Goal: Task Accomplishment & Management: Use online tool/utility

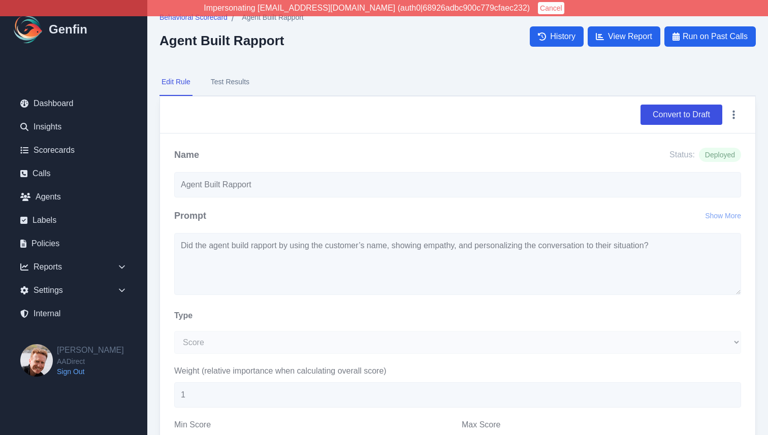
select select "Score"
click at [381, 161] on div "Name Status: Deployed" at bounding box center [457, 155] width 567 height 14
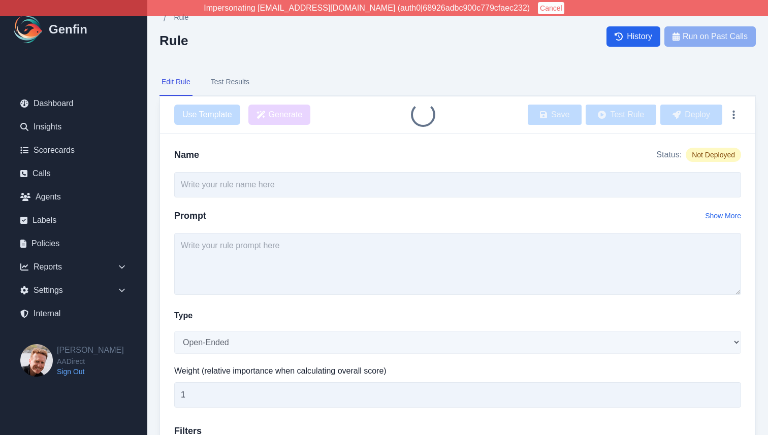
type input "Agent Built Rapport"
select select "Score"
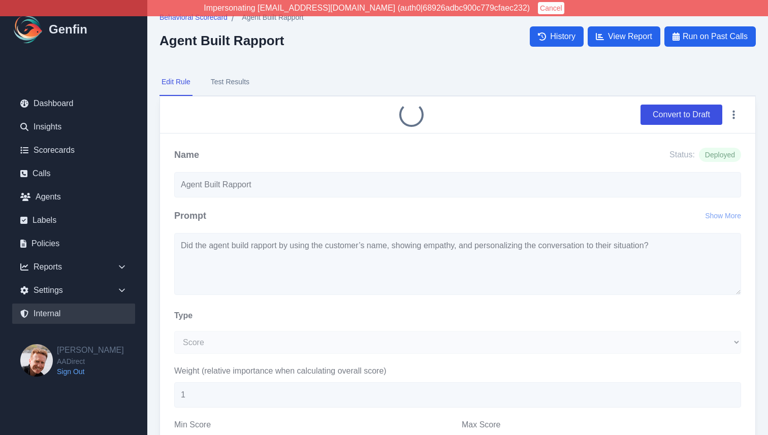
click at [52, 318] on link "Internal" at bounding box center [73, 314] width 123 height 20
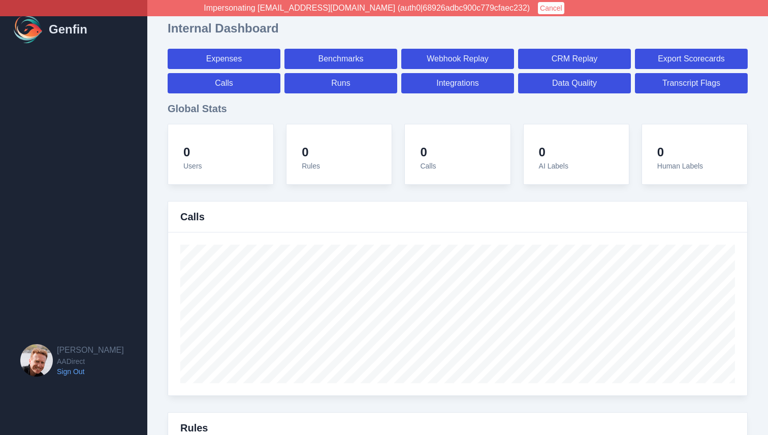
select select "paid"
select select "7"
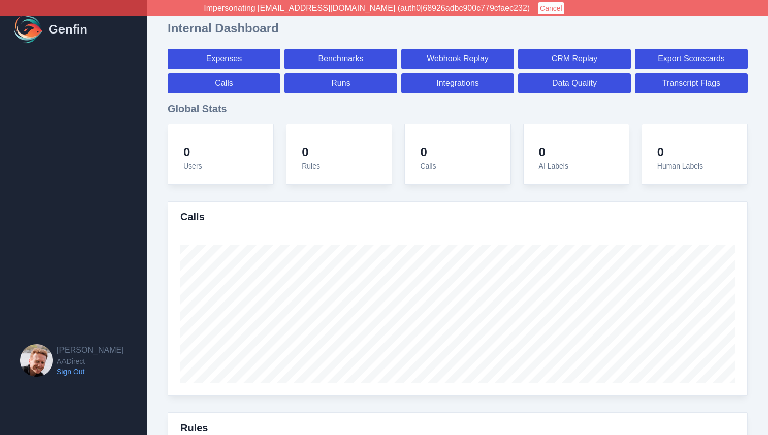
select select "paid"
select select "7"
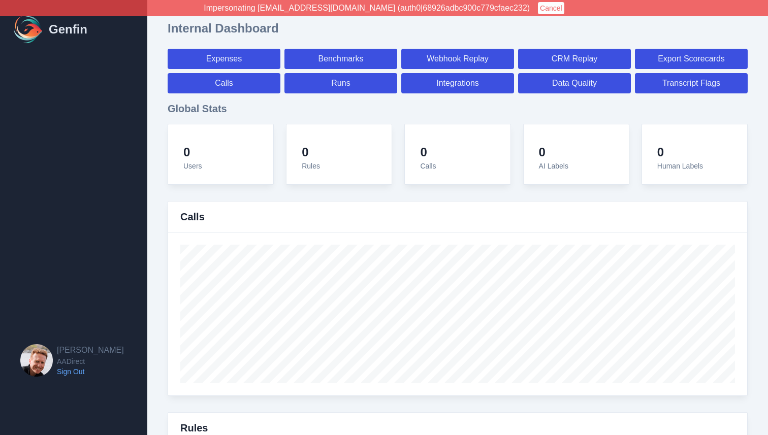
select select "7"
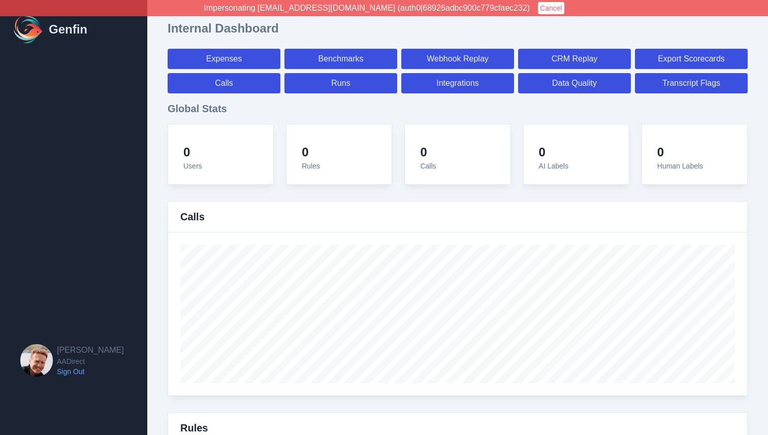
select select "7"
select select "paid"
select select "7"
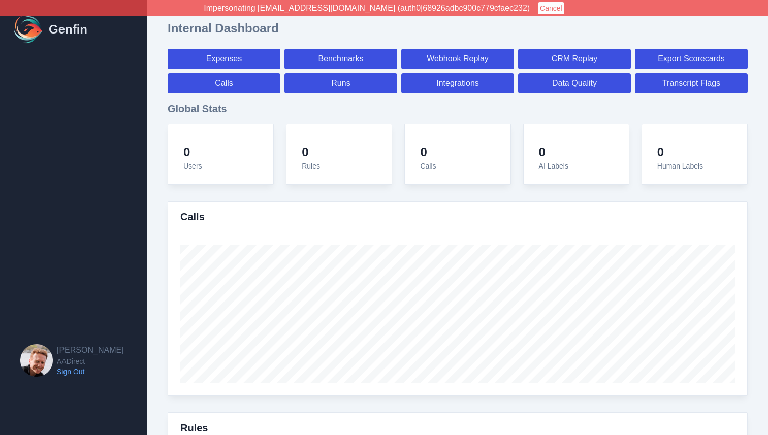
select select "7"
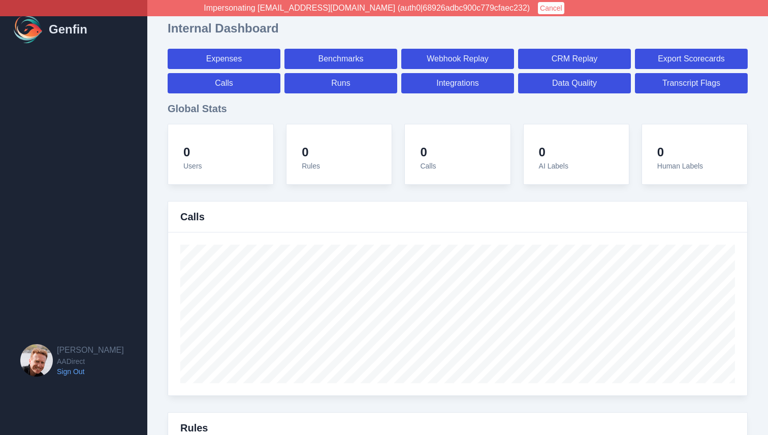
select select "7"
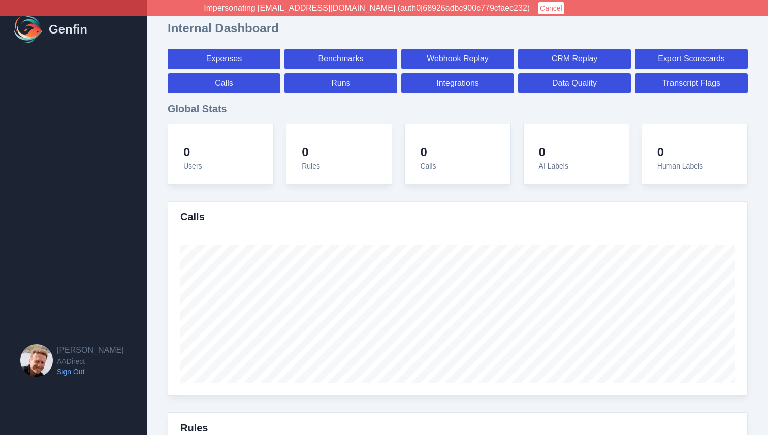
select select "7"
select select "paid"
select select "7"
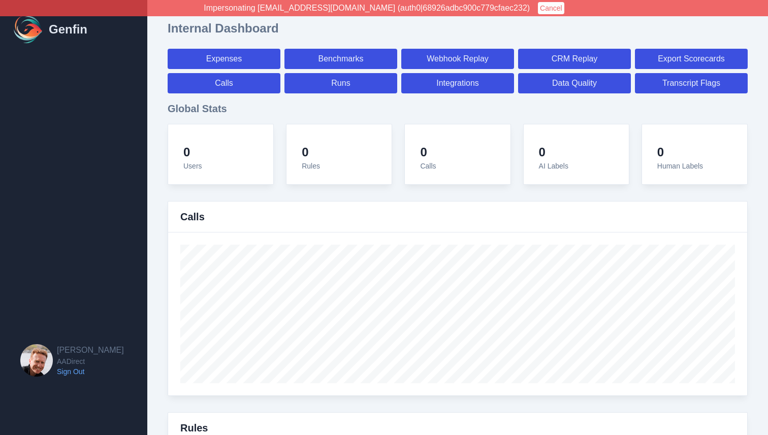
select select "7"
select select "paid"
select select "7"
select select "paid"
select select "7"
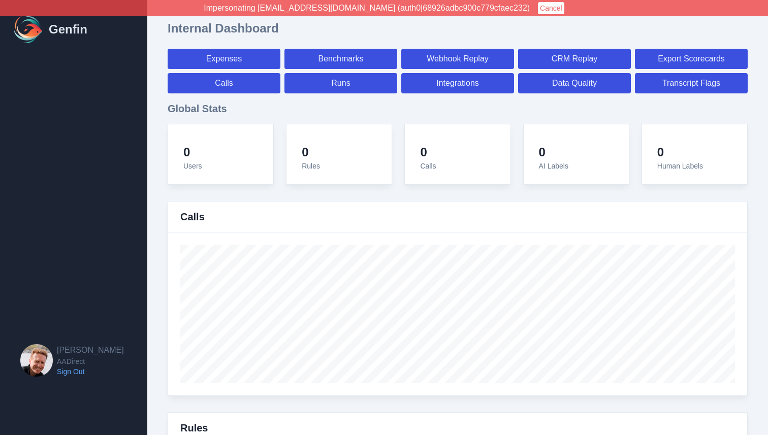
select select "paid"
select select "7"
select select "paid"
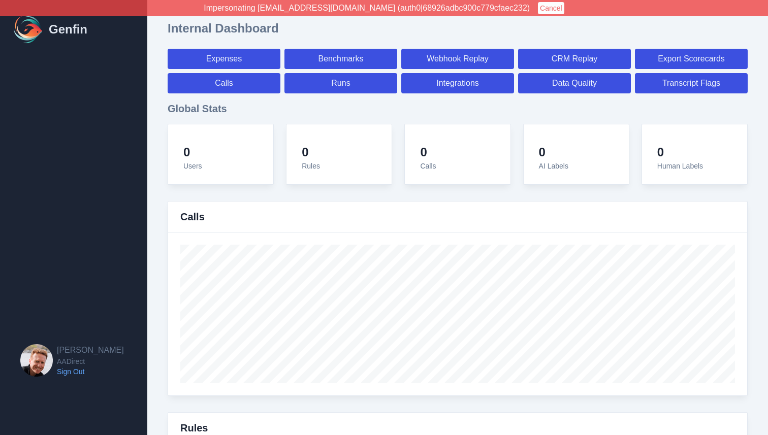
select select "7"
select select "paid"
select select "7"
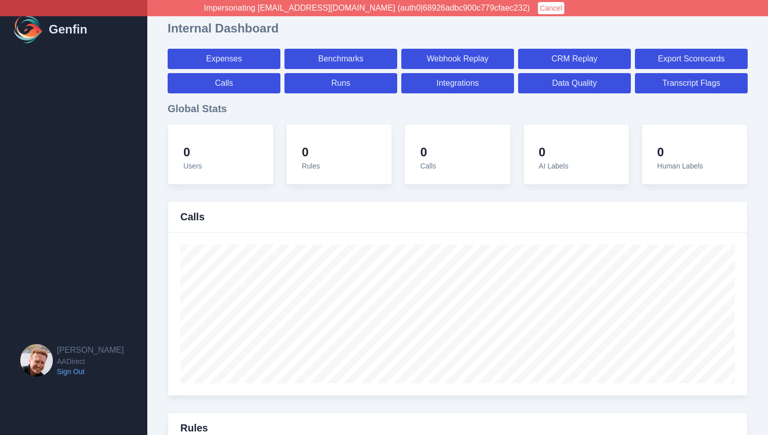
select select "7"
select select "paid"
select select "7"
select select "paid"
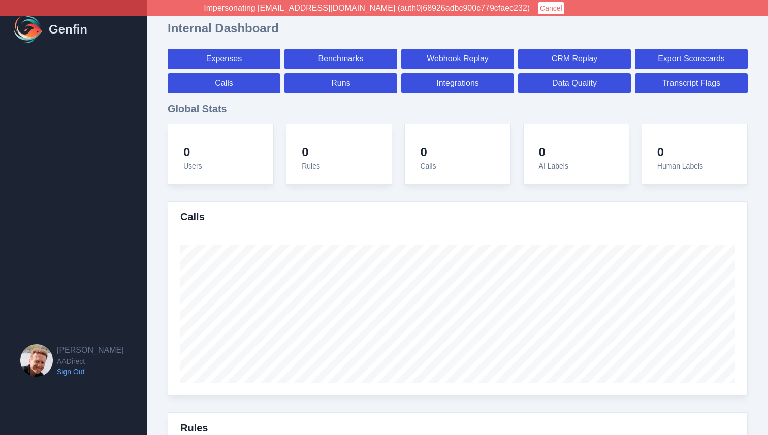
select select "7"
select select "paid"
select select "7"
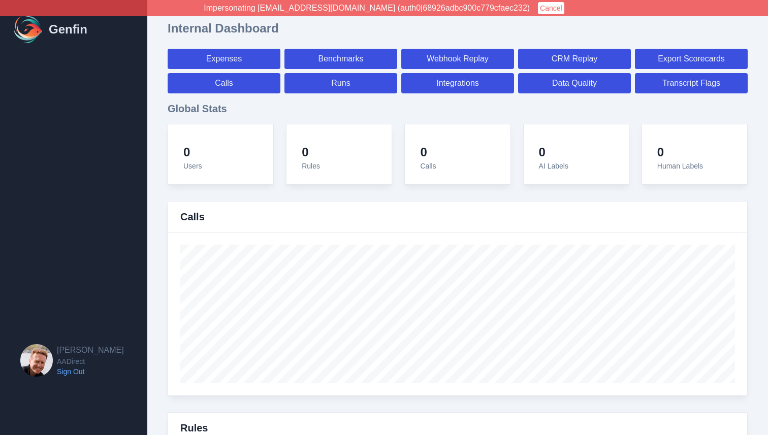
select select "7"
select select "paid"
select select "7"
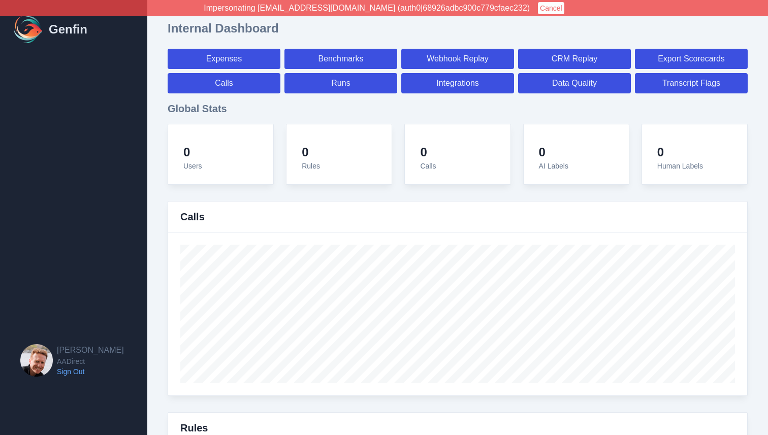
select select "7"
select select "paid"
select select "7"
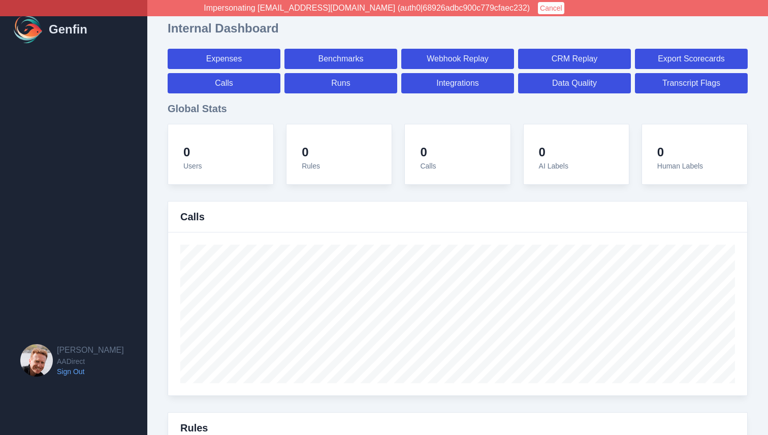
select select "7"
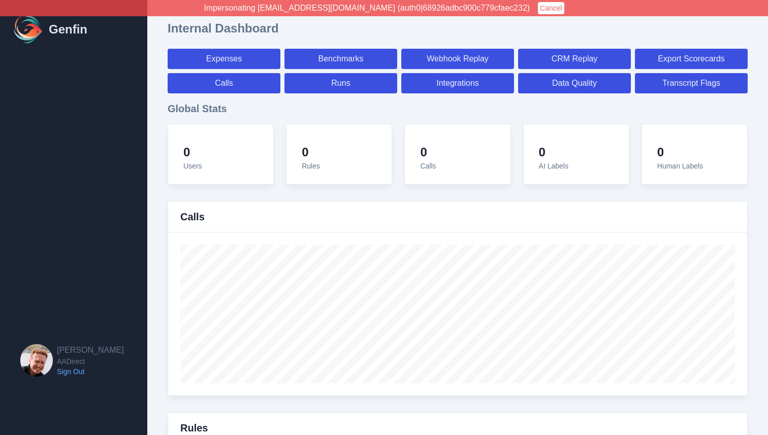
select select "paid"
select select "7"
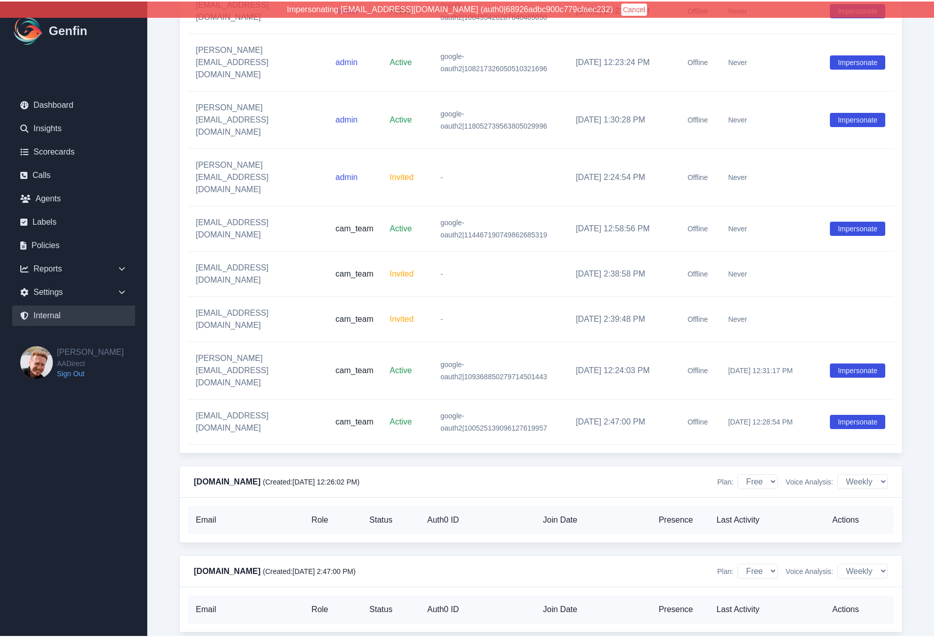
scroll to position [11586, 0]
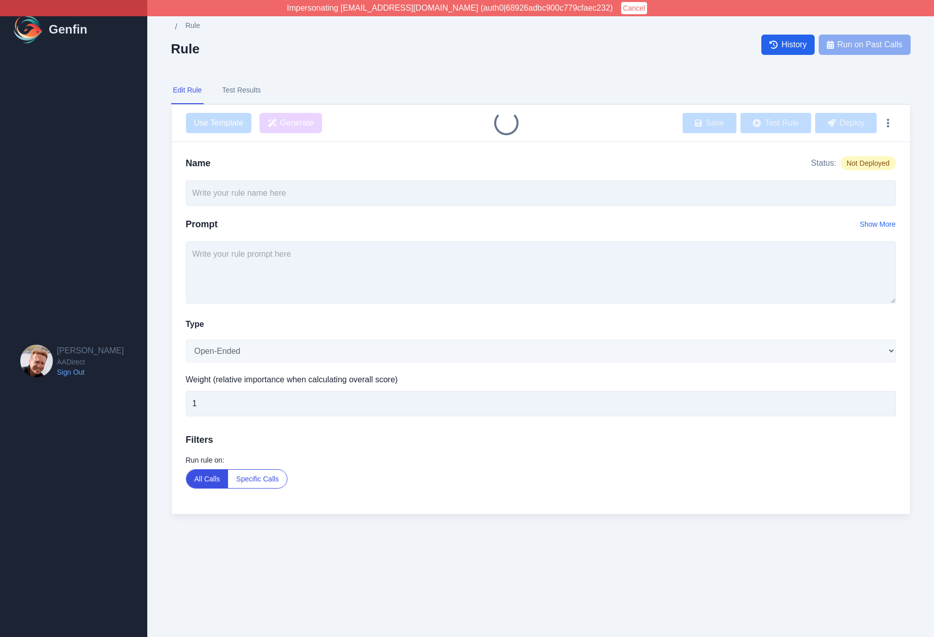
type input "Agent Built Rapport"
select select "Score"
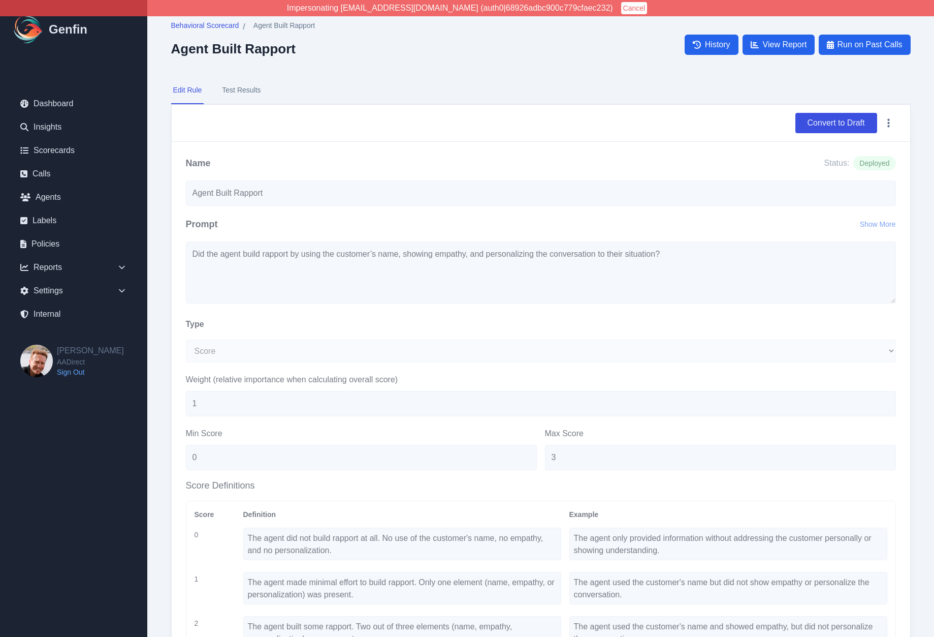
click at [273, 88] on nav "Edit Rule Test Results" at bounding box center [541, 90] width 740 height 27
click at [859, 49] on span "Run on Past Calls" at bounding box center [869, 45] width 65 height 12
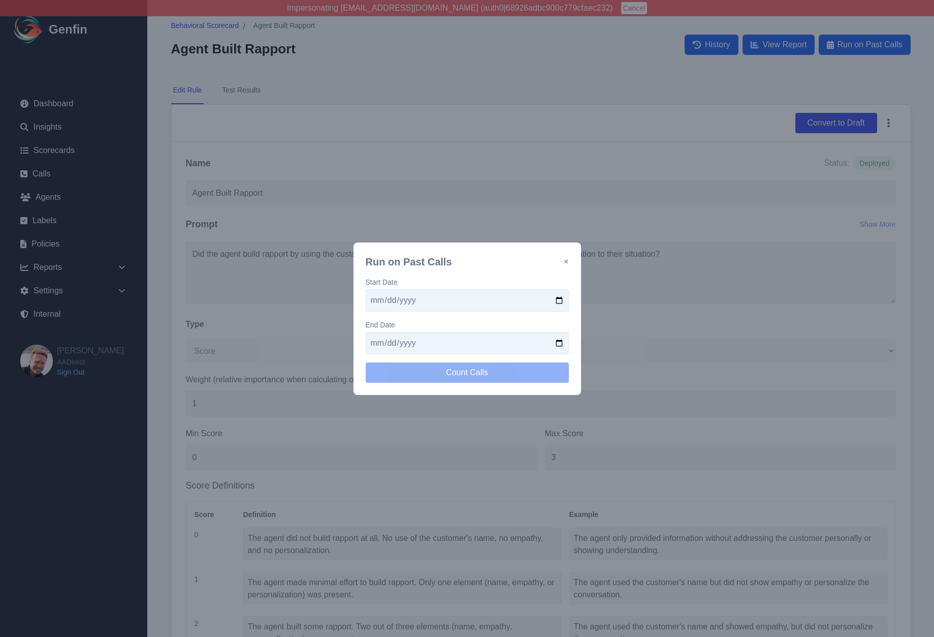
click at [378, 303] on input "date" at bounding box center [467, 300] width 203 height 22
click at [559, 302] on input "date" at bounding box center [467, 300] width 203 height 22
click at [559, 301] on input "2025-08-20" at bounding box center [467, 300] width 203 height 22
click at [560, 300] on input "2025-09-03" at bounding box center [467, 300] width 203 height 22
type input "2025-09-04"
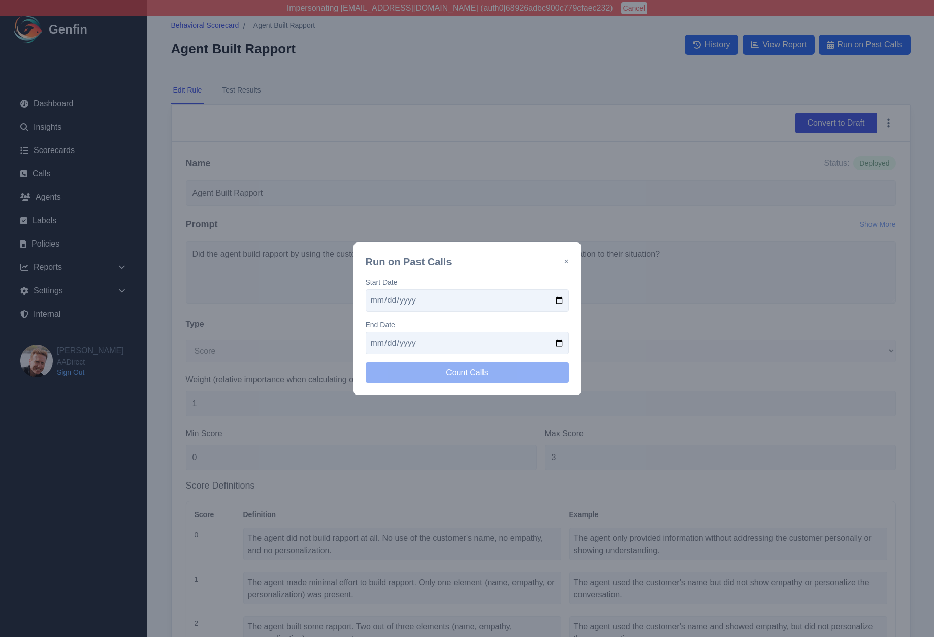
click at [560, 340] on input "date" at bounding box center [467, 343] width 203 height 22
type input "2025-09-05"
click at [443, 376] on button "Count Calls" at bounding box center [467, 372] width 203 height 20
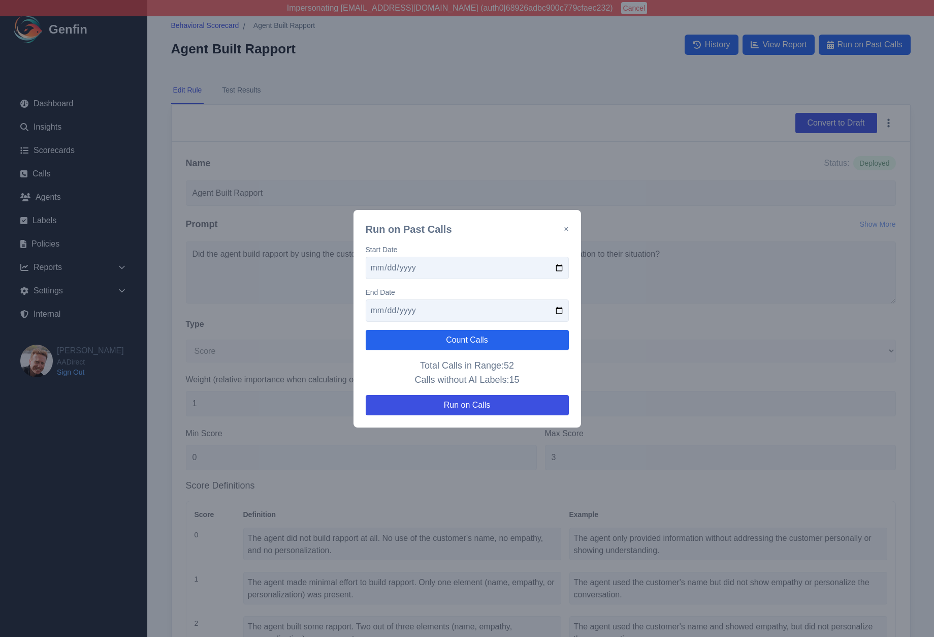
click at [559, 269] on input "2025-09-04" at bounding box center [467, 268] width 203 height 22
type input "2025-09-07"
click at [388, 310] on input "2025-09-05" at bounding box center [467, 310] width 203 height 22
click at [410, 338] on button "Count Calls" at bounding box center [467, 340] width 203 height 20
click at [386, 306] on input "2025-09-09" at bounding box center [467, 310] width 203 height 22
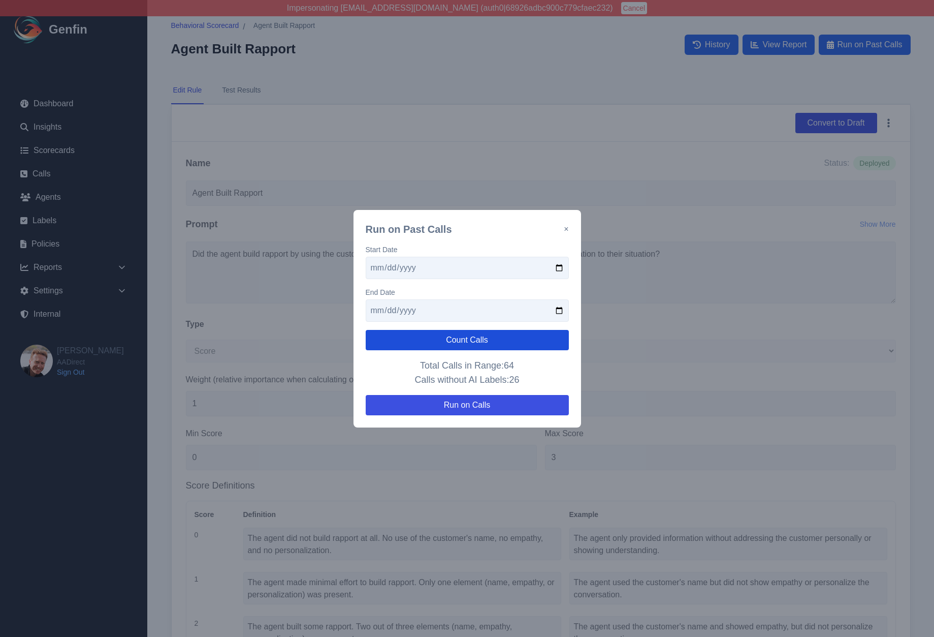
click at [399, 333] on button "Count Calls" at bounding box center [467, 340] width 203 height 20
click at [388, 311] on input "2025-09-09" at bounding box center [467, 310] width 203 height 22
click at [396, 340] on button "Count Calls" at bounding box center [467, 340] width 203 height 20
click at [389, 313] on input "2025-09-10" at bounding box center [467, 310] width 203 height 22
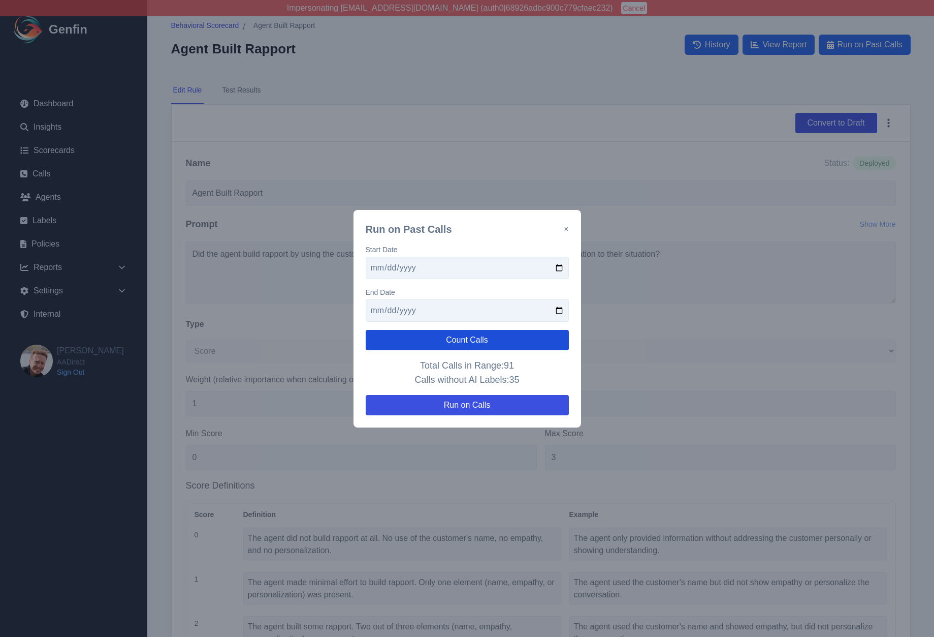
click at [395, 334] on button "Count Calls" at bounding box center [467, 340] width 203 height 20
click at [454, 334] on button "Count Calls" at bounding box center [467, 340] width 203 height 20
click at [386, 310] on input "2025-09-11" at bounding box center [467, 310] width 203 height 22
type input "2025-09-14"
click at [394, 329] on div "Start Date 2025-09-07 End Date 2025-09-14 Count Calls Total Calls in Range: 118…" at bounding box center [467, 329] width 203 height 171
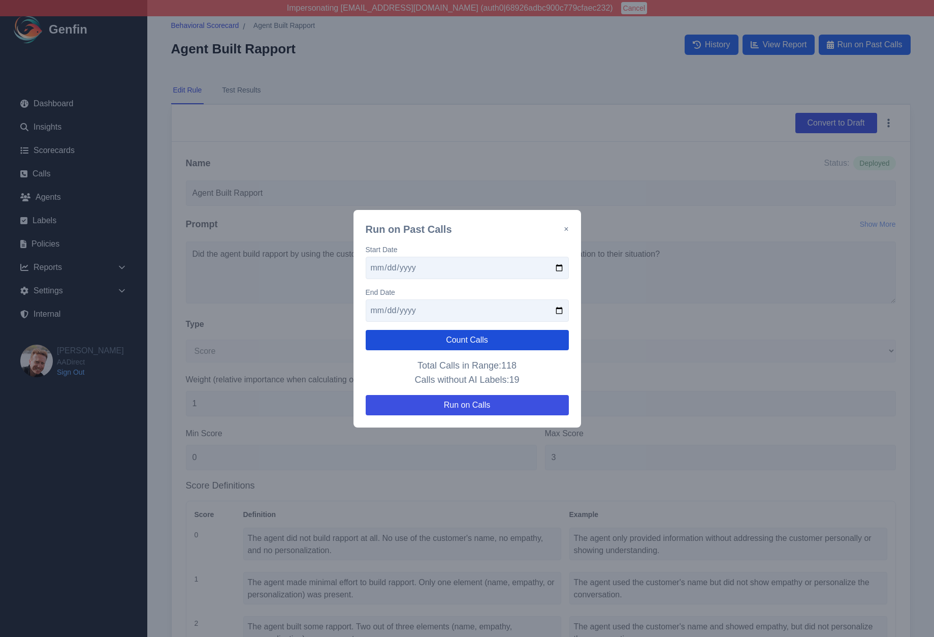
click at [395, 335] on button "Count Calls" at bounding box center [467, 340] width 203 height 20
click at [566, 232] on button "×" at bounding box center [566, 229] width 5 height 12
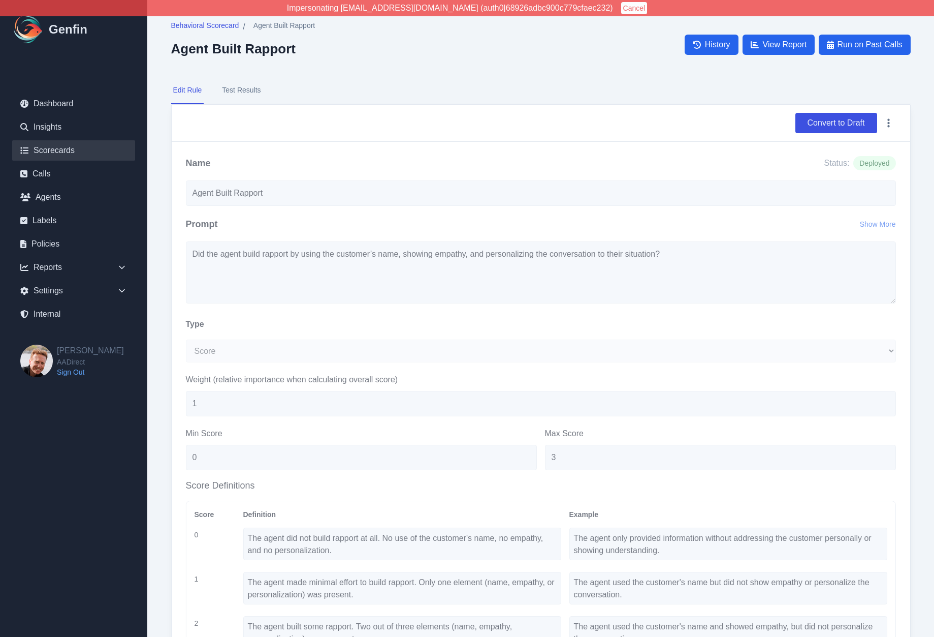
click at [58, 151] on link "Scorecards" at bounding box center [73, 150] width 123 height 20
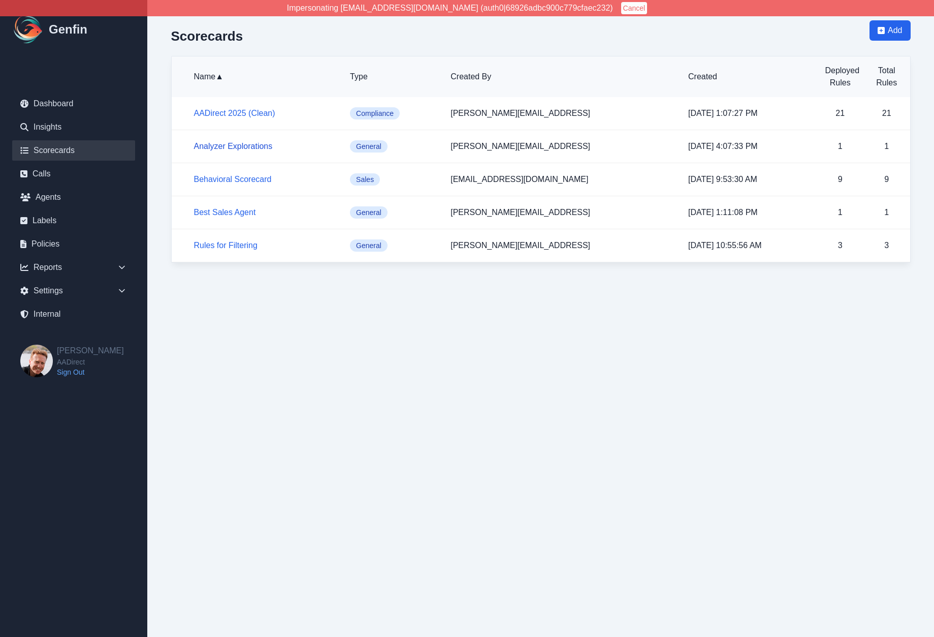
click at [222, 144] on link "Analyzer Explorations" at bounding box center [233, 146] width 79 height 9
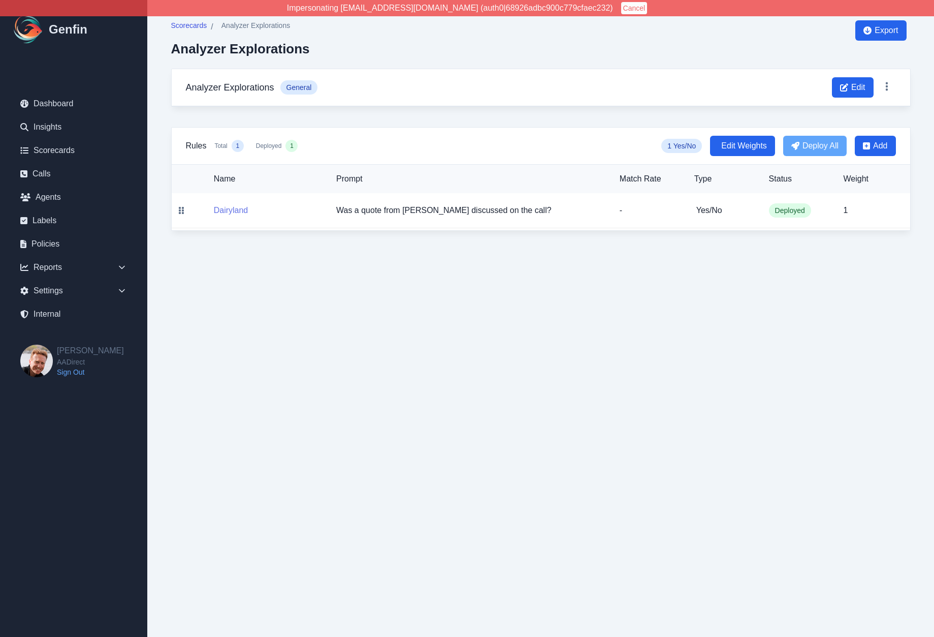
click at [231, 210] on button "Dairyland" at bounding box center [231, 210] width 35 height 12
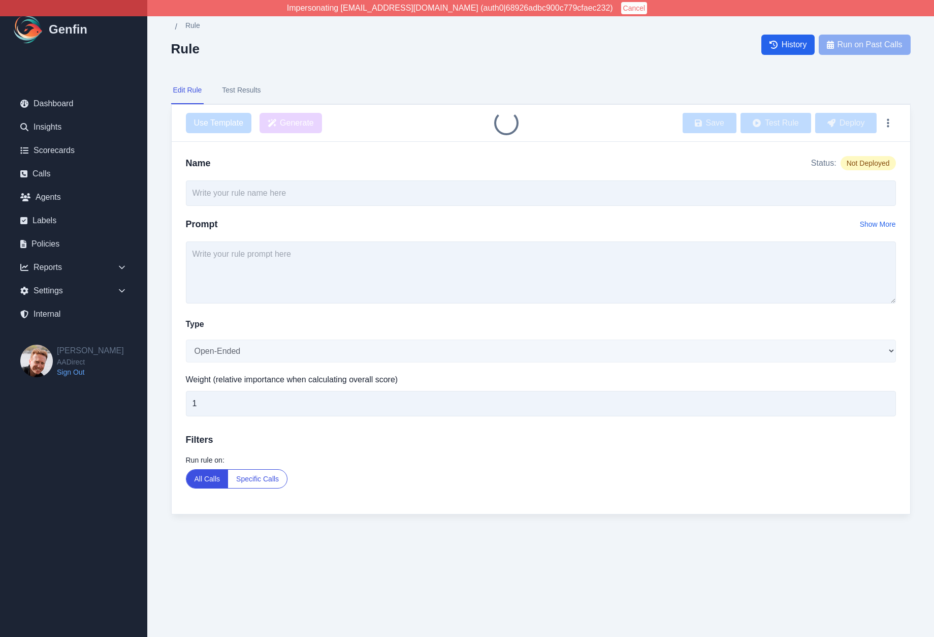
type input "Dairyland"
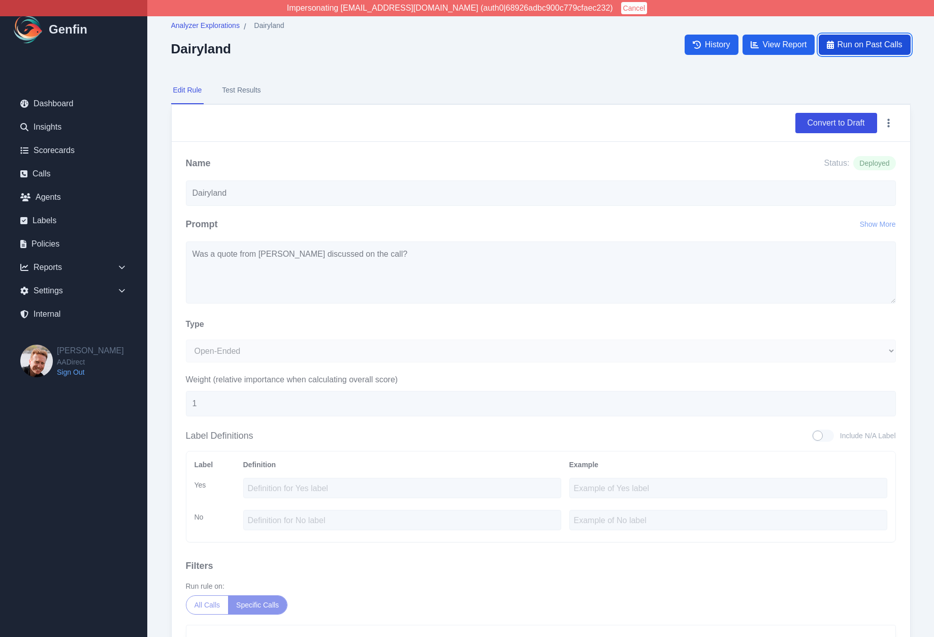
click at [842, 48] on span "Run on Past Calls" at bounding box center [869, 45] width 65 height 12
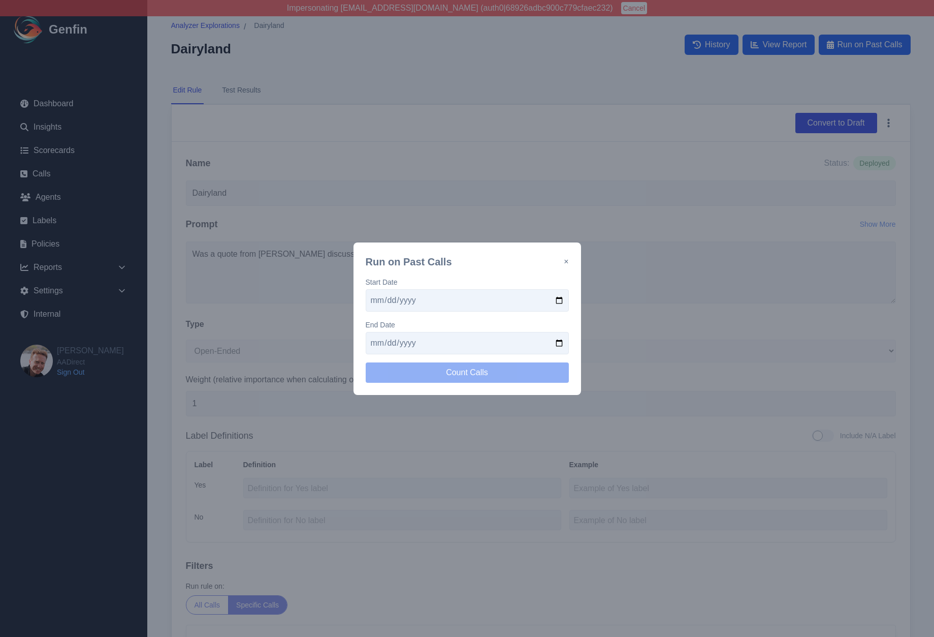
click at [560, 300] on input "date" at bounding box center [467, 300] width 203 height 22
type input "2025-09-01"
click at [556, 345] on input "date" at bounding box center [467, 343] width 203 height 22
click at [446, 370] on button "Count Calls" at bounding box center [467, 372] width 203 height 20
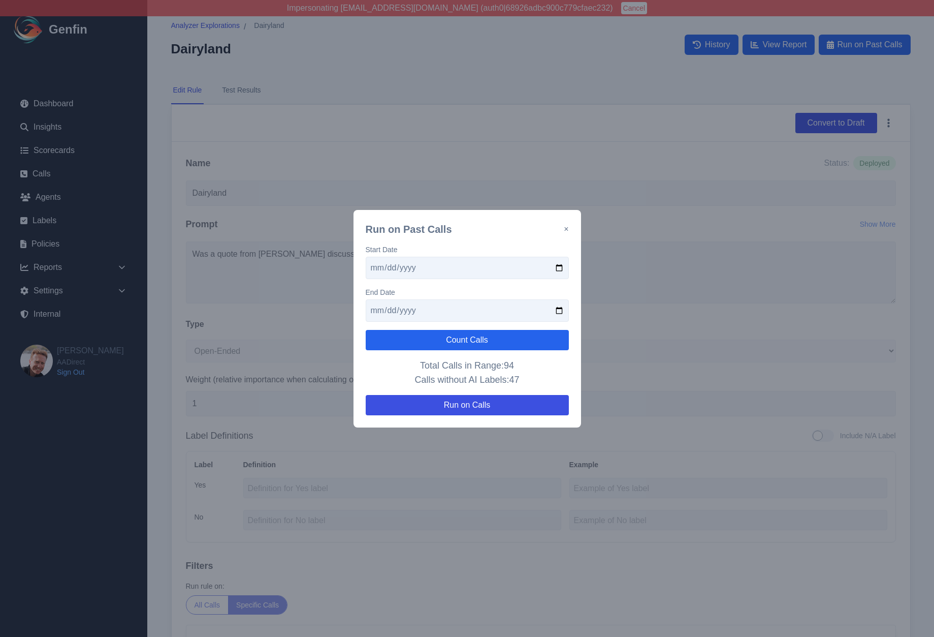
click at [386, 312] on input "2025-09-05" at bounding box center [467, 310] width 203 height 22
type input "2025-09-07"
click at [394, 335] on button "Count Calls" at bounding box center [467, 340] width 203 height 20
click at [569, 230] on div "Run on Past Calls × Start Date 2025-09-01 End Date 2025-09-07 Count Calls Total…" at bounding box center [468, 318] width 228 height 217
click at [568, 230] on button "×" at bounding box center [566, 229] width 5 height 12
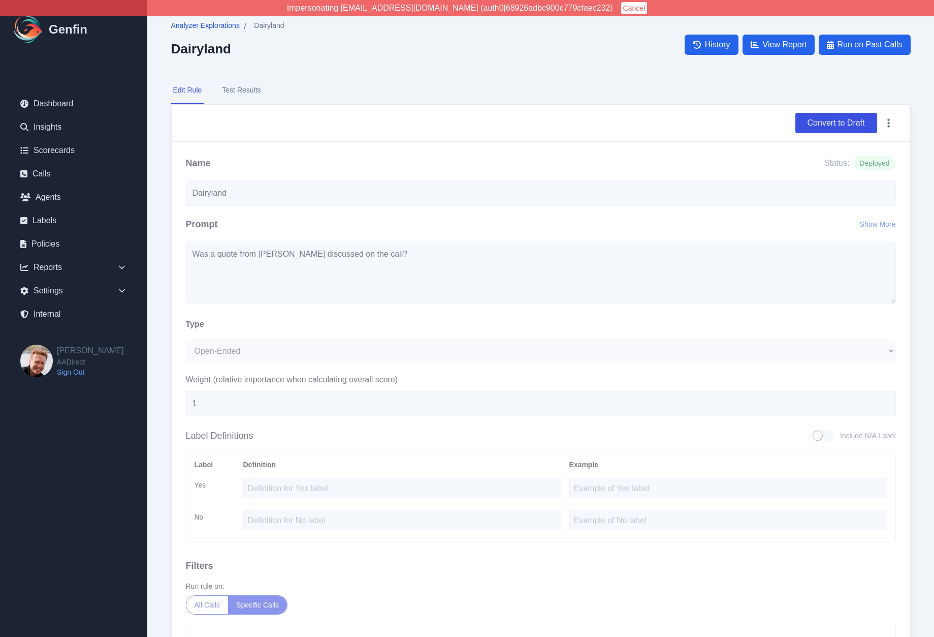
click at [186, 24] on span "Analyzer Explorations" at bounding box center [205, 25] width 69 height 10
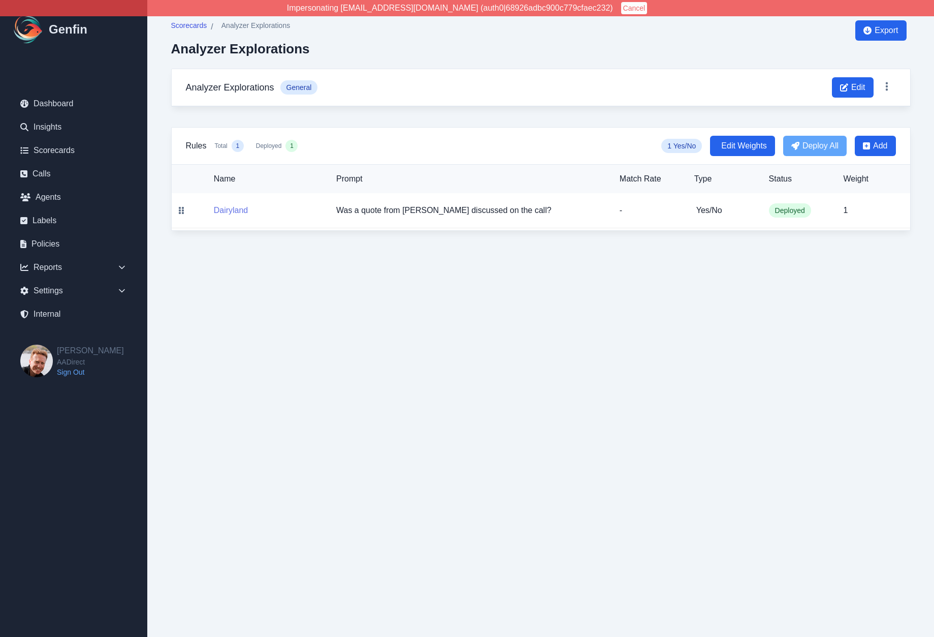
click at [230, 208] on button "Dairyland" at bounding box center [231, 210] width 35 height 12
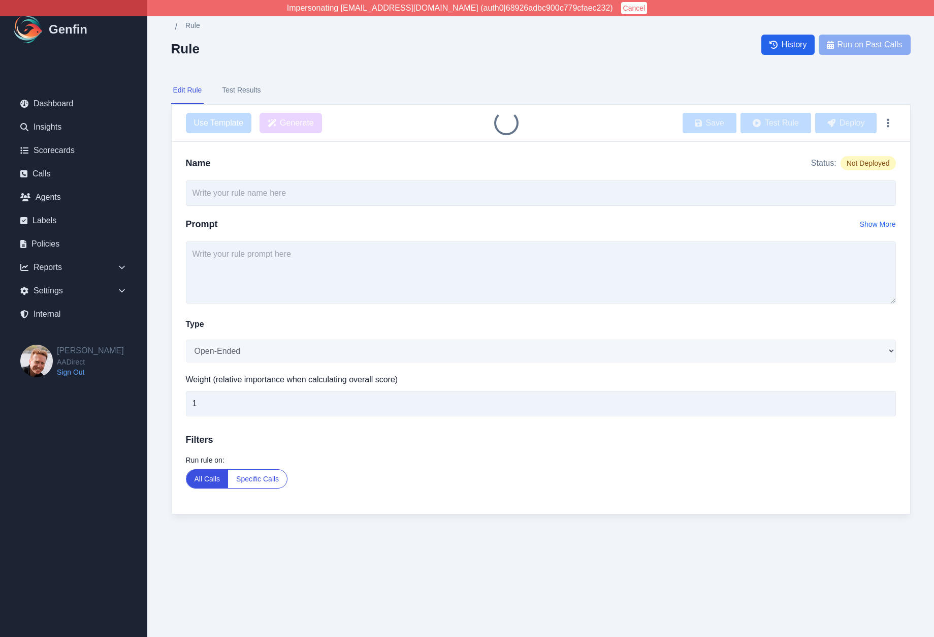
type input "Dairyland"
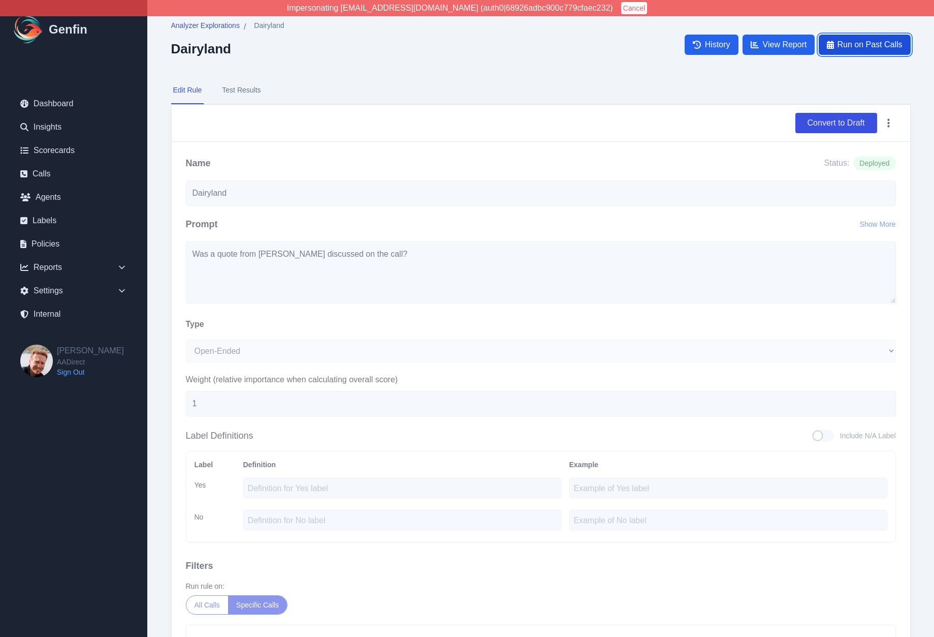
click at [843, 42] on span "Run on Past Calls" at bounding box center [869, 45] width 65 height 12
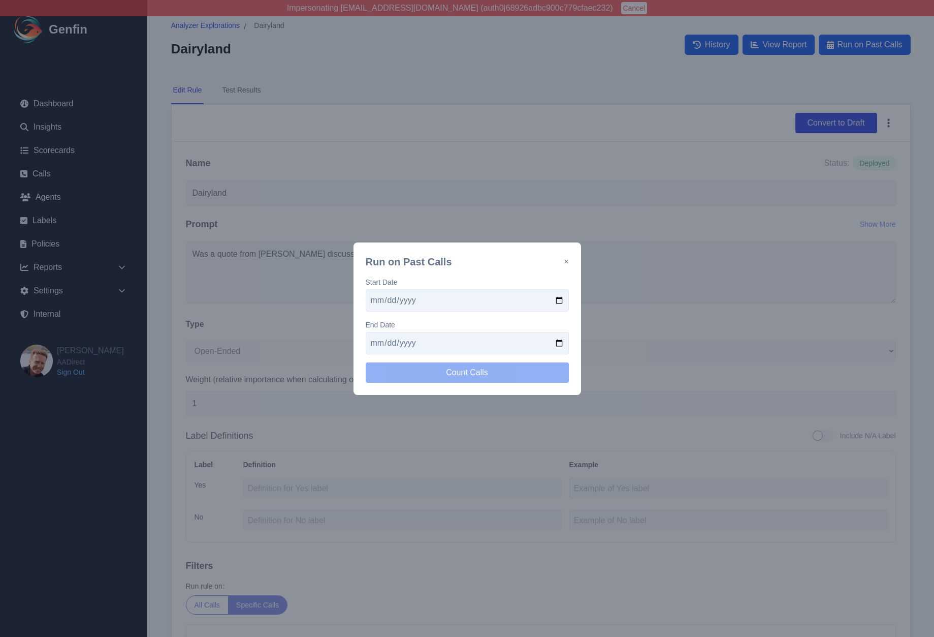
click at [559, 297] on input "date" at bounding box center [467, 300] width 203 height 22
type input "2025-08-25"
click at [561, 342] on input "date" at bounding box center [467, 343] width 203 height 22
click at [428, 371] on button "Count Calls" at bounding box center [467, 372] width 203 height 20
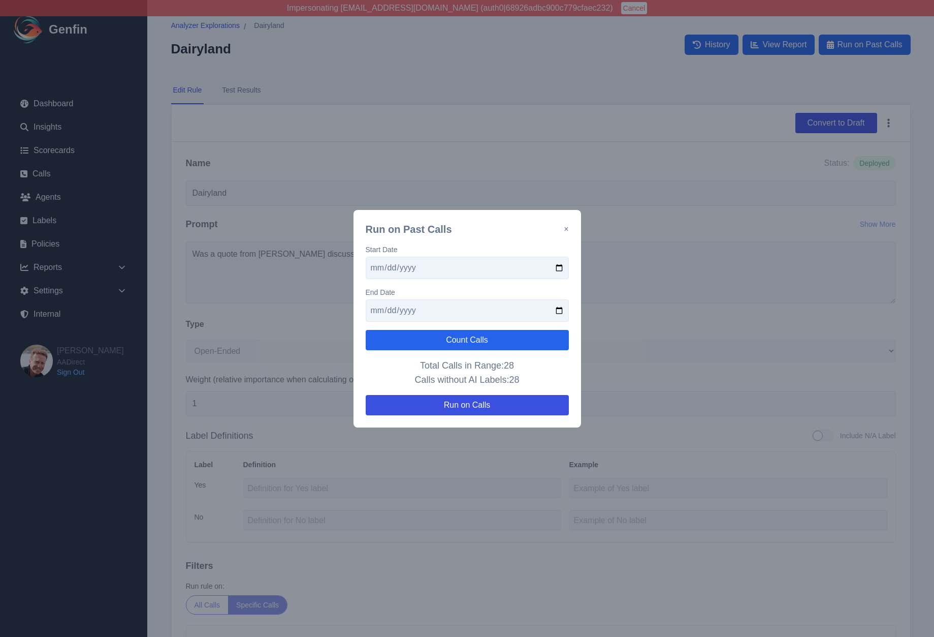
click at [393, 313] on input "2025-08-29" at bounding box center [467, 310] width 203 height 22
type input "2025-09-29"
click at [410, 343] on button "Count Calls" at bounding box center [467, 340] width 203 height 20
click at [568, 230] on button "×" at bounding box center [566, 229] width 5 height 12
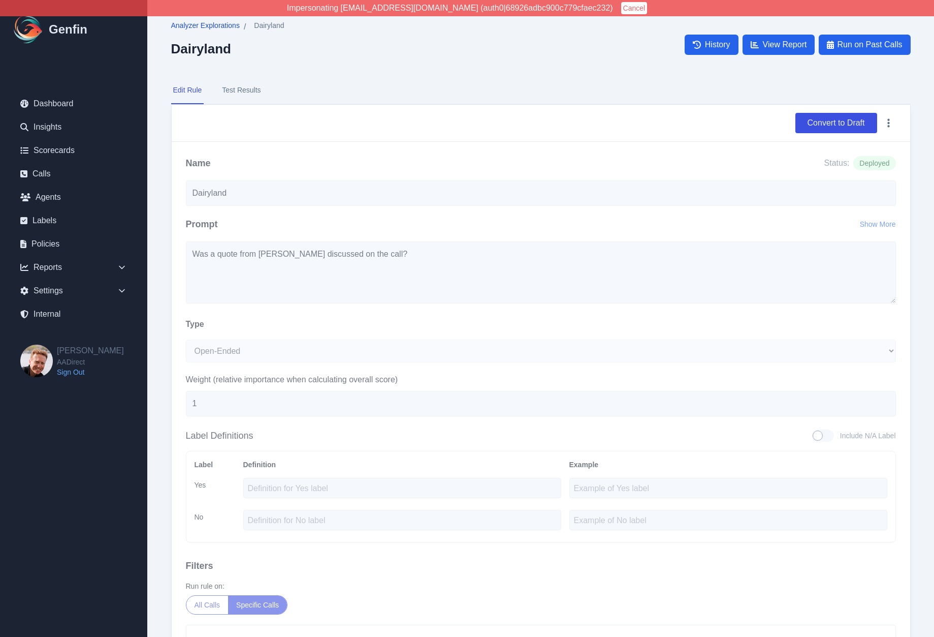
click at [186, 22] on span "Analyzer Explorations" at bounding box center [205, 25] width 69 height 10
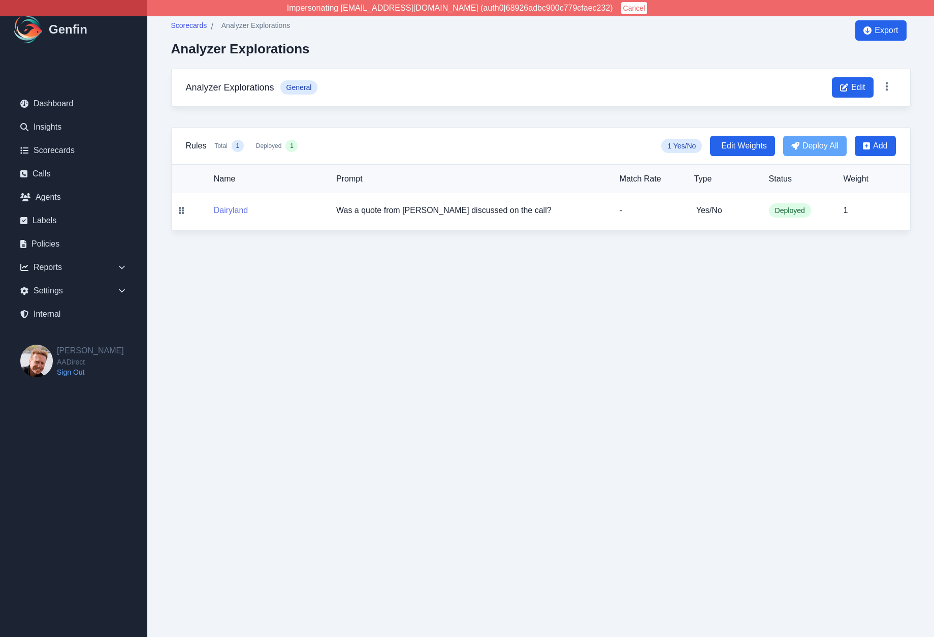
click at [236, 212] on button "Dairyland" at bounding box center [231, 210] width 35 height 12
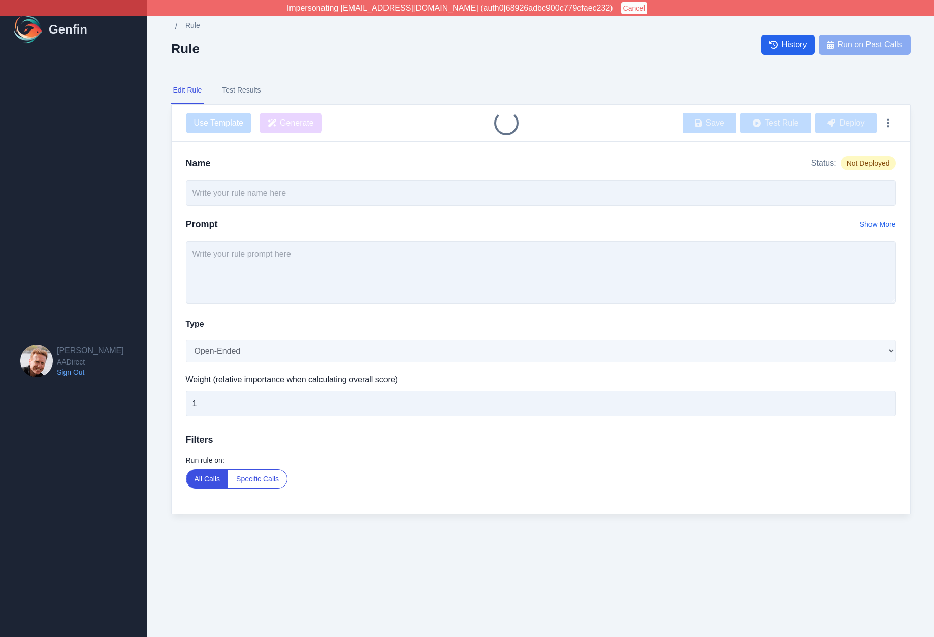
type input "Dairyland"
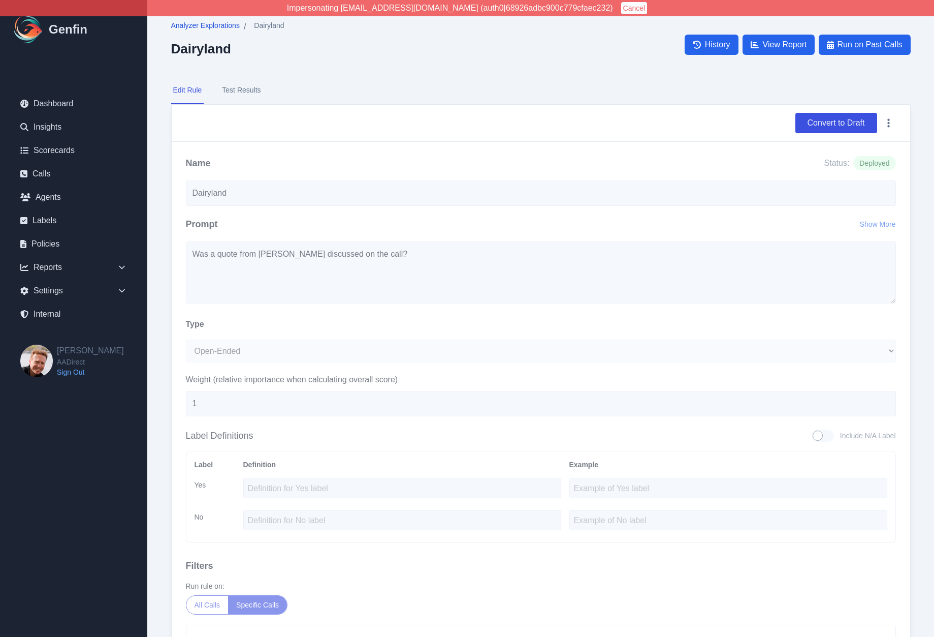
click at [217, 26] on span "Analyzer Explorations" at bounding box center [205, 25] width 69 height 10
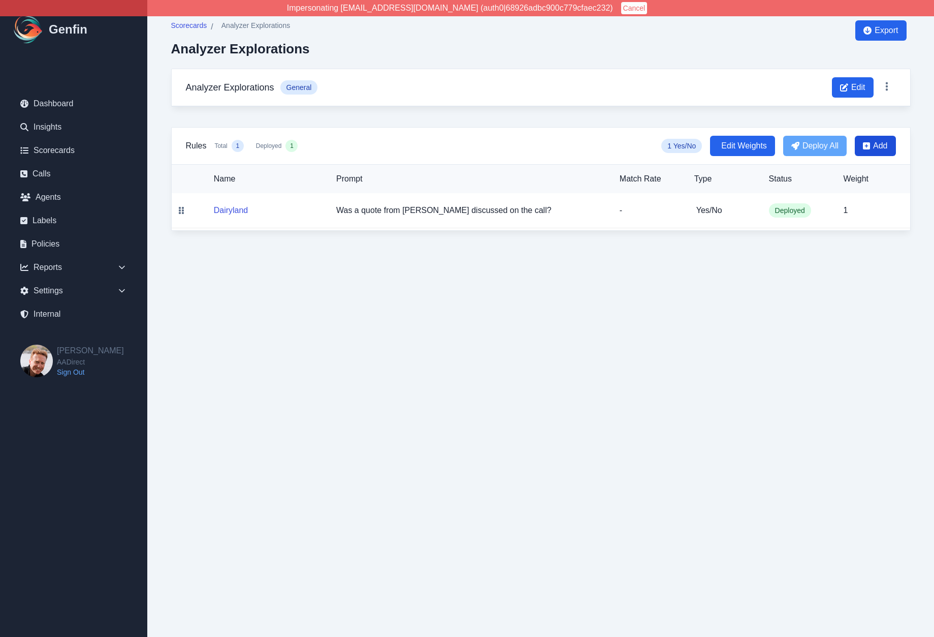
click at [878, 143] on span "Add" at bounding box center [880, 146] width 14 height 12
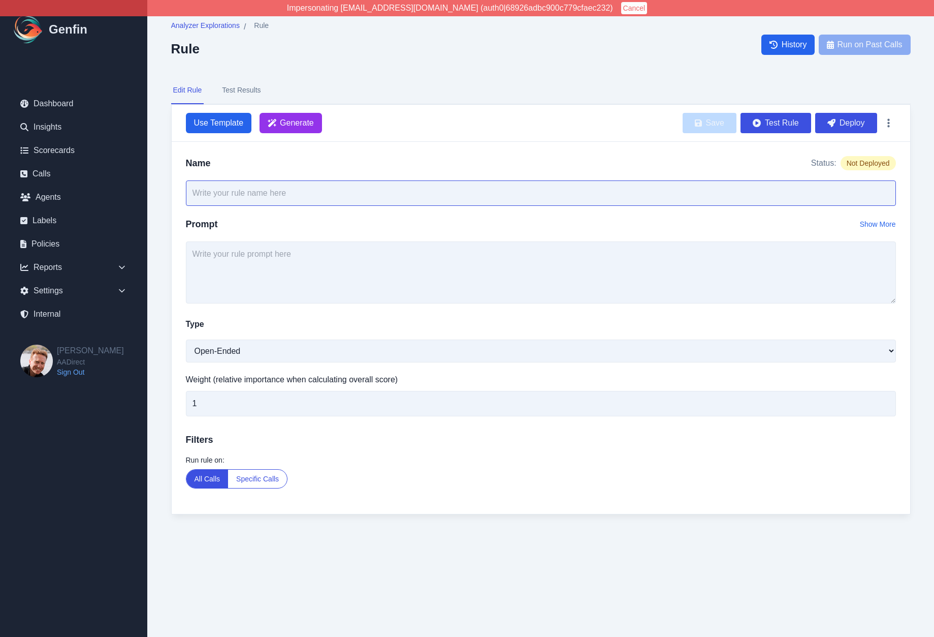
click at [411, 190] on input "text" at bounding box center [541, 192] width 710 height 25
type input "Carrier"
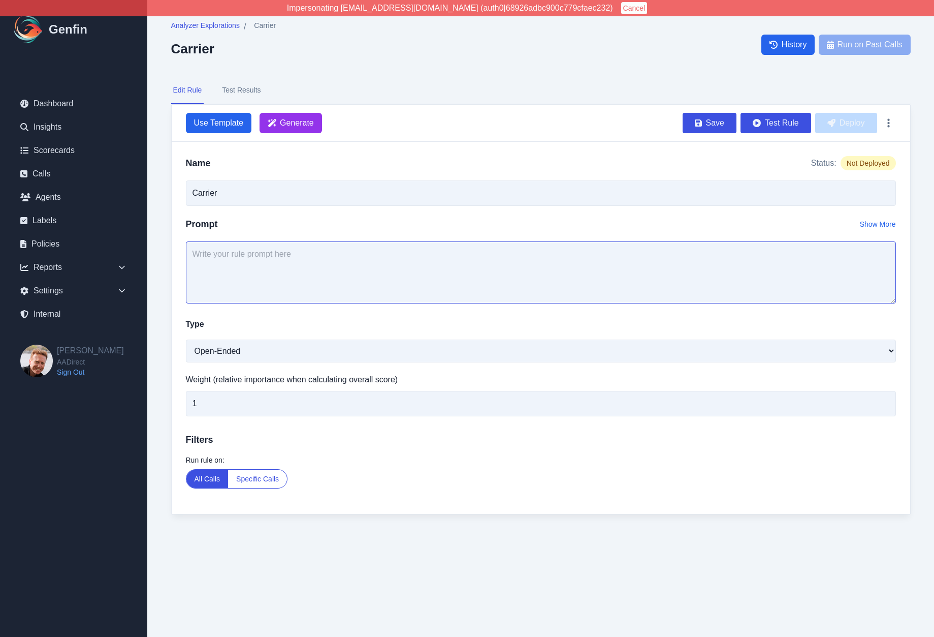
click at [442, 300] on textarea at bounding box center [541, 272] width 710 height 62
type textarea "What was the first carrier mentioned"
click at [189, 30] on link "Analyzer Explorations" at bounding box center [205, 26] width 69 height 13
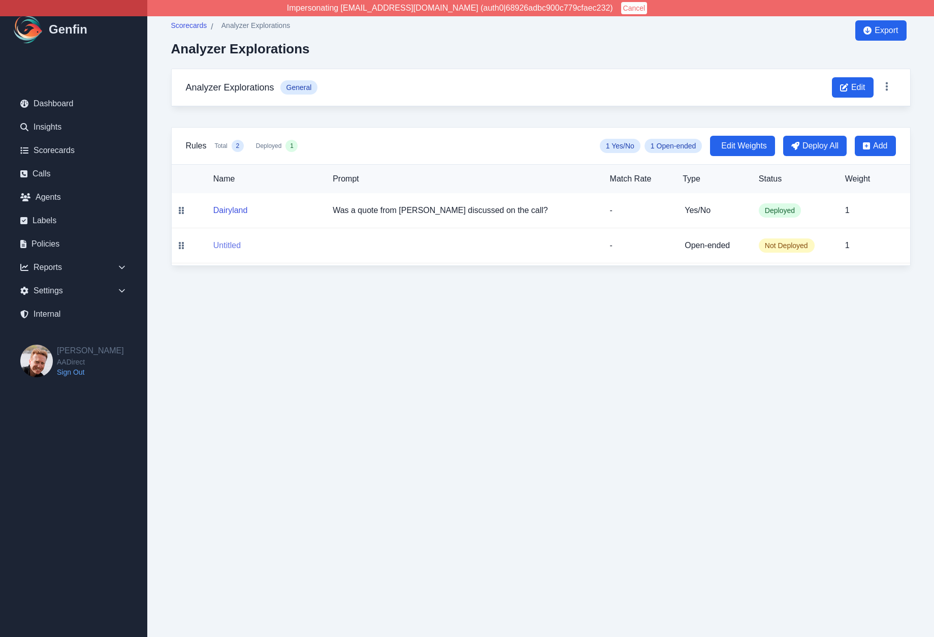
click at [229, 242] on button "Untitled" at bounding box center [226, 245] width 27 height 12
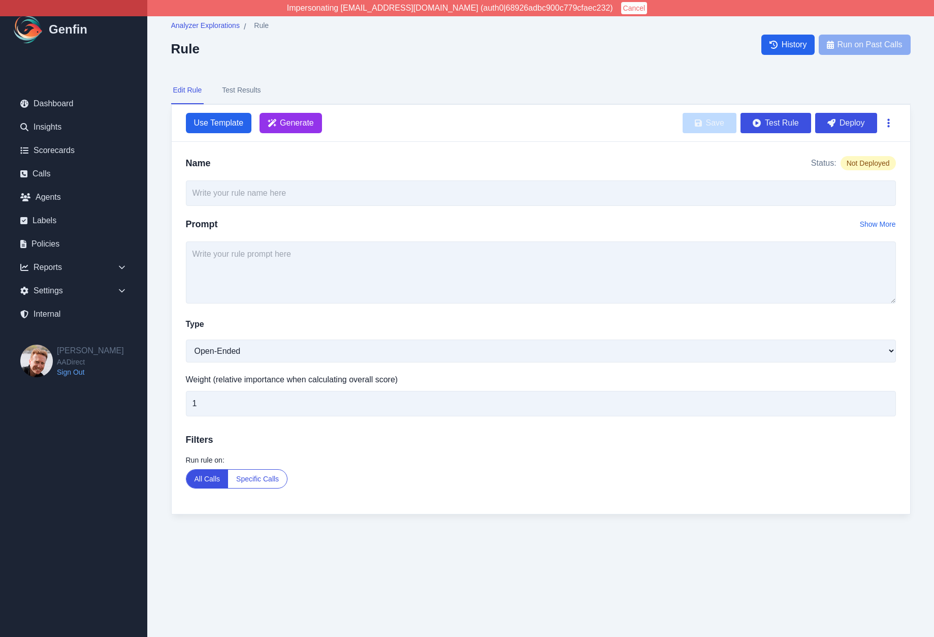
click at [894, 120] on button "button" at bounding box center [889, 123] width 15 height 18
click at [842, 144] on button "Delete" at bounding box center [855, 147] width 81 height 18
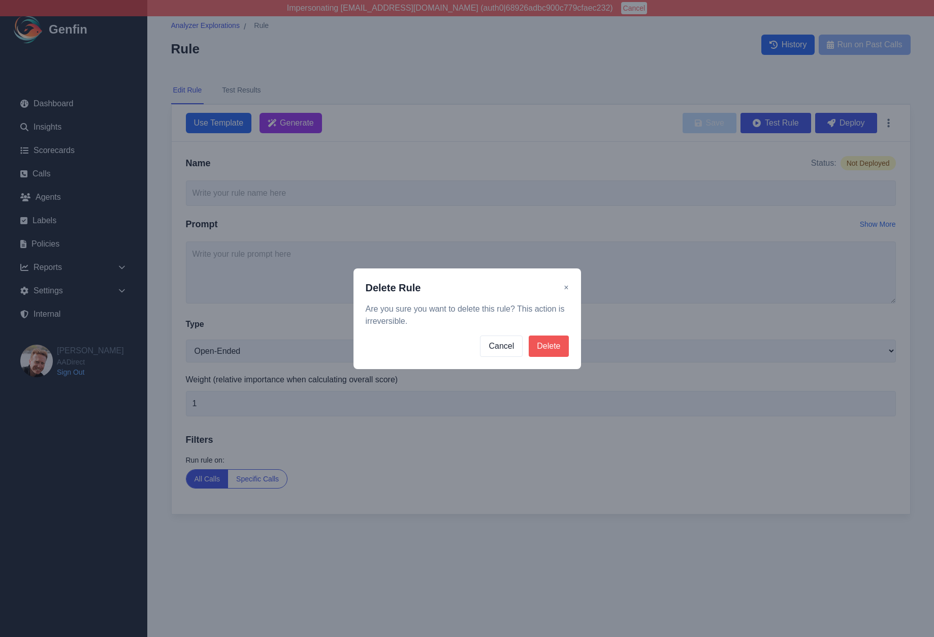
click at [550, 341] on button "Delete" at bounding box center [549, 345] width 40 height 21
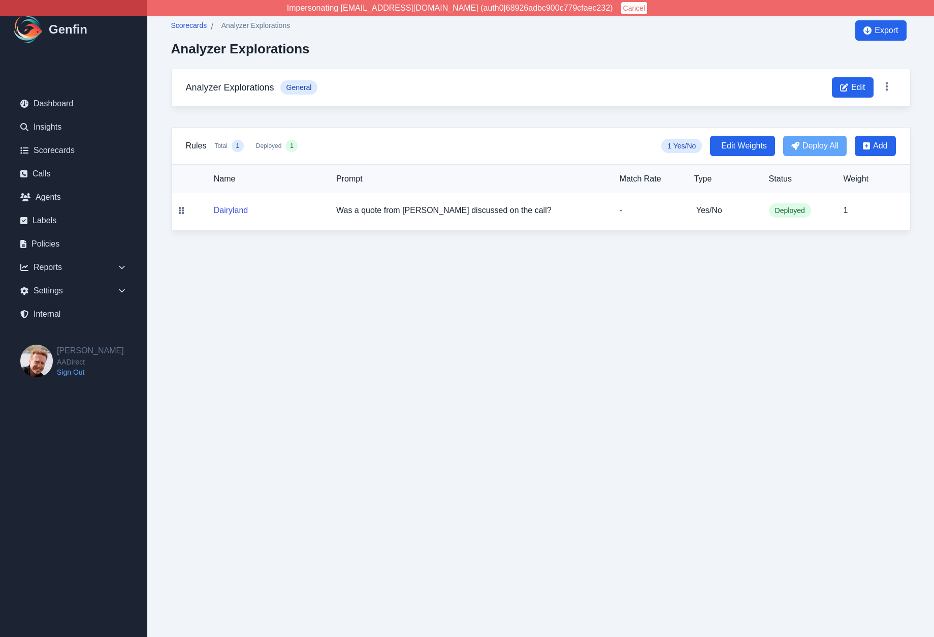
click at [190, 27] on span "Scorecards" at bounding box center [189, 25] width 36 height 10
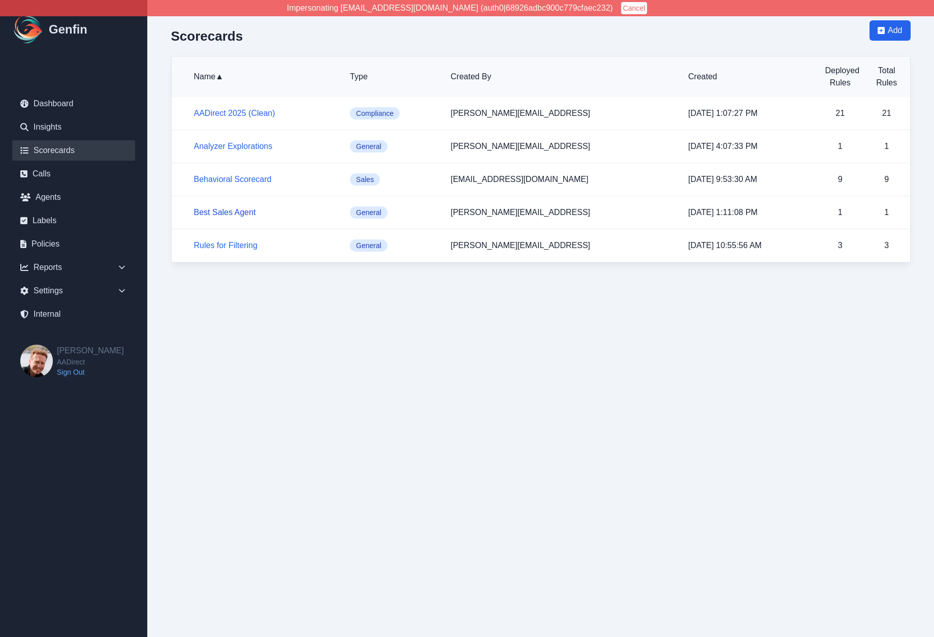
click at [222, 210] on link "Best Sales Agent" at bounding box center [225, 212] width 62 height 9
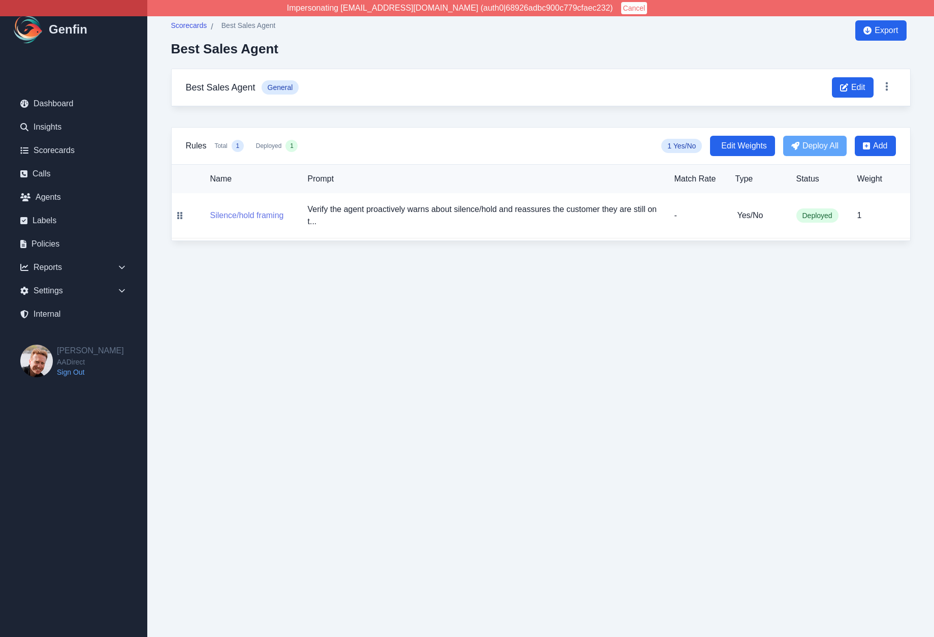
click at [245, 216] on button "Silence/hold framing" at bounding box center [247, 215] width 74 height 12
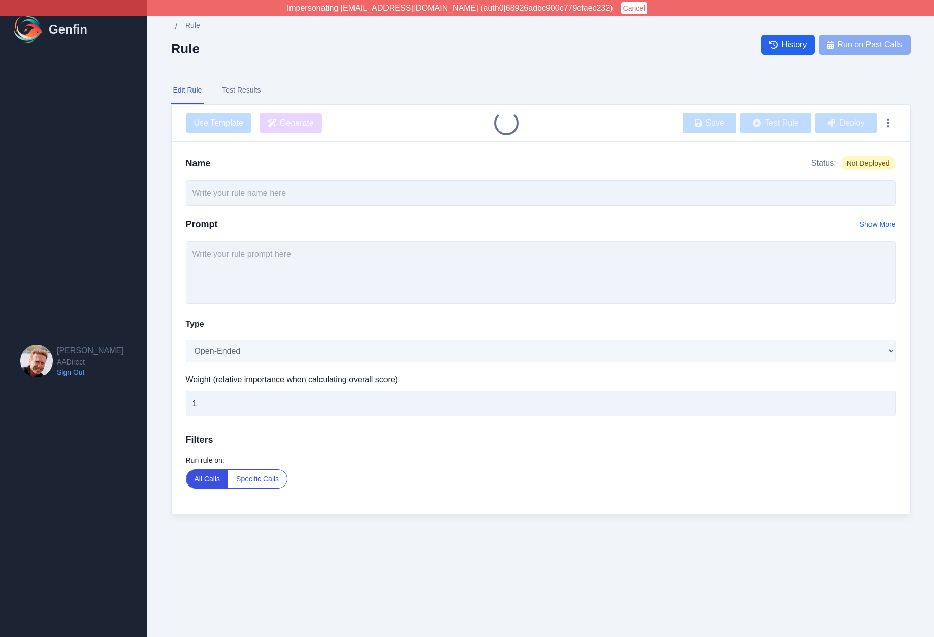
type input "Silence/hold framing"
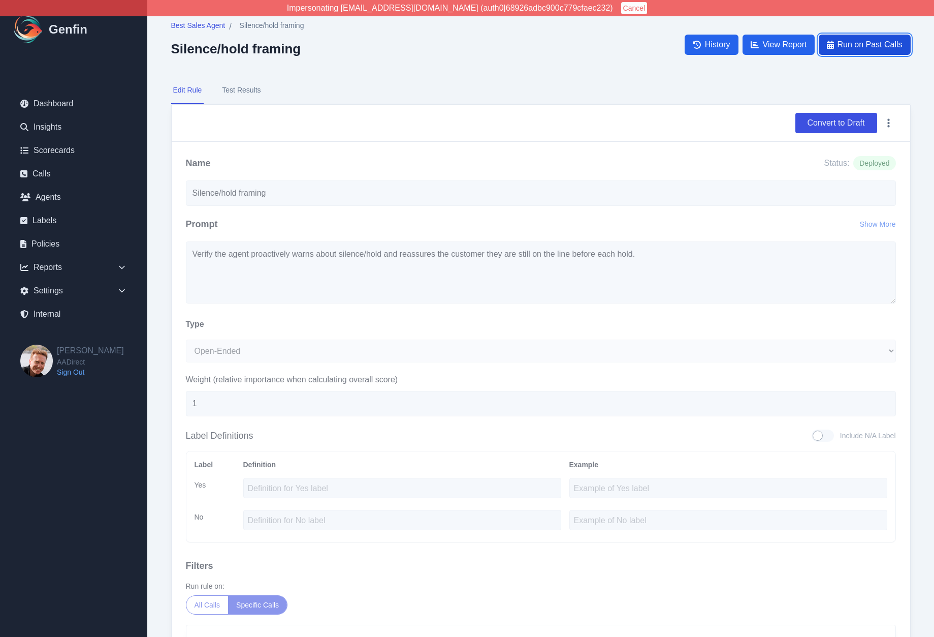
click at [865, 46] on span "Run on Past Calls" at bounding box center [869, 45] width 65 height 12
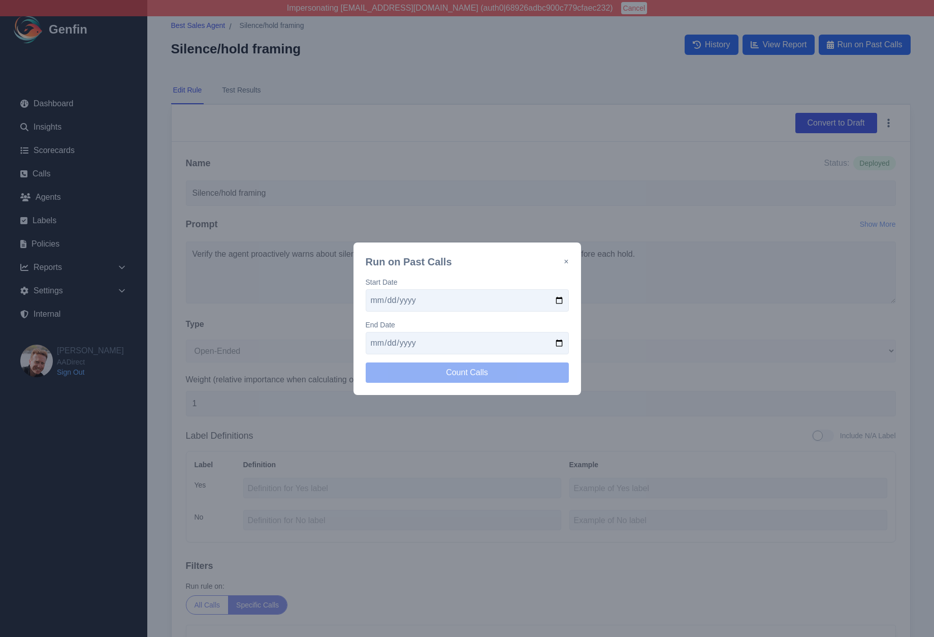
click at [555, 306] on input "date" at bounding box center [467, 300] width 203 height 22
click at [559, 300] on input "date" at bounding box center [467, 300] width 203 height 22
type input "2025-09-01"
click at [559, 342] on input "date" at bounding box center [467, 343] width 203 height 22
click at [447, 373] on button "Count Calls" at bounding box center [467, 372] width 203 height 20
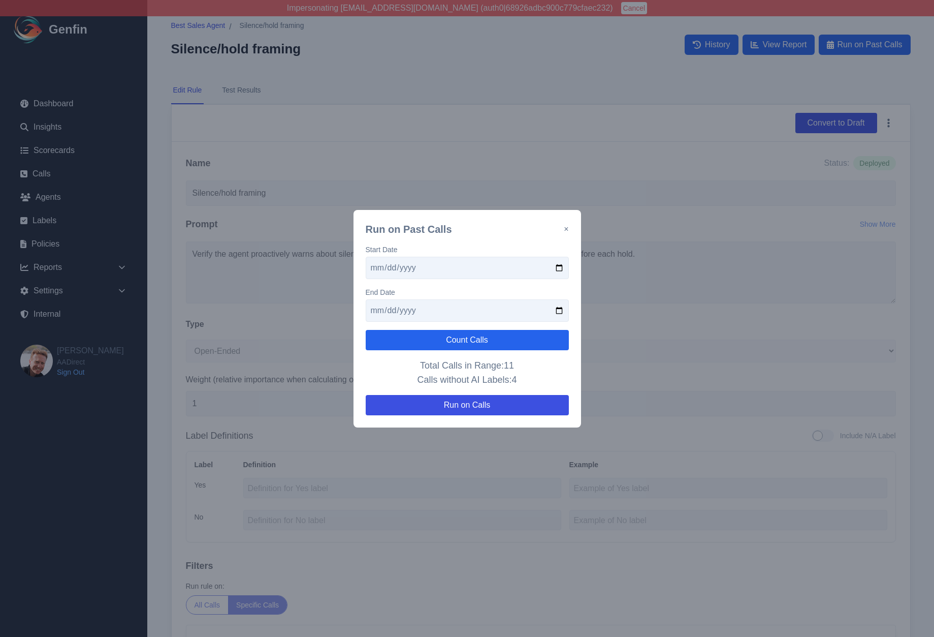
click at [382, 309] on input "2025-09-02" at bounding box center [467, 310] width 203 height 22
click at [400, 337] on button "Count Calls" at bounding box center [467, 340] width 203 height 20
click at [387, 309] on input "2025-09-05" at bounding box center [467, 310] width 203 height 22
click at [395, 342] on button "Count Calls" at bounding box center [467, 340] width 203 height 20
click at [387, 307] on input "2025-09-10" at bounding box center [467, 310] width 203 height 22
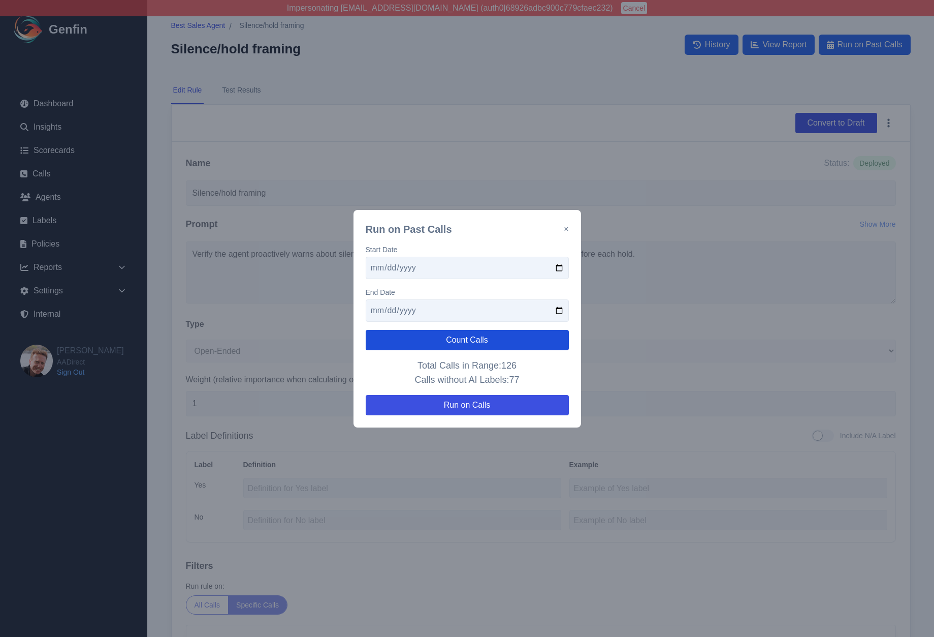
click at [390, 342] on button "Count Calls" at bounding box center [467, 340] width 203 height 20
click at [389, 310] on input "2025-09-14" at bounding box center [467, 310] width 203 height 22
click at [399, 334] on button "Count Calls" at bounding box center [467, 340] width 203 height 20
click at [387, 313] on input "2025-09-19" at bounding box center [467, 310] width 203 height 22
click at [392, 330] on button "Count Calls" at bounding box center [467, 340] width 203 height 20
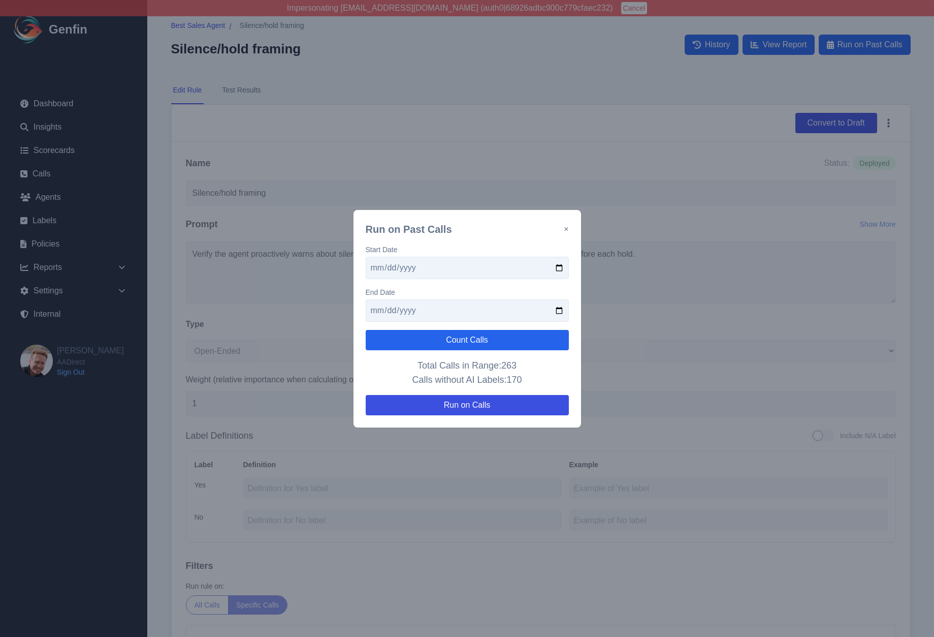
click at [389, 311] on input "2025-09-23" at bounding box center [467, 310] width 203 height 22
click at [394, 340] on button "Count Calls" at bounding box center [467, 340] width 203 height 20
click at [389, 312] on input "2025-09-28" at bounding box center [467, 310] width 203 height 22
type input "2025-09-30"
click at [396, 342] on button "Count Calls" at bounding box center [467, 340] width 203 height 20
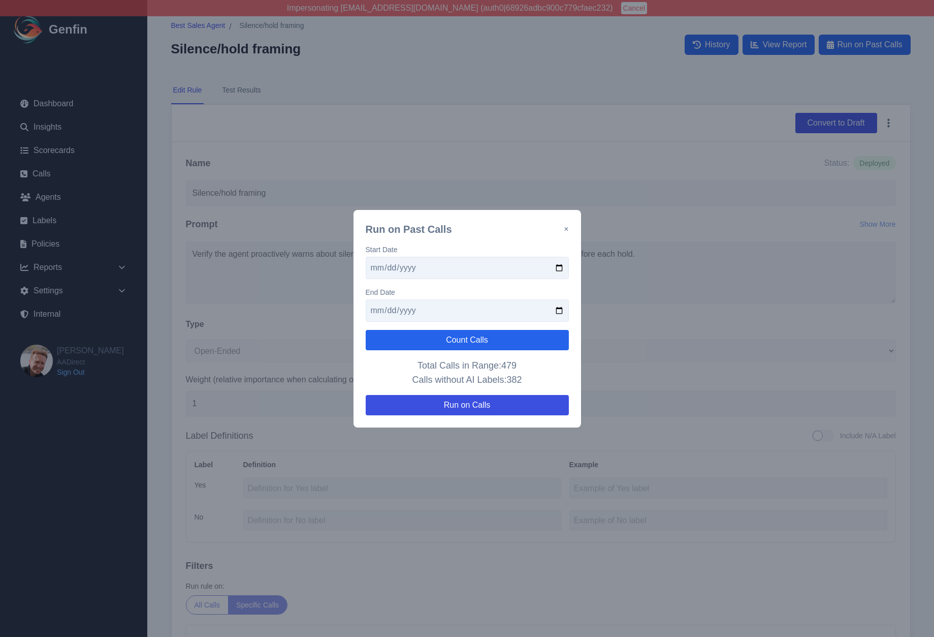
click at [373, 315] on input "2025-09-30" at bounding box center [467, 310] width 203 height 22
click at [379, 268] on input "2025-09-01" at bounding box center [467, 268] width 203 height 22
type input "2025-08-01"
click at [415, 347] on button "Count Calls" at bounding box center [467, 340] width 203 height 20
click at [374, 310] on input "2025-09-30" at bounding box center [467, 310] width 203 height 22
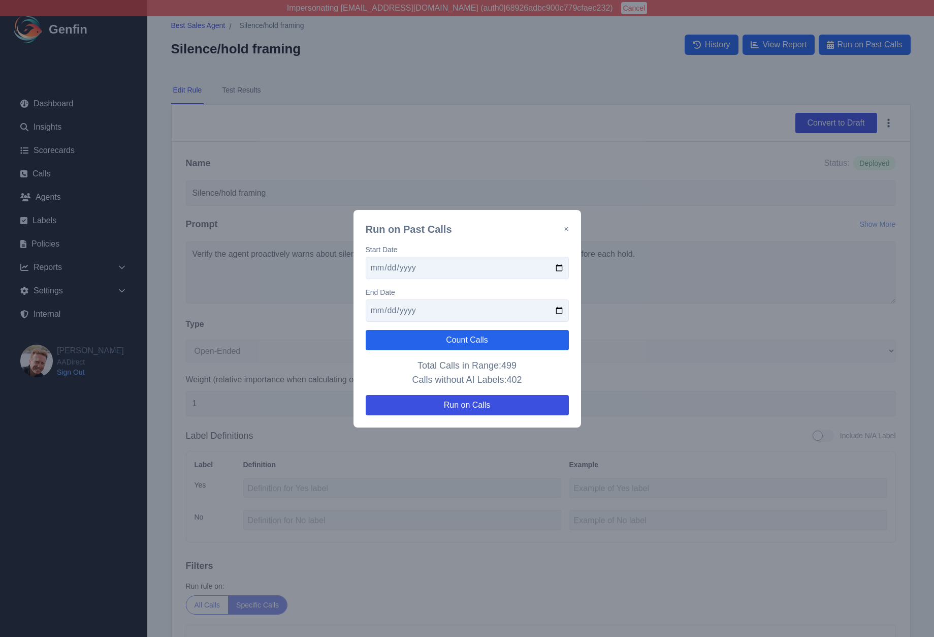
type input "2025-10-30"
click at [390, 333] on button "Count Calls" at bounding box center [467, 340] width 203 height 20
click at [572, 371] on div "Run on Past Calls × Start Date 2025-08-01 End Date 2025-10-30 Count Calls Total…" at bounding box center [468, 318] width 228 height 217
click at [553, 406] on button "Run on Calls" at bounding box center [467, 405] width 203 height 20
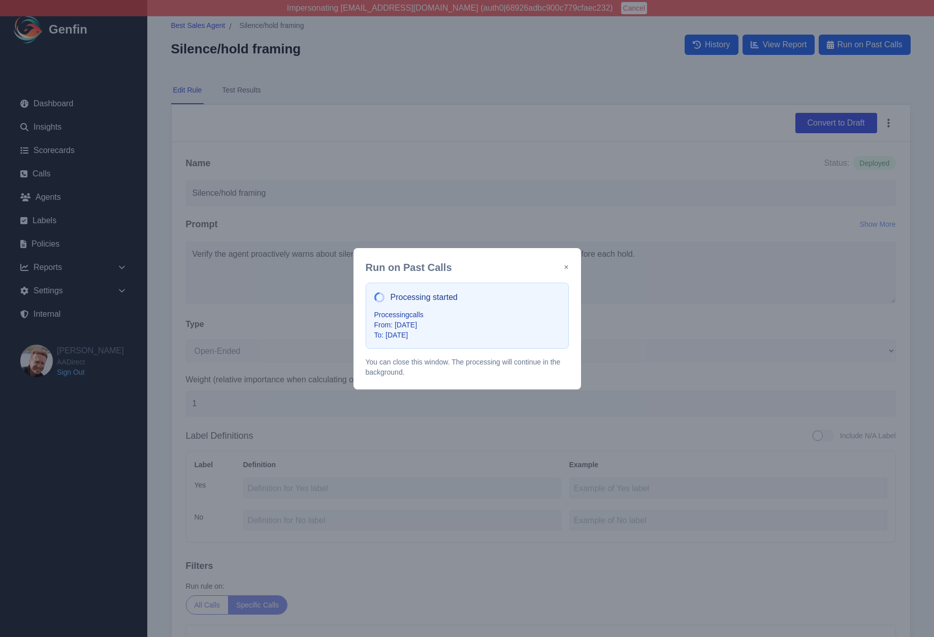
click at [553, 52] on div "Run on Past Calls × Processing started Processing calls From: 8/1/2025 To: 10/3…" at bounding box center [467, 318] width 934 height 637
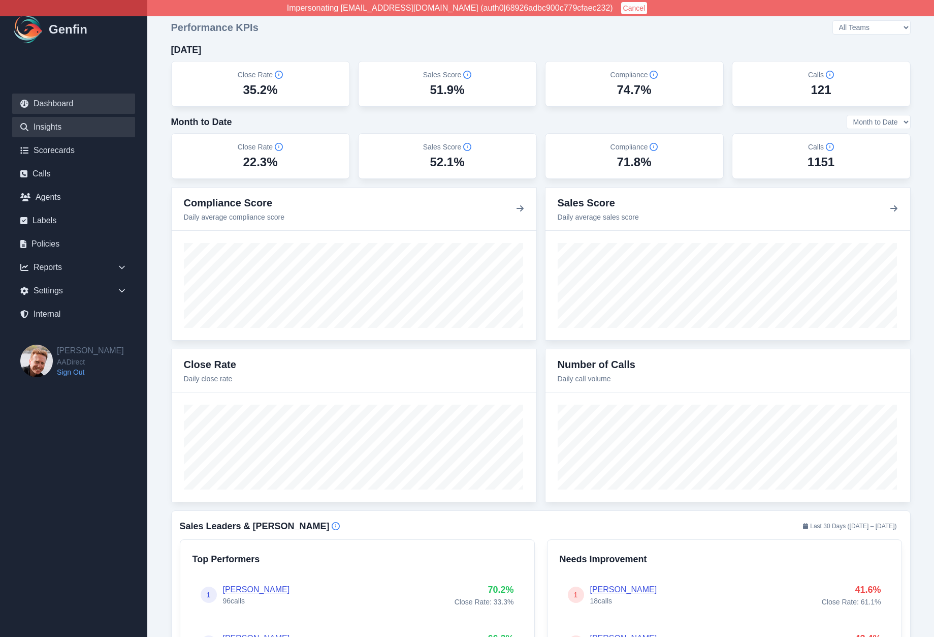
click at [48, 129] on link "Insights" at bounding box center [73, 127] width 123 height 20
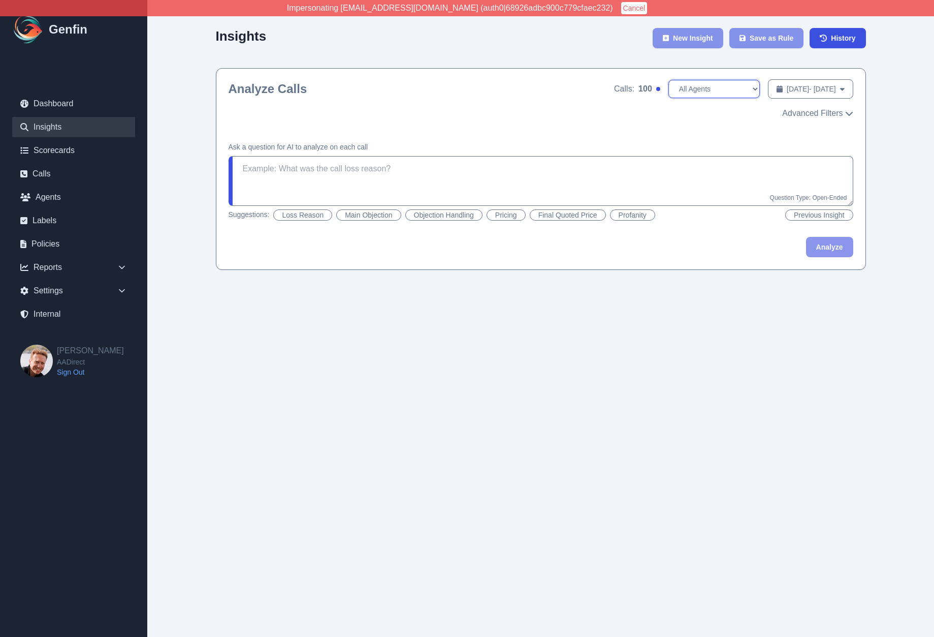
click at [671, 88] on select "All Agents Aida Garcia Diaz Ana Martinez Angela Barnett Annaly Castillo Antonio…" at bounding box center [714, 89] width 91 height 18
select select "Ana Martinez"
click at [669, 80] on select "All Agents Aida Garcia Diaz Ana Martinez Angela Barnett Annaly Castillo Antonio…" at bounding box center [714, 89] width 91 height 18
click at [660, 171] on textarea at bounding box center [541, 181] width 625 height 50
click at [641, 212] on button "Profanity" at bounding box center [632, 214] width 45 height 11
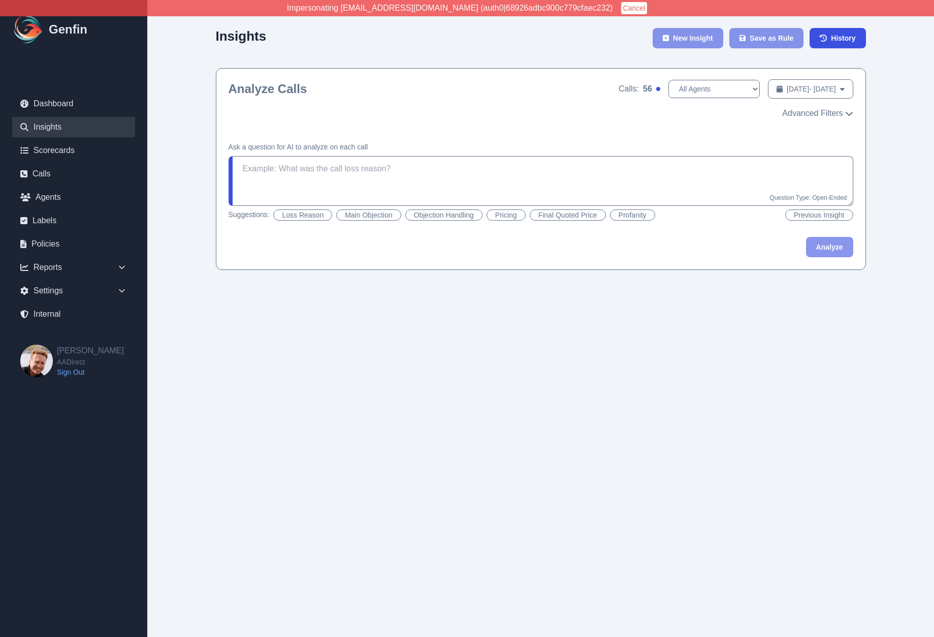
type textarea "Did the agent use profanity toward the customer? It doesn't count if the agent …"
click at [832, 247] on button "Analyze" at bounding box center [829, 247] width 47 height 20
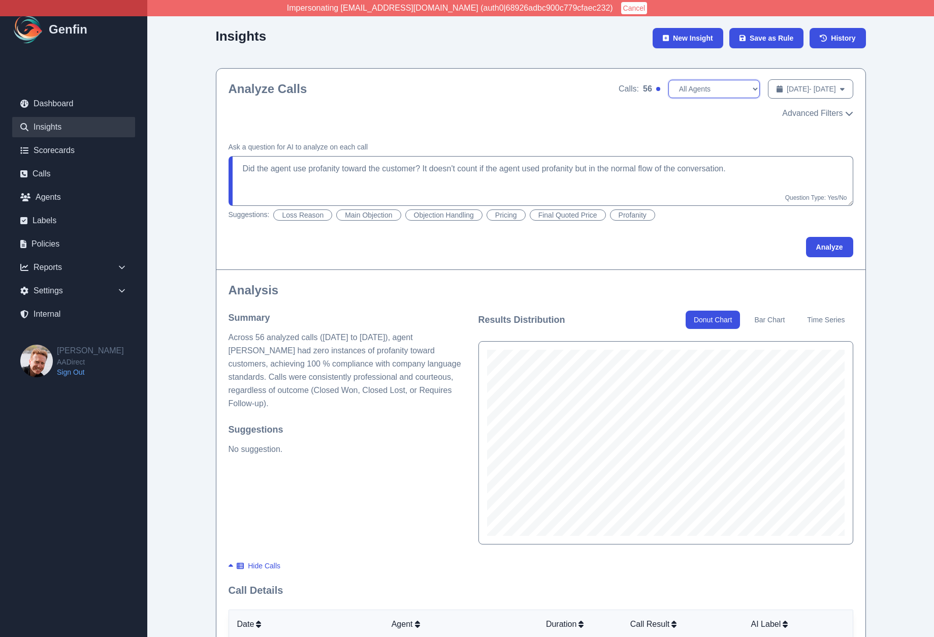
click at [669, 91] on select "All Agents Aida Garcia Diaz Ana Martinez Angela Barnett Annaly Castillo Antonio…" at bounding box center [714, 89] width 91 height 18
select select
click at [669, 80] on select "All Agents Aida Garcia Diaz Ana Martinez Angela Barnett Annaly Castillo Antonio…" at bounding box center [714, 89] width 91 height 18
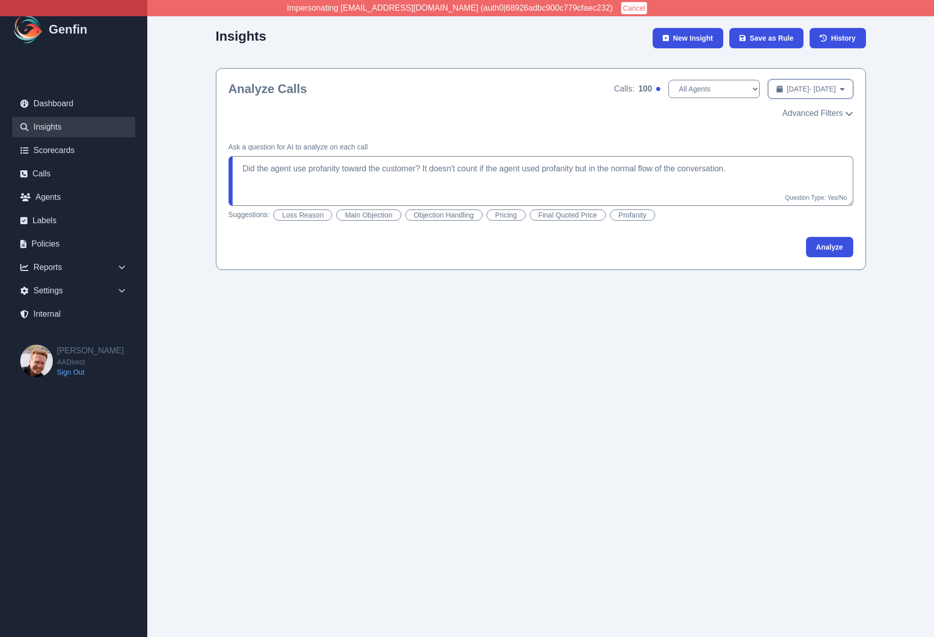
click at [787, 89] on span "Sep 27, 2025 - Oct 4, 2025" at bounding box center [811, 89] width 49 height 10
select select "8"
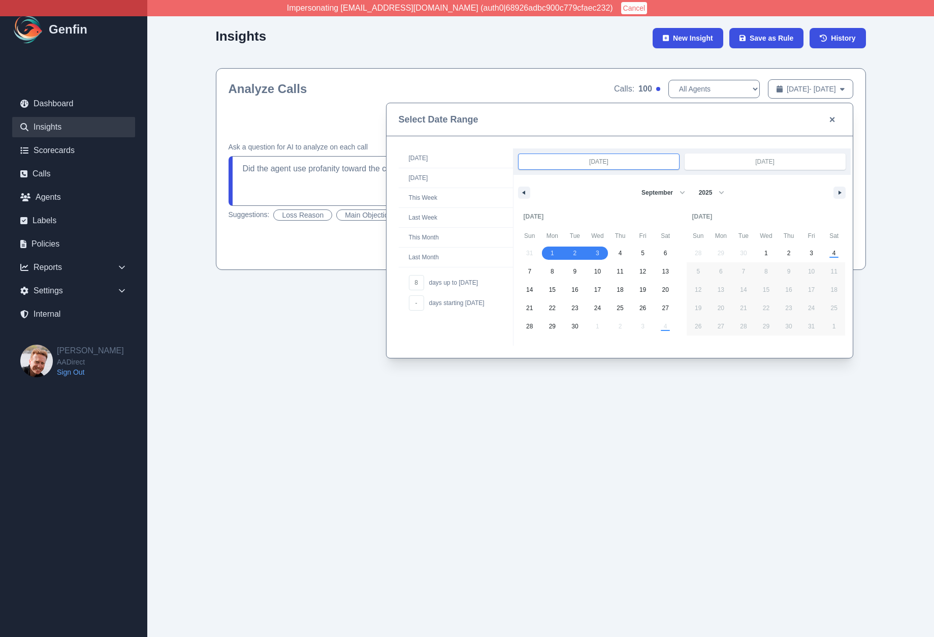
drag, startPoint x: 557, startPoint y: 256, endPoint x: 604, endPoint y: 259, distance: 47.4
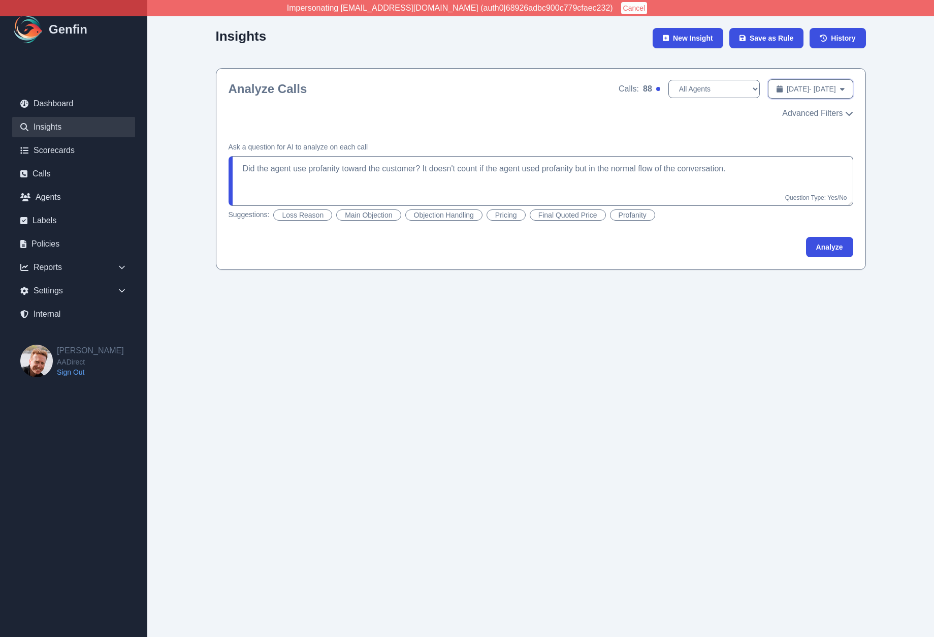
click at [787, 92] on span "Sep 1, 2025 - Sep 3, 2025" at bounding box center [811, 89] width 49 height 10
select select "8"
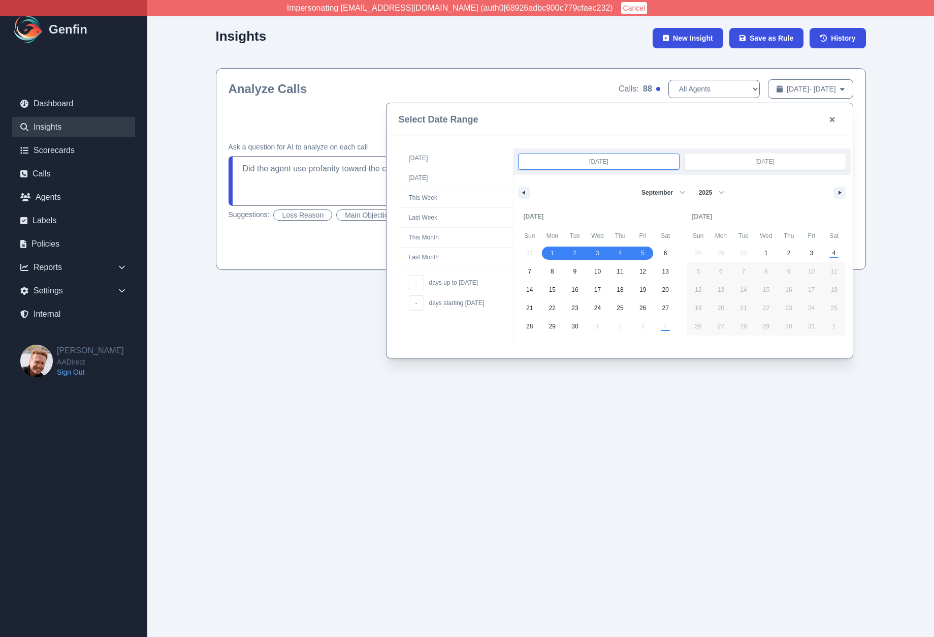
drag, startPoint x: 552, startPoint y: 253, endPoint x: 647, endPoint y: 256, distance: 95.1
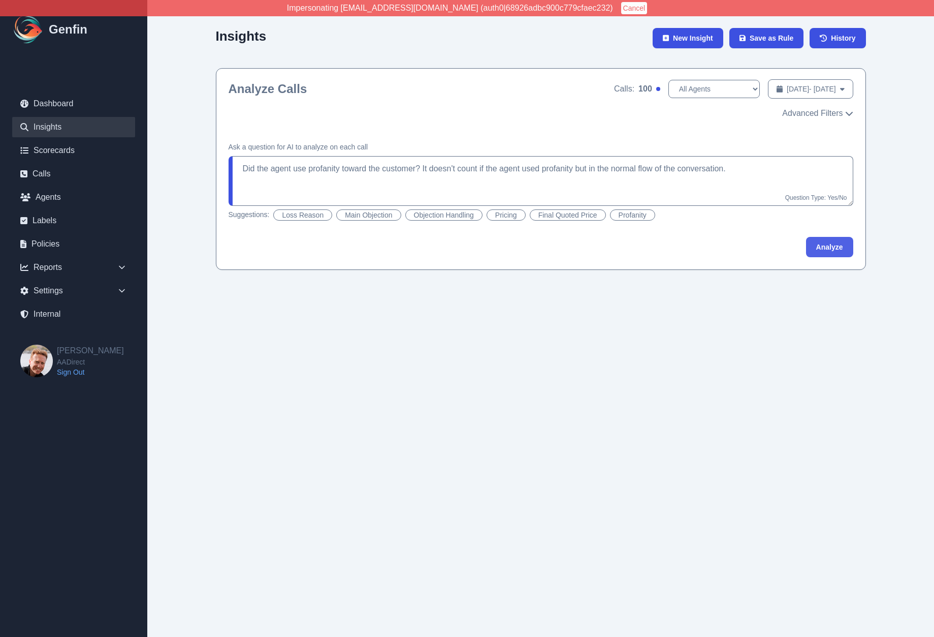
click at [833, 246] on button "Analyze" at bounding box center [829, 247] width 47 height 20
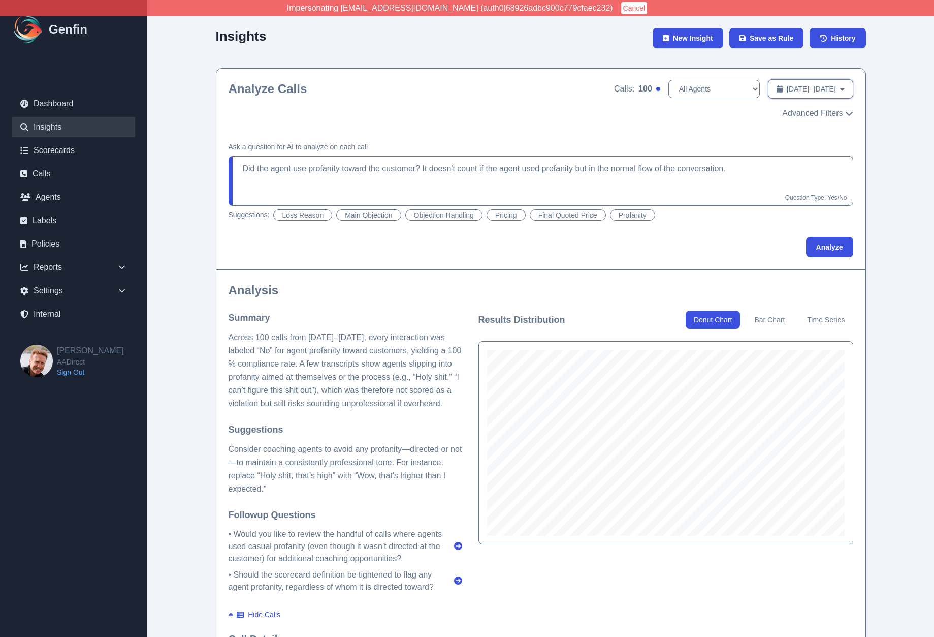
click at [787, 88] on span "Sep 1, 2025 - Sep 5, 2025" at bounding box center [811, 89] width 49 height 10
select select "8"
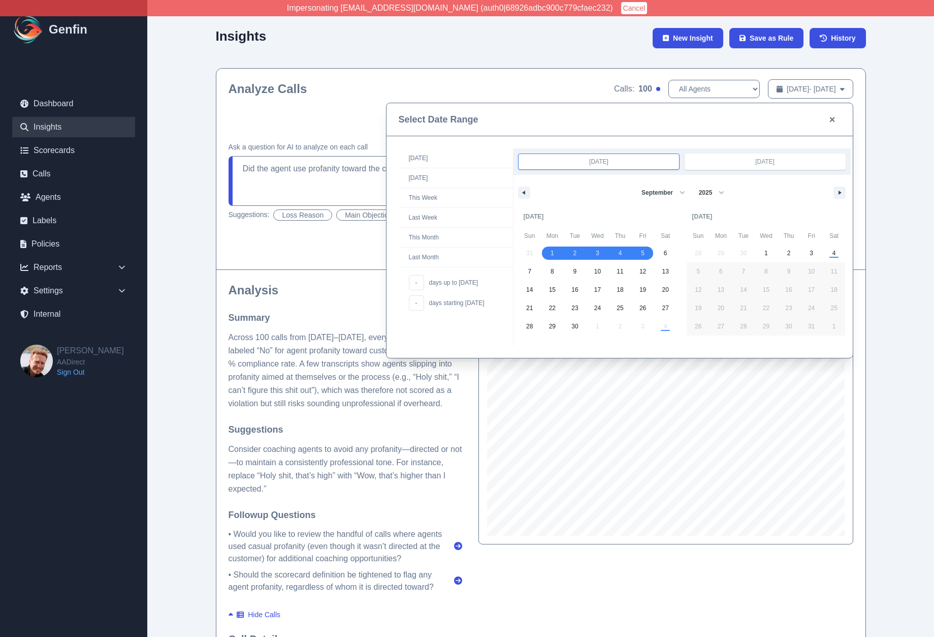
click at [753, 88] on div at bounding box center [467, 318] width 934 height 637
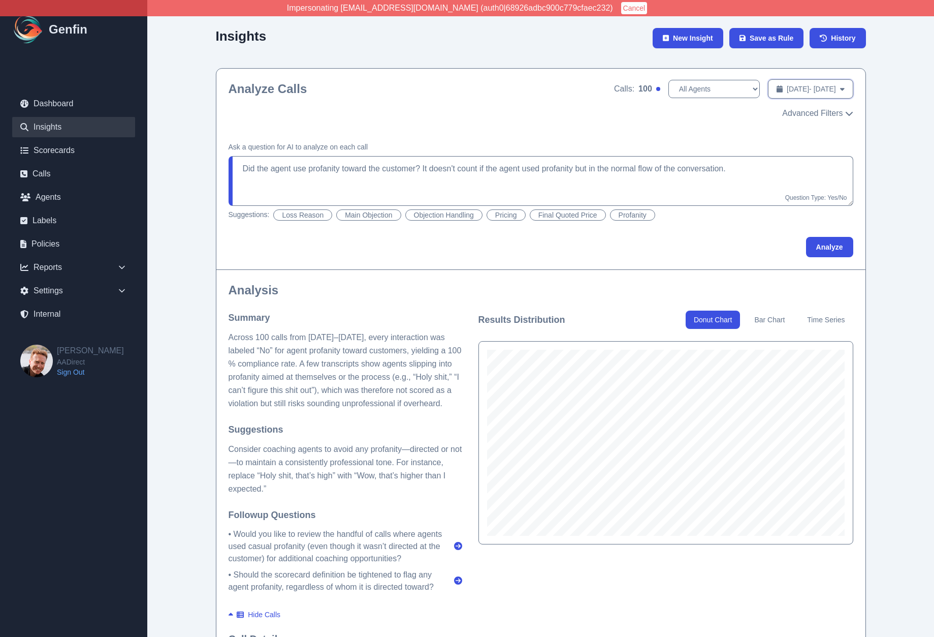
click at [768, 88] on button "Sep 1, 2025 - Sep 5, 2025 Date Range" at bounding box center [810, 88] width 85 height 19
select select "8"
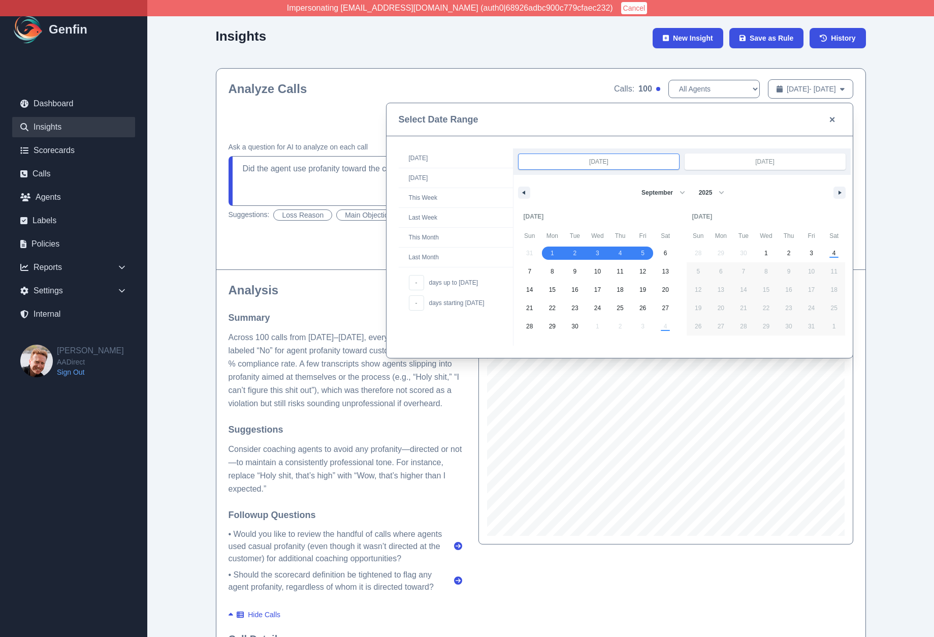
click at [752, 87] on div at bounding box center [467, 318] width 934 height 637
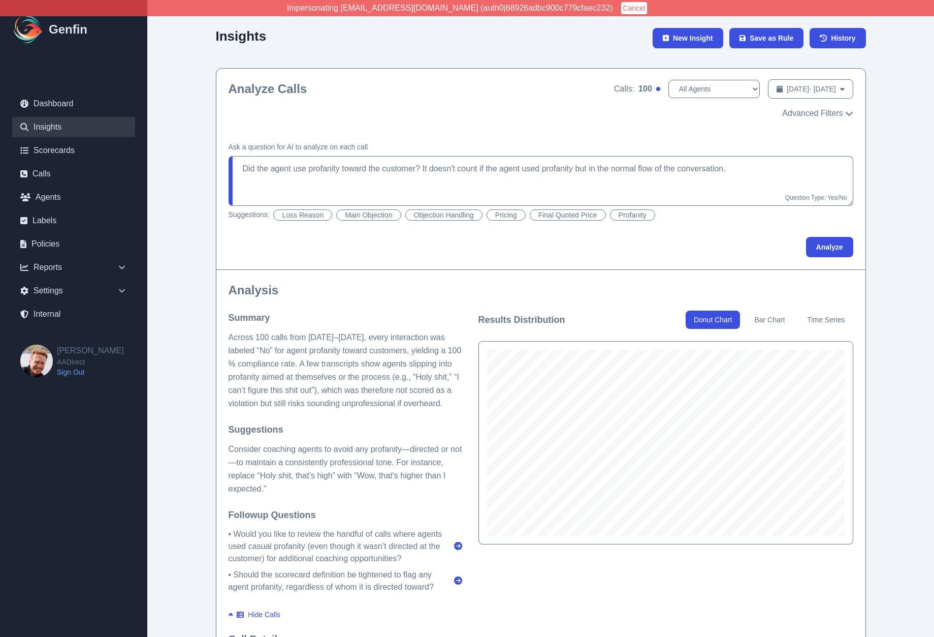
click at [302, 216] on button "Loss Reason" at bounding box center [302, 214] width 59 height 11
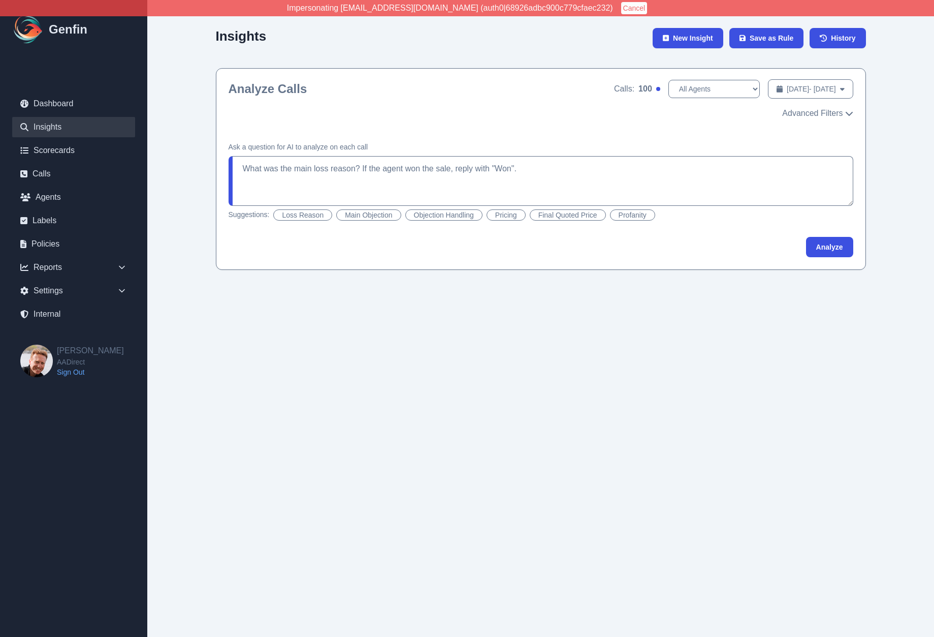
click at [505, 215] on button "Pricing" at bounding box center [506, 214] width 39 height 11
click at [543, 212] on button "Final Quoted Price" at bounding box center [568, 214] width 76 height 11
click at [451, 217] on button "Objection Handling" at bounding box center [443, 214] width 77 height 11
type textarea "Did the agent handle the objections well? If there were multiple objections, di…"
click at [829, 250] on button "Analyze" at bounding box center [829, 247] width 47 height 20
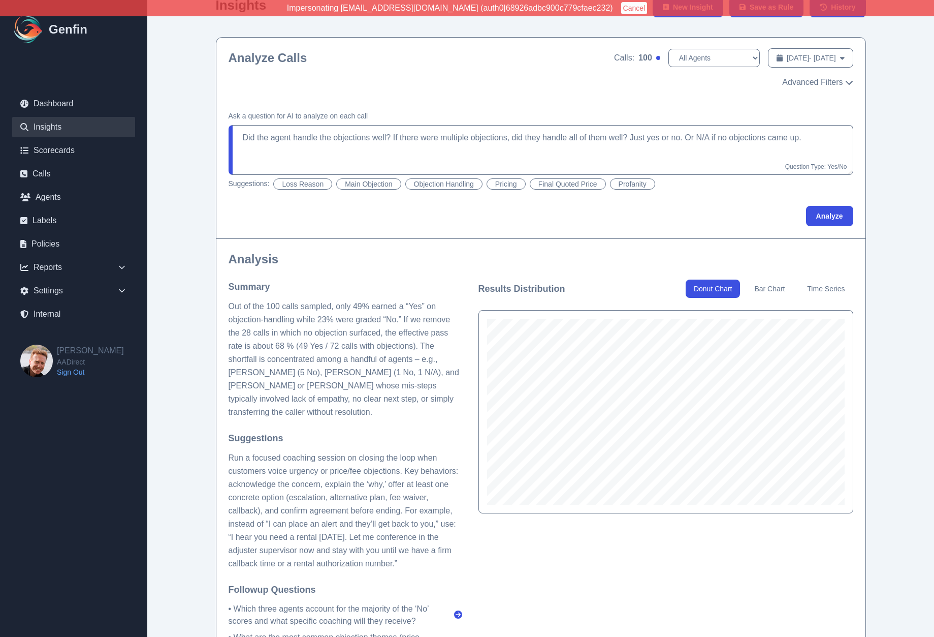
scroll to position [32, 0]
click at [594, 164] on textarea "Did the agent handle the objections well? If there were multiple objections, di…" at bounding box center [541, 149] width 625 height 50
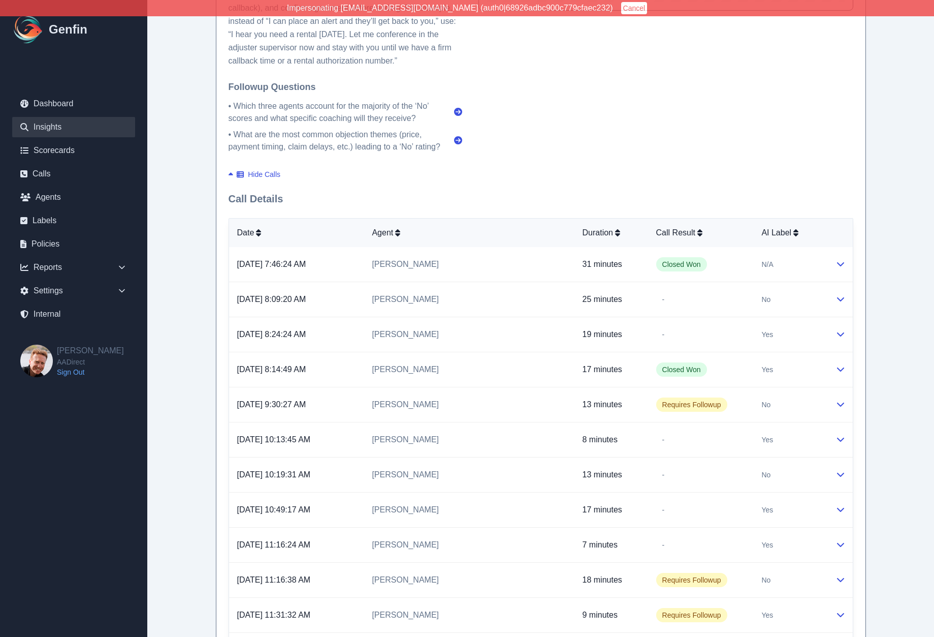
scroll to position [0, 0]
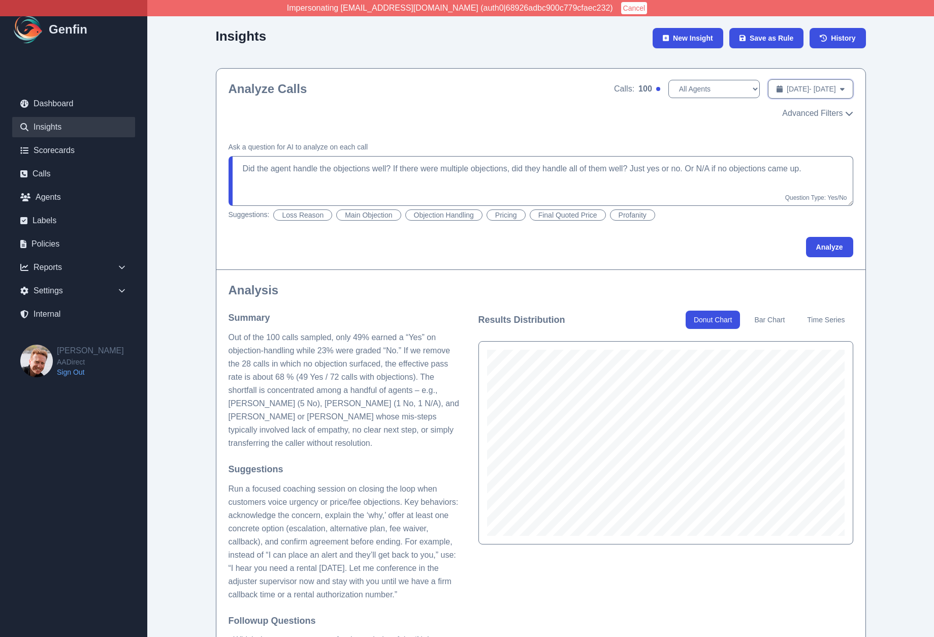
click at [787, 92] on span "Sep 1, 2025 - Sep 5, 2025" at bounding box center [811, 89] width 49 height 10
select select "8"
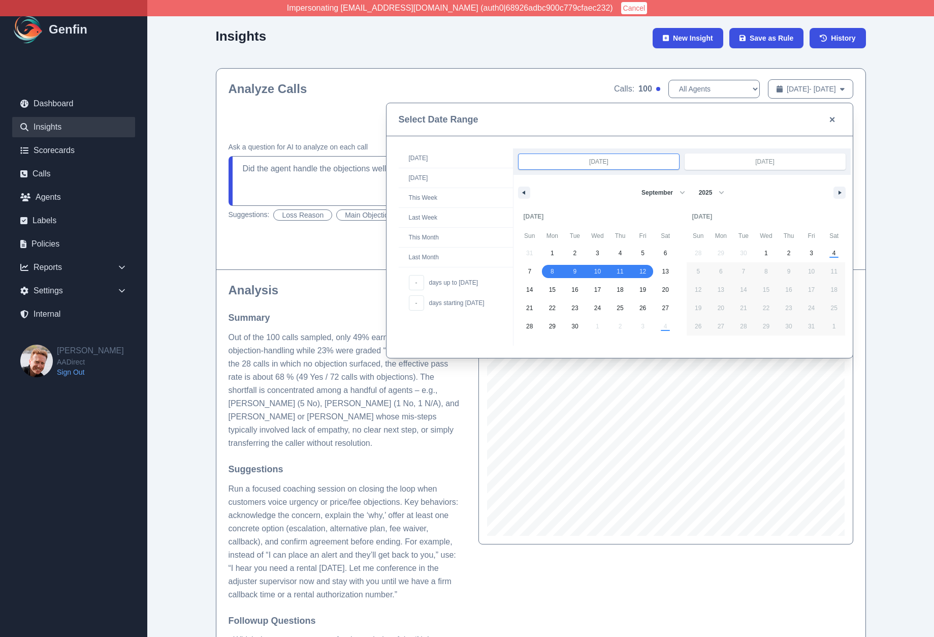
drag, startPoint x: 558, startPoint y: 272, endPoint x: 638, endPoint y: 273, distance: 79.3
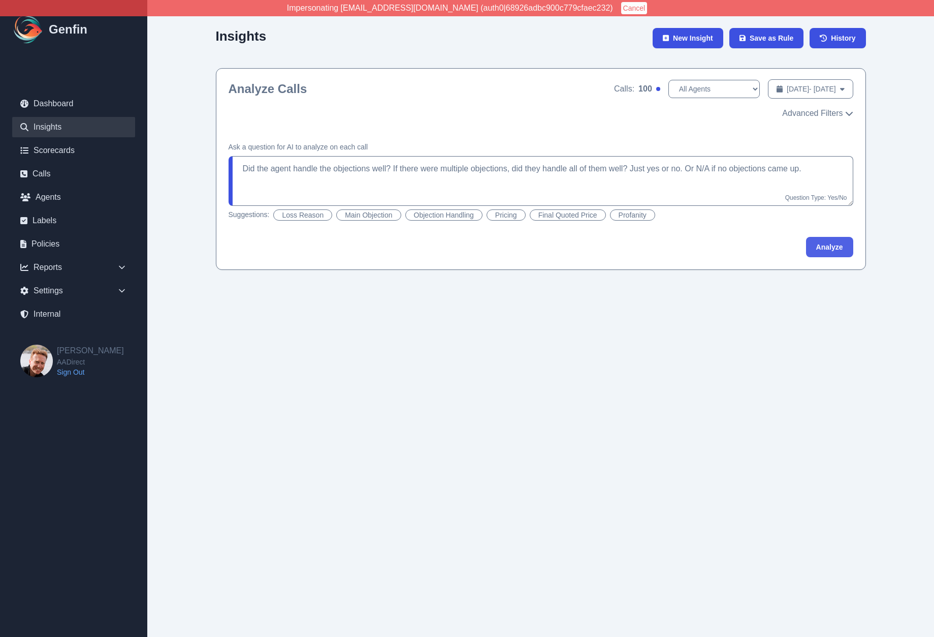
click at [838, 245] on button "Analyze" at bounding box center [829, 247] width 47 height 20
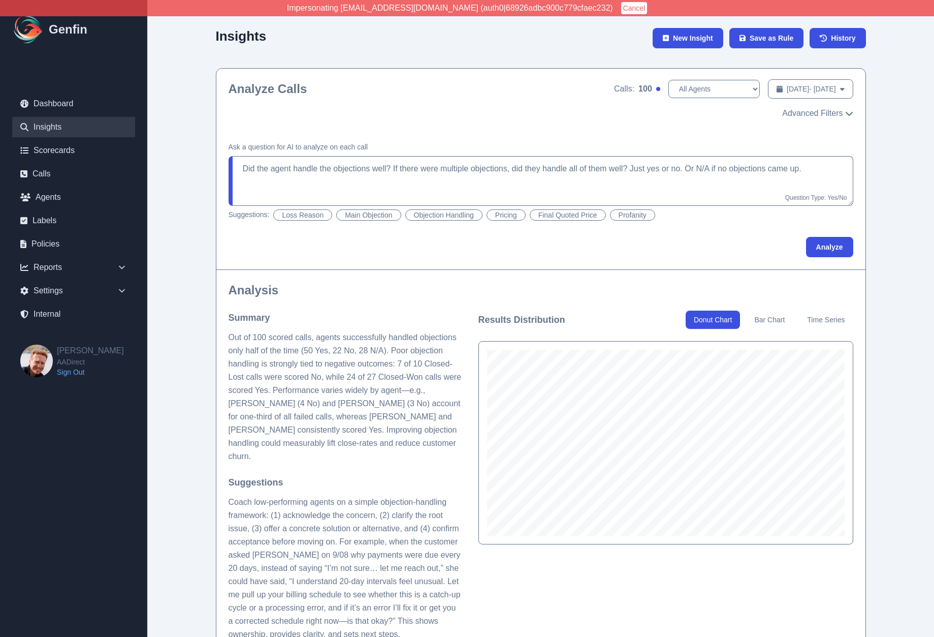
click at [302, 215] on button "Loss Reason" at bounding box center [302, 214] width 59 height 11
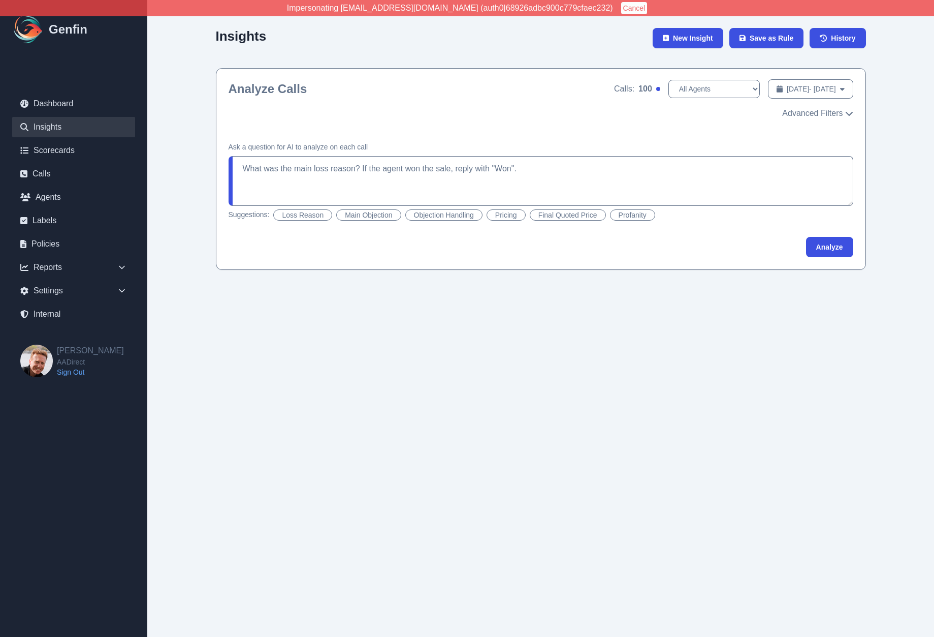
click at [373, 214] on button "Main Objection" at bounding box center [368, 214] width 65 height 11
click at [840, 245] on button "Analyze" at bounding box center [829, 247] width 47 height 20
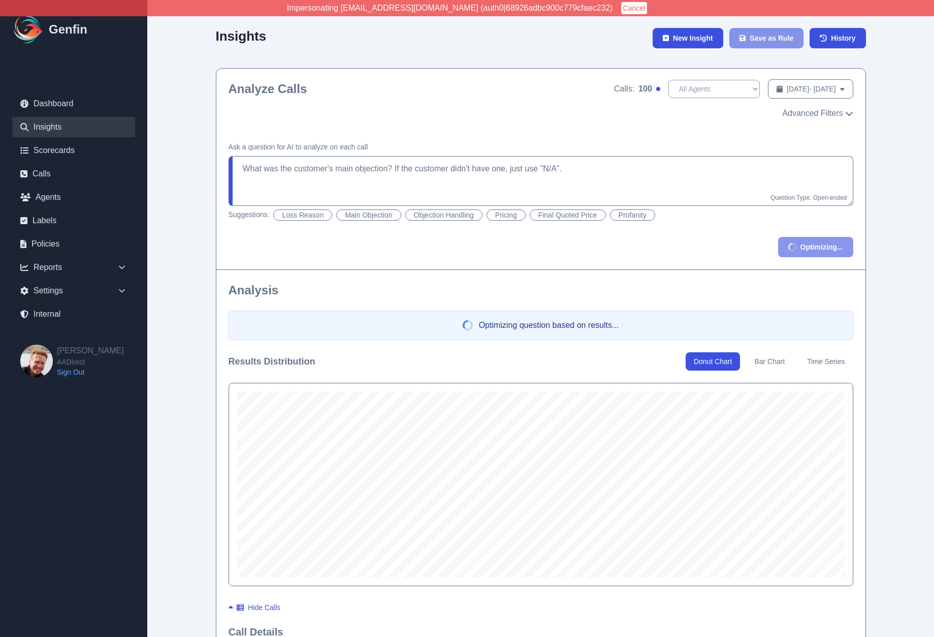
type textarea "What was the customer's main objection? If the customer didn't have one, just u…"
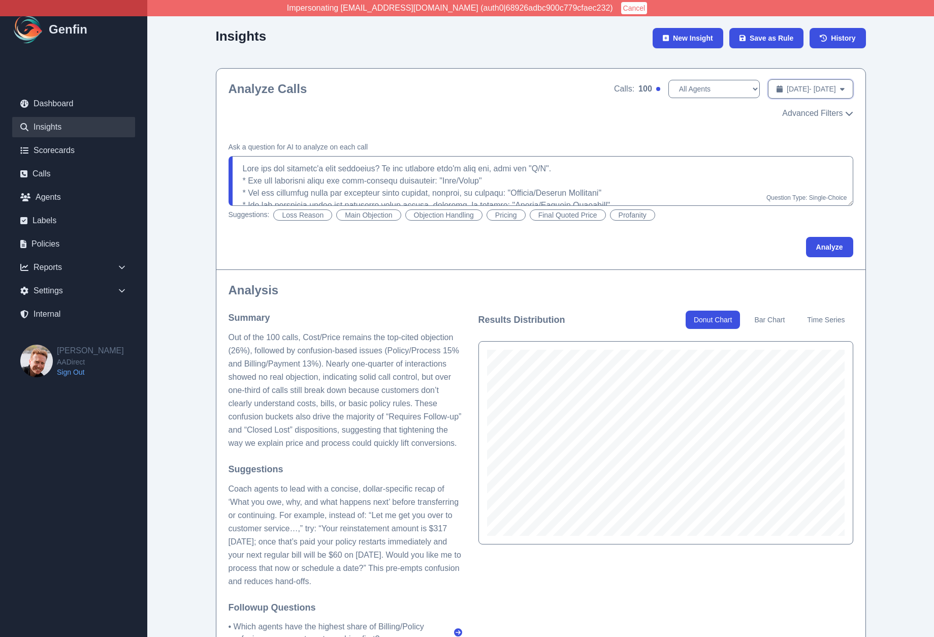
click at [808, 84] on span "Sep 8, 2025 - Sep 12, 2025" at bounding box center [811, 89] width 49 height 10
select select "8"
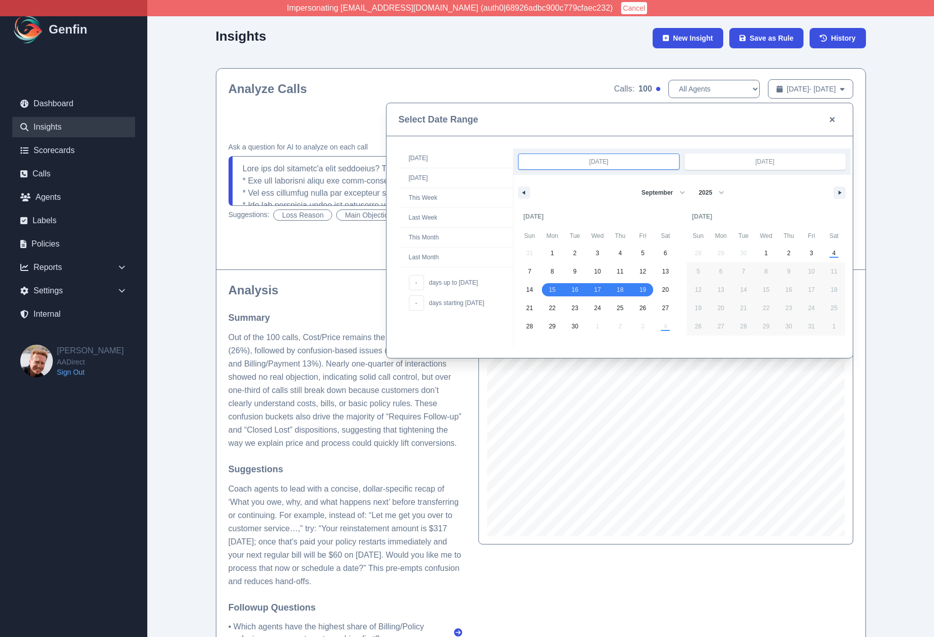
drag, startPoint x: 546, startPoint y: 291, endPoint x: 647, endPoint y: 291, distance: 101.1
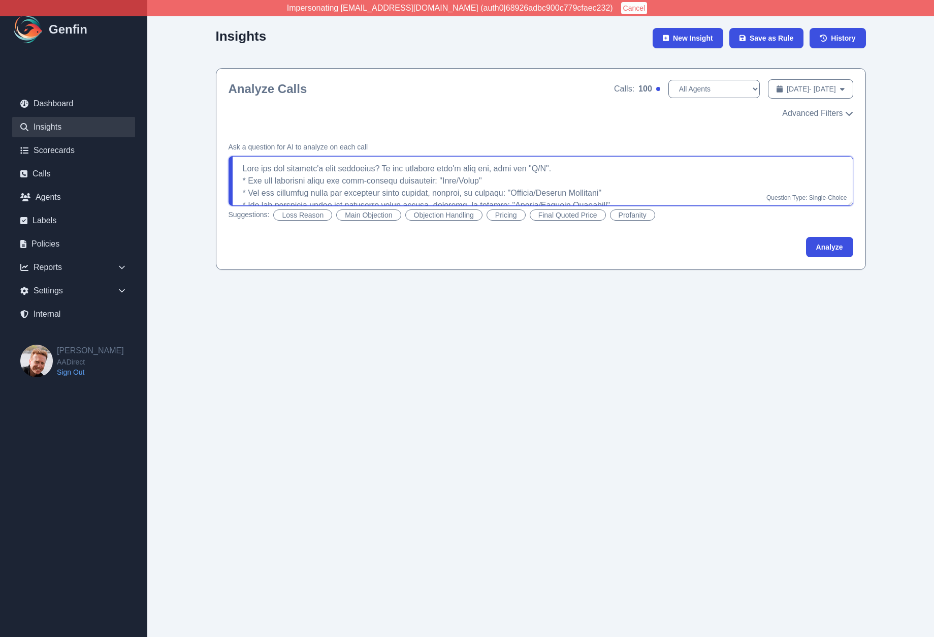
click at [637, 172] on textarea at bounding box center [541, 181] width 625 height 50
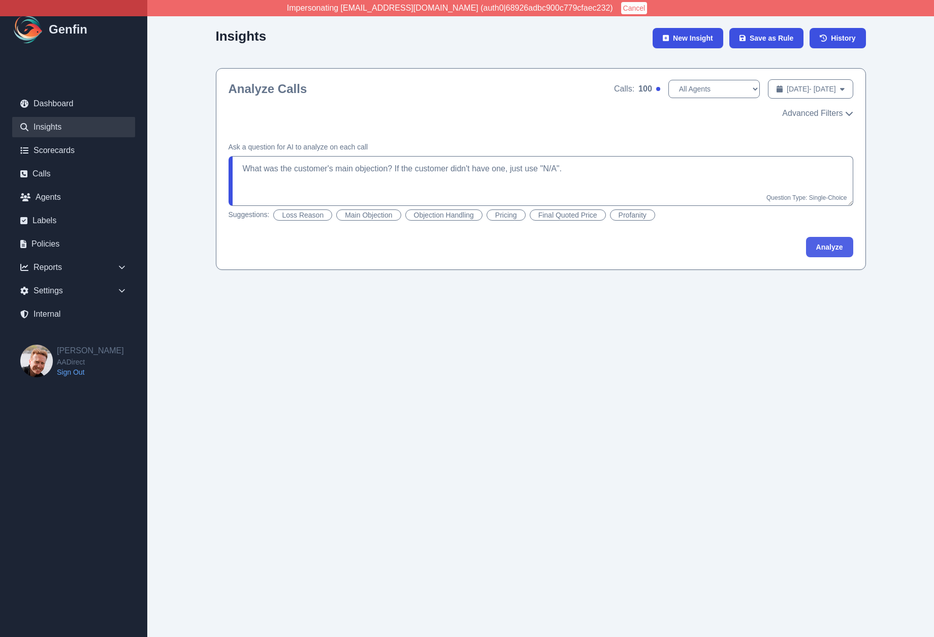
click at [831, 245] on button "Analyze" at bounding box center [829, 247] width 47 height 20
click at [192, 243] on div "Insights New Insight Save as Rule History Analyze Calls Calls: 100 All Agents A…" at bounding box center [541, 145] width 780 height 290
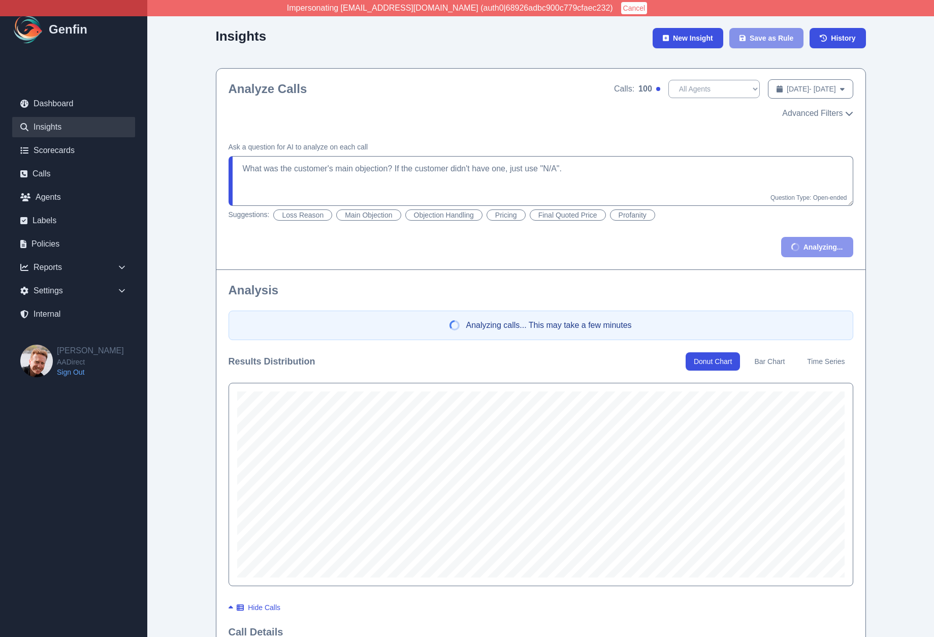
type textarea "What was the customer's main objection? If the customer didn't have one, just u…"
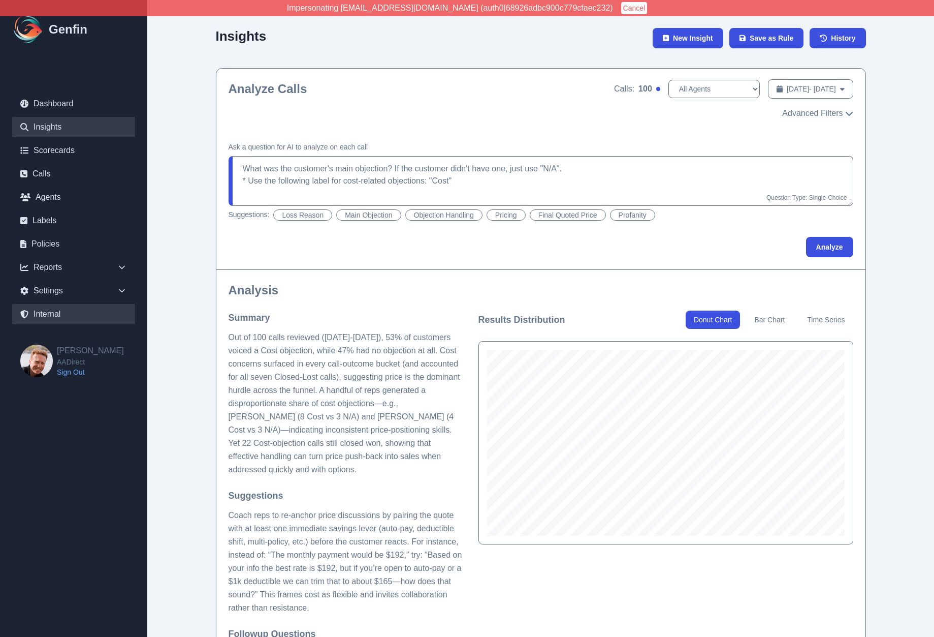
click at [47, 309] on link "Internal" at bounding box center [73, 314] width 123 height 20
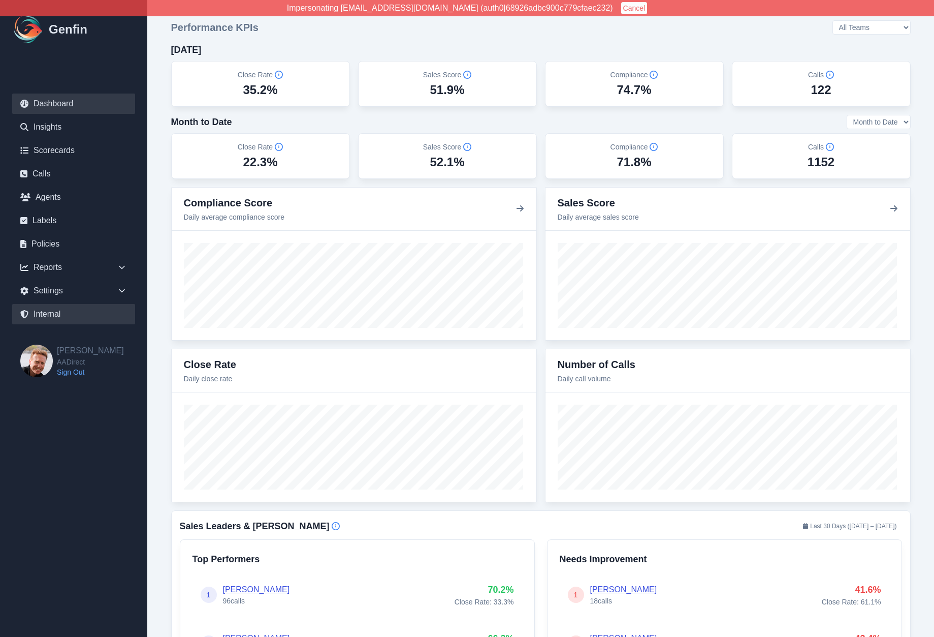
click at [59, 309] on link "Internal" at bounding box center [73, 314] width 123 height 20
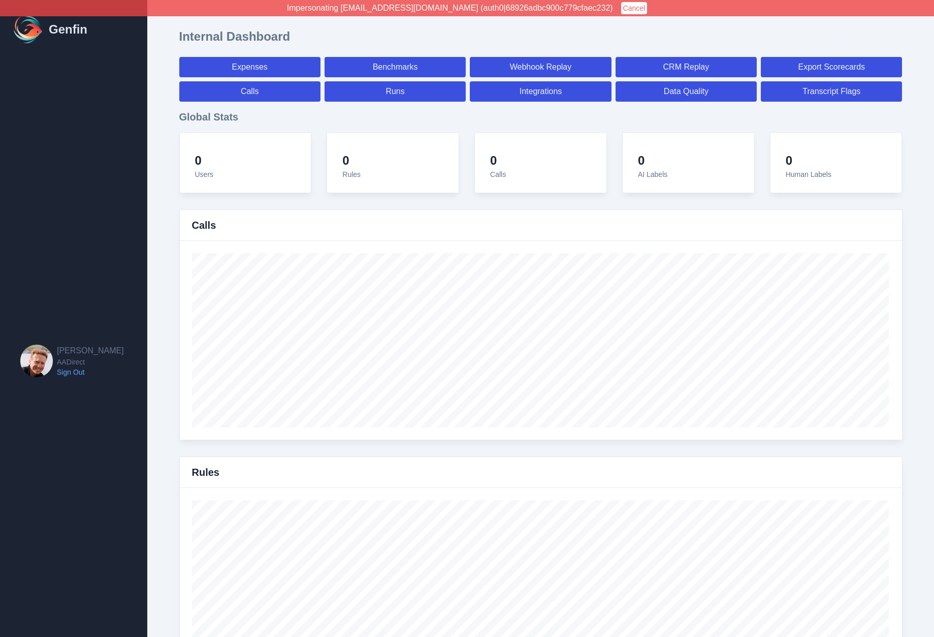
select select "paid"
select select "7"
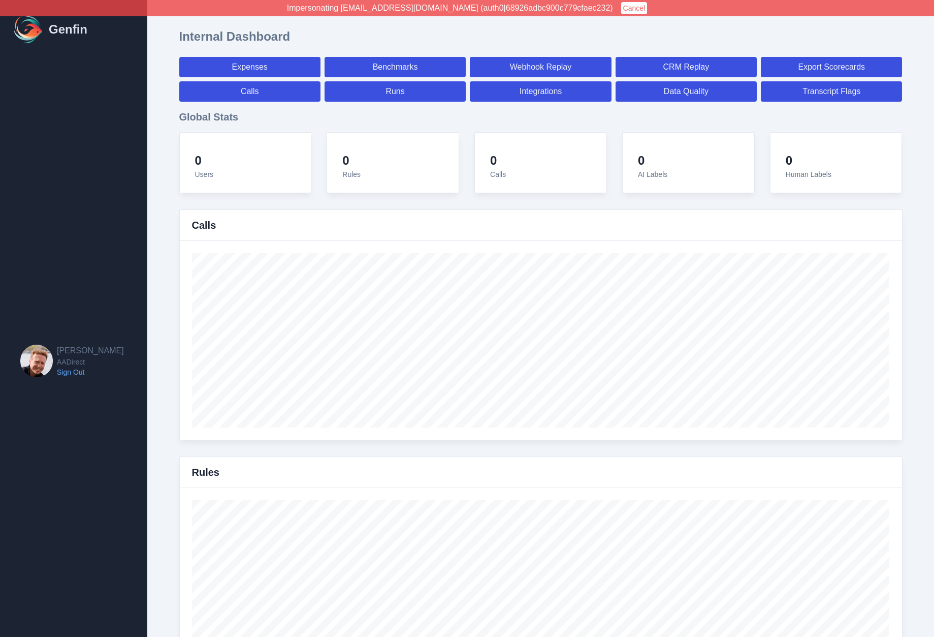
select select "paid"
select select "7"
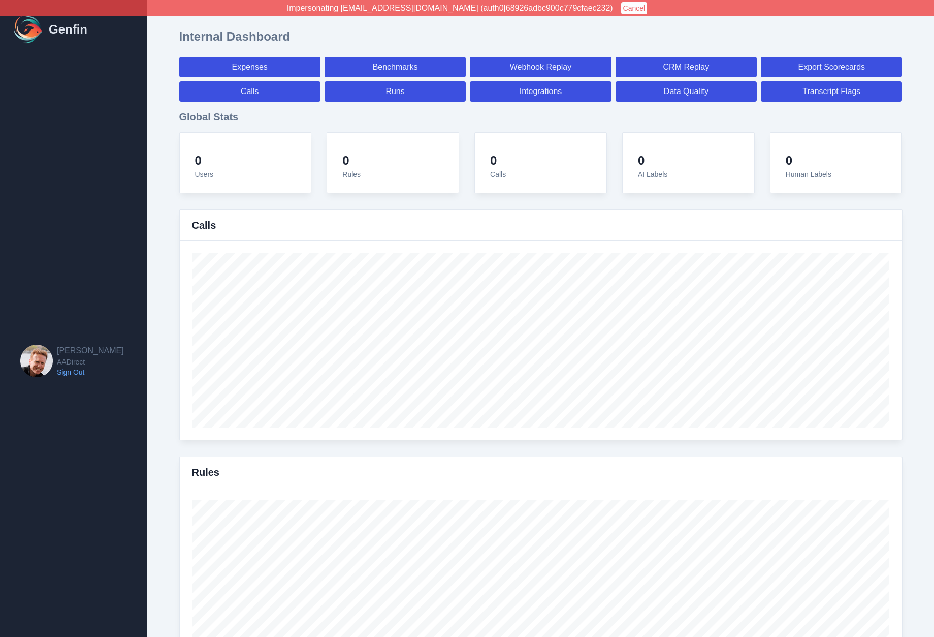
select select "7"
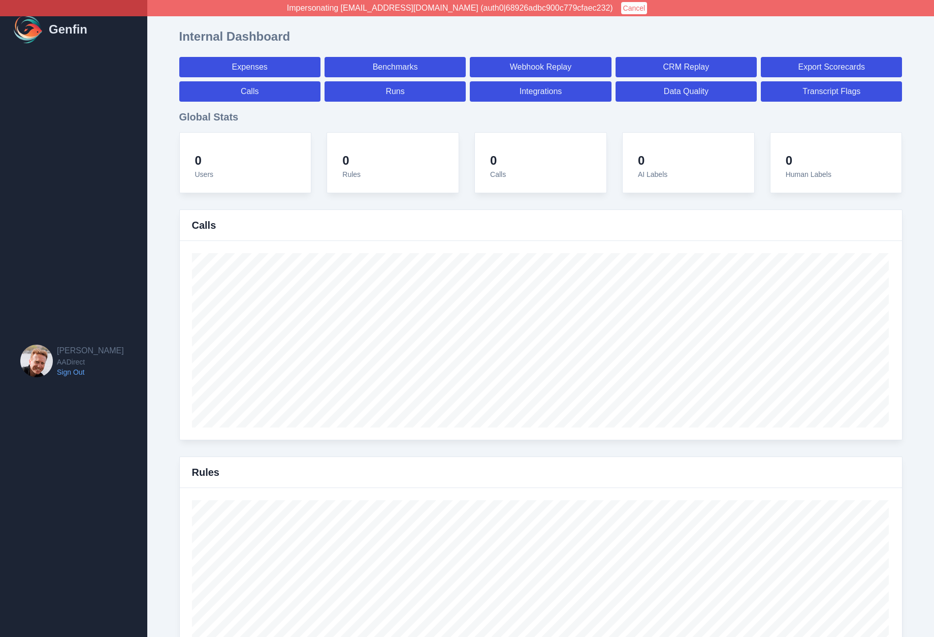
select select "7"
select select "paid"
select select "7"
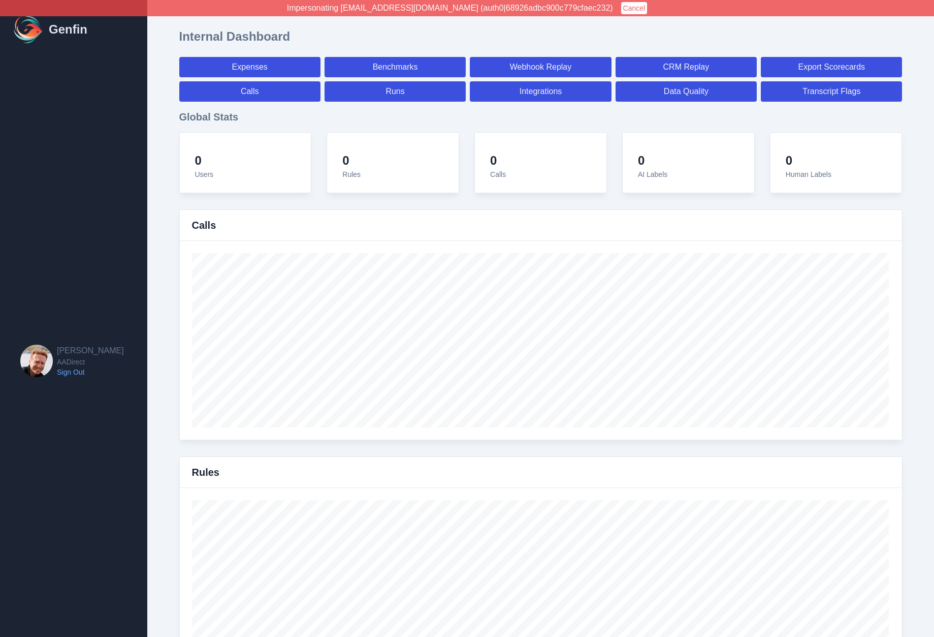
select select "7"
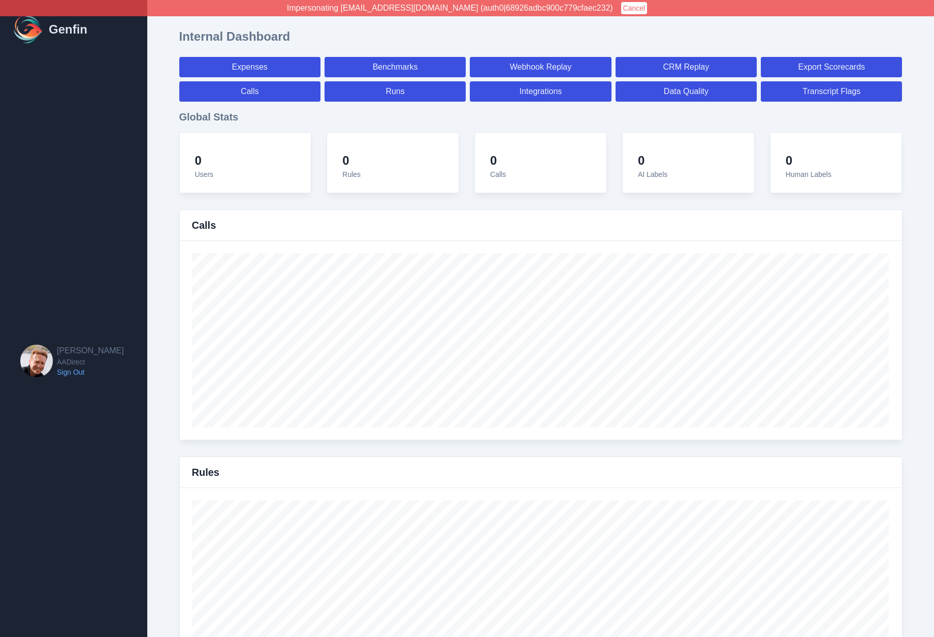
select select "7"
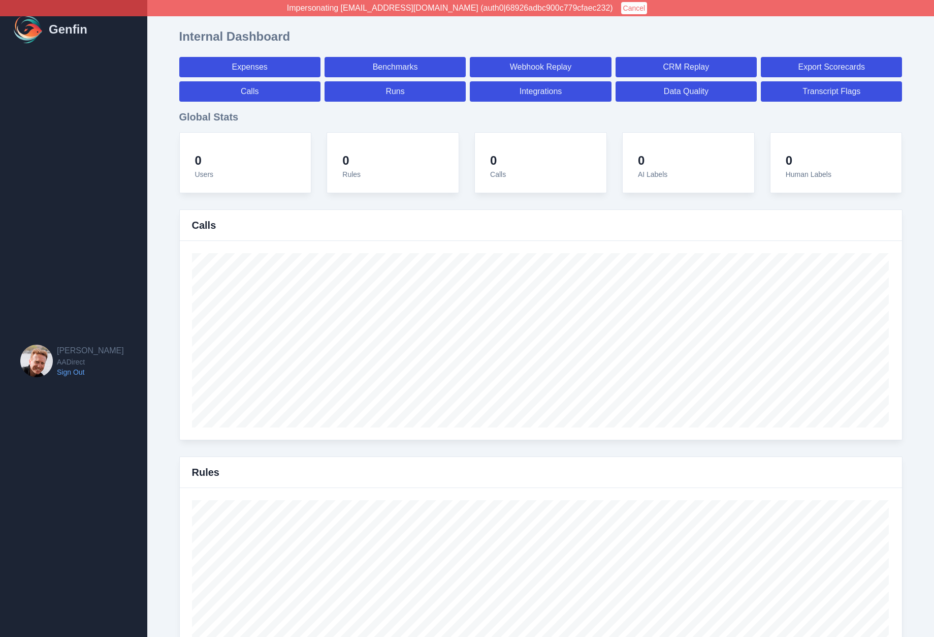
select select "7"
select select "paid"
select select "7"
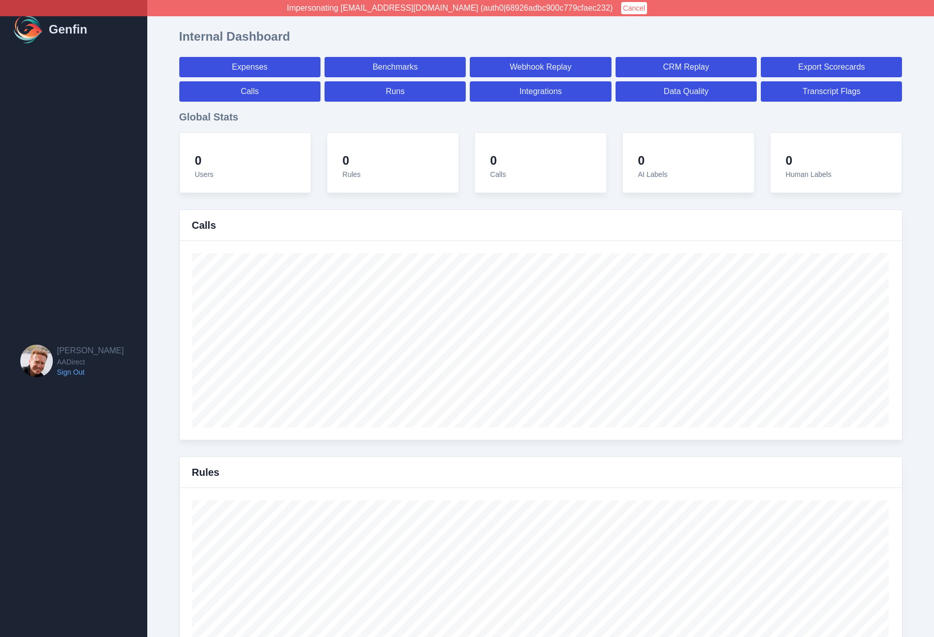
select select "7"
select select "paid"
select select "7"
select select "paid"
select select "7"
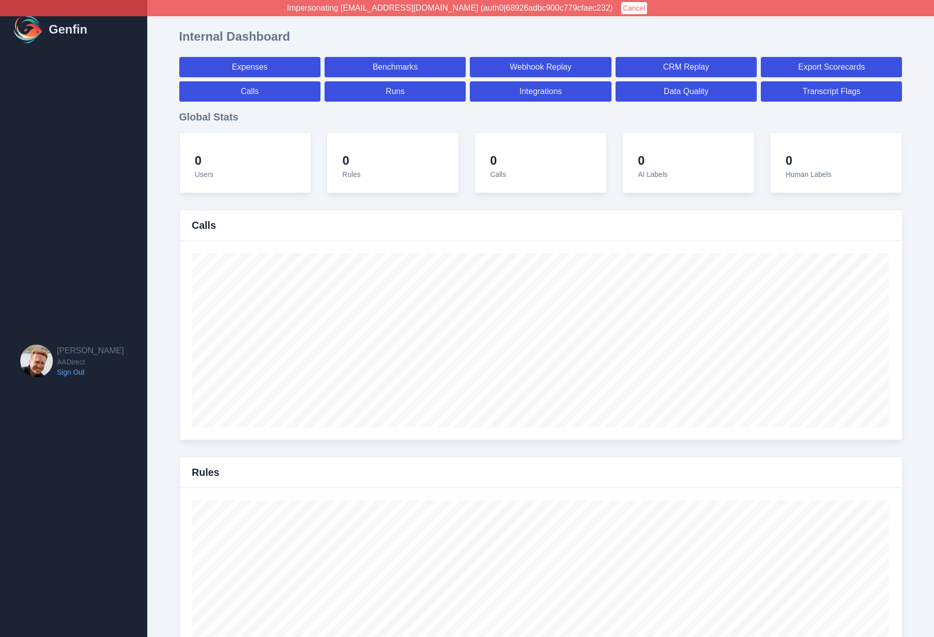
select select "paid"
select select "7"
select select "paid"
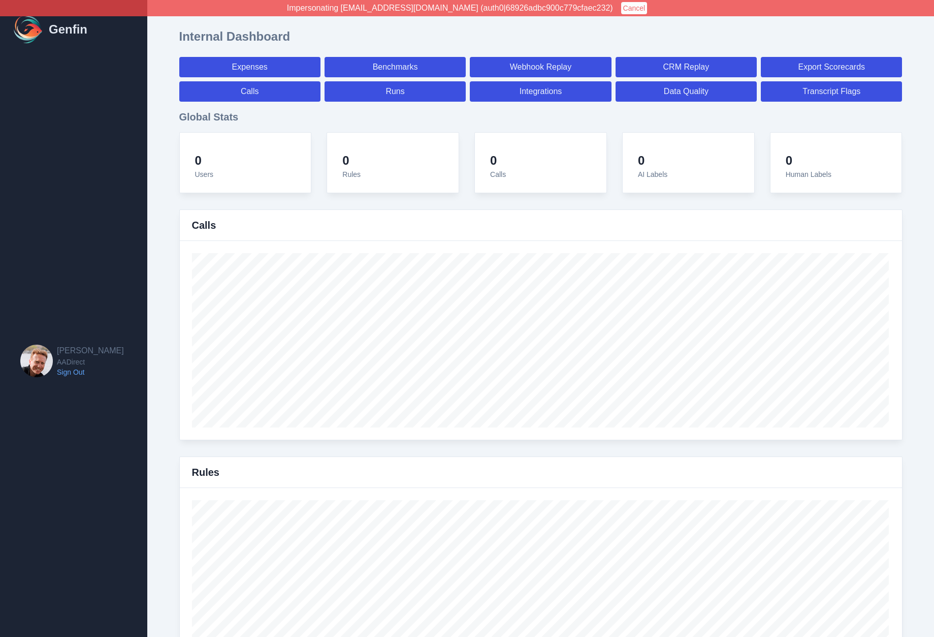
select select "7"
select select "paid"
select select "7"
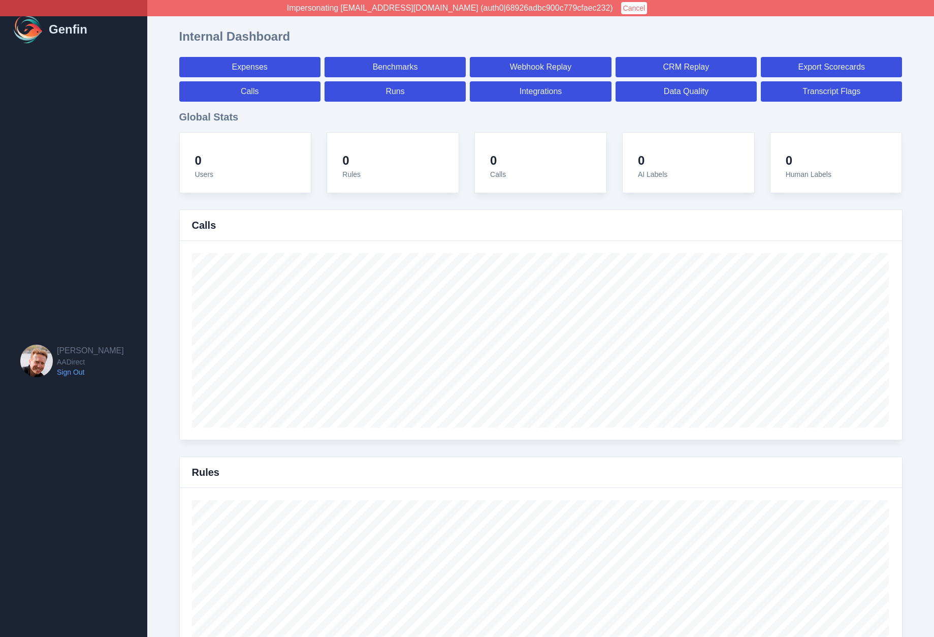
select select "7"
select select "paid"
select select "7"
select select "paid"
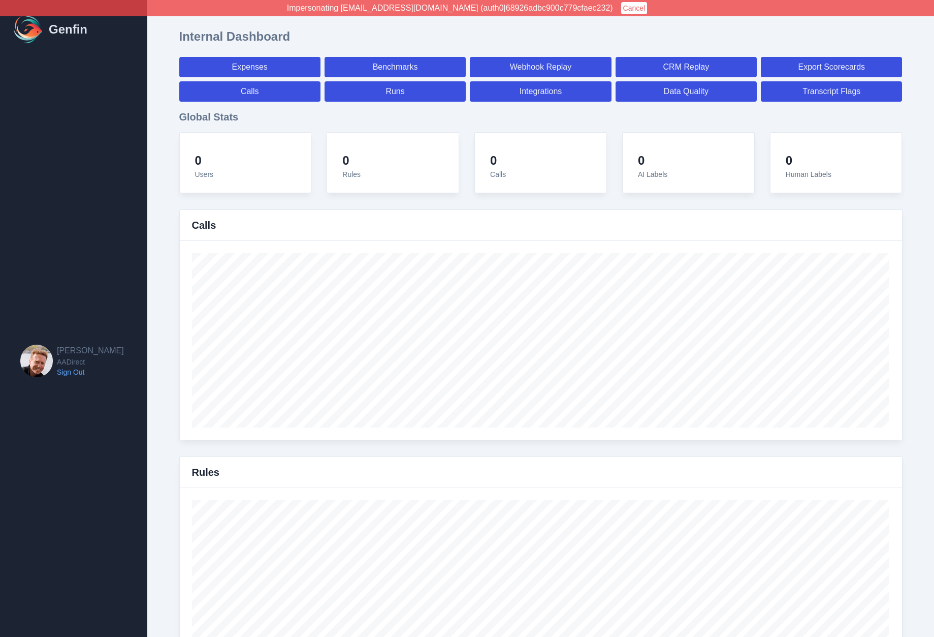
select select "7"
select select "paid"
select select "7"
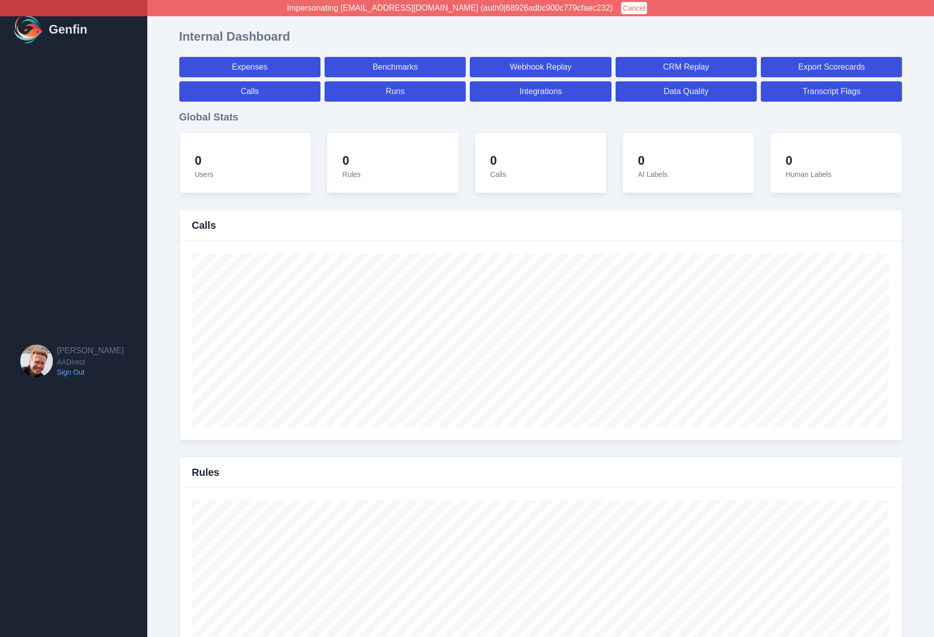
select select "7"
select select "paid"
select select "7"
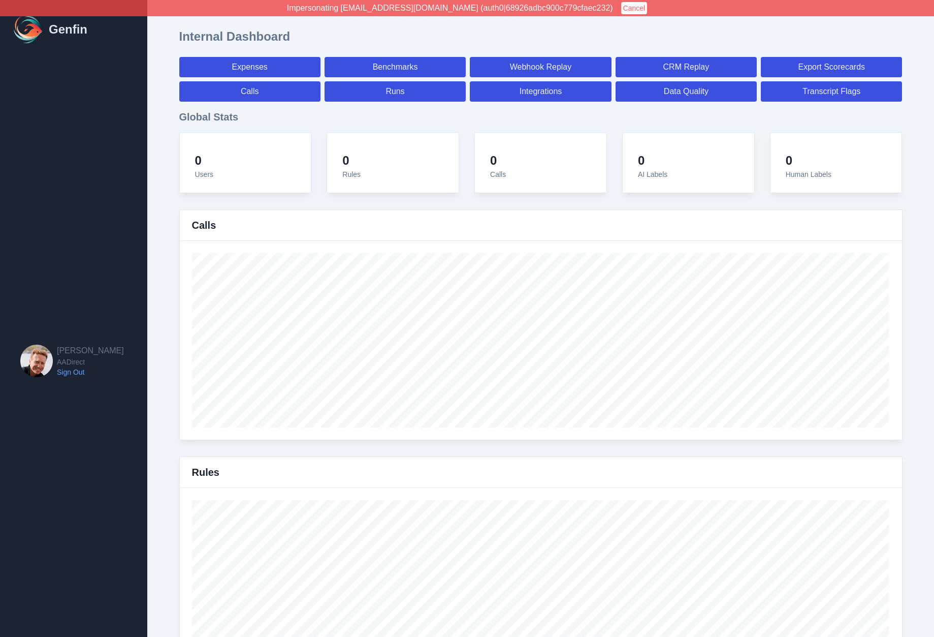
select select "7"
select select "paid"
select select "7"
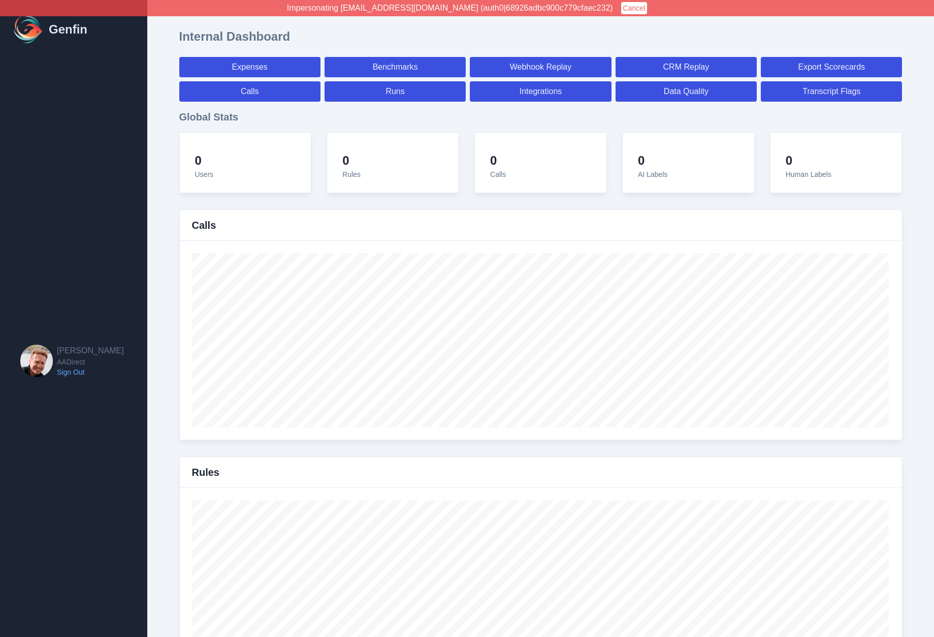
select select "7"
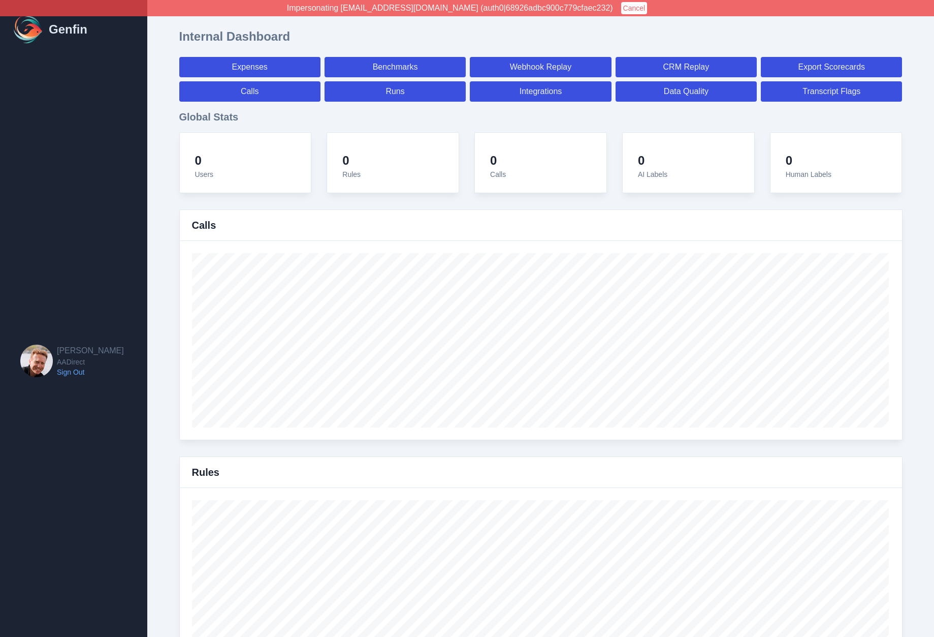
select select "paid"
select select "7"
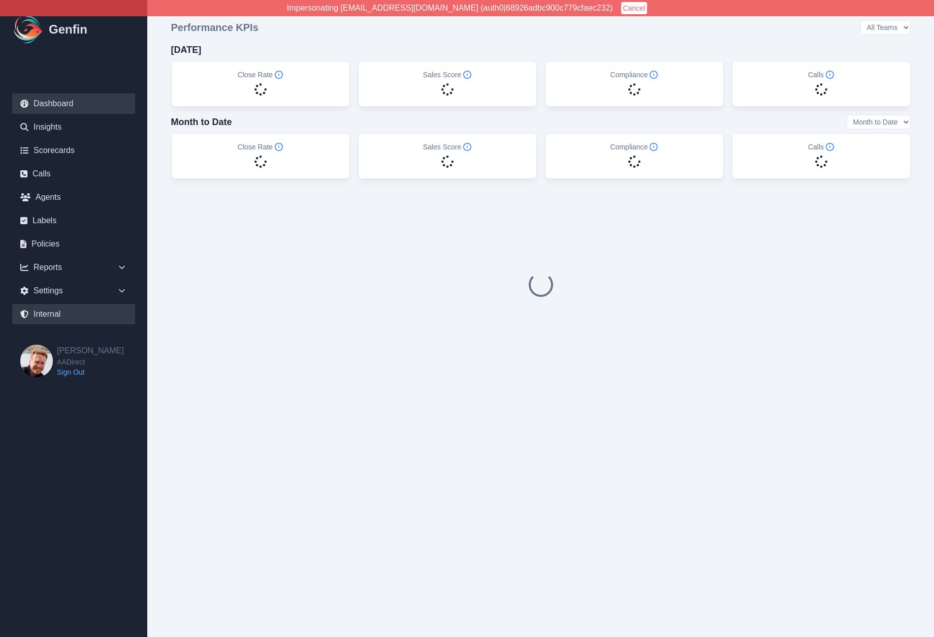
click at [53, 313] on link "Internal" at bounding box center [73, 314] width 123 height 20
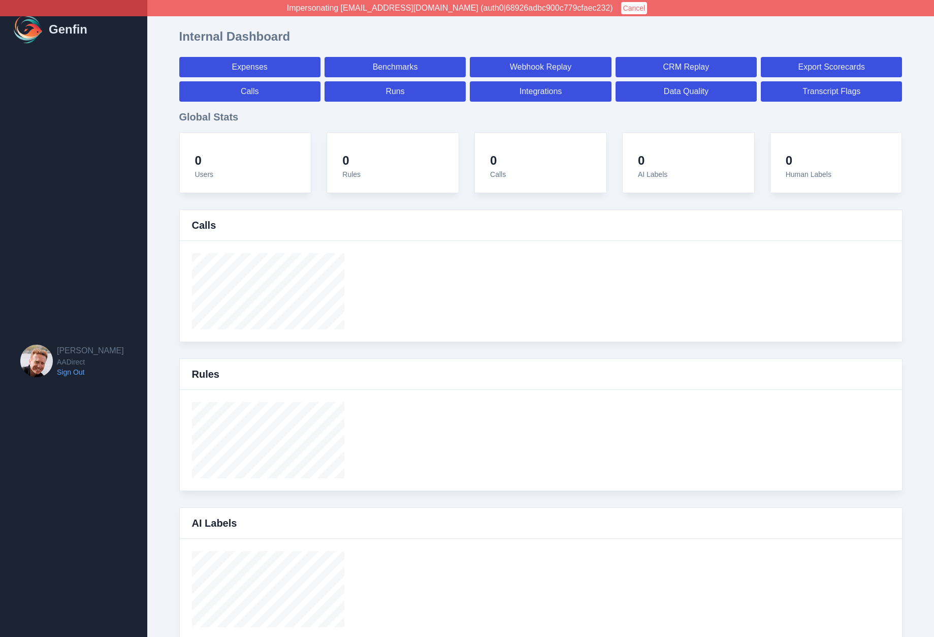
select select "paid"
select select "7"
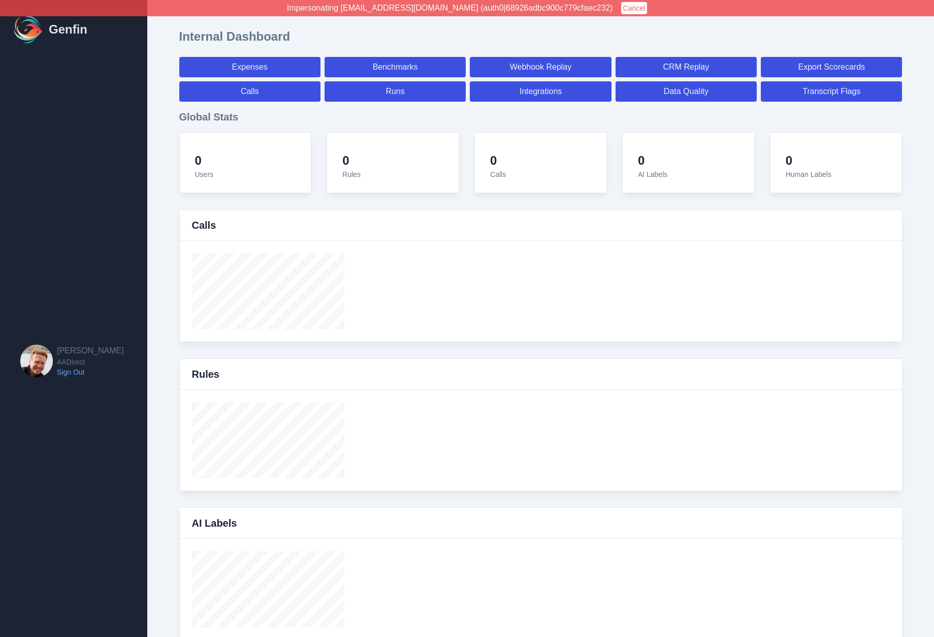
select select "paid"
select select "7"
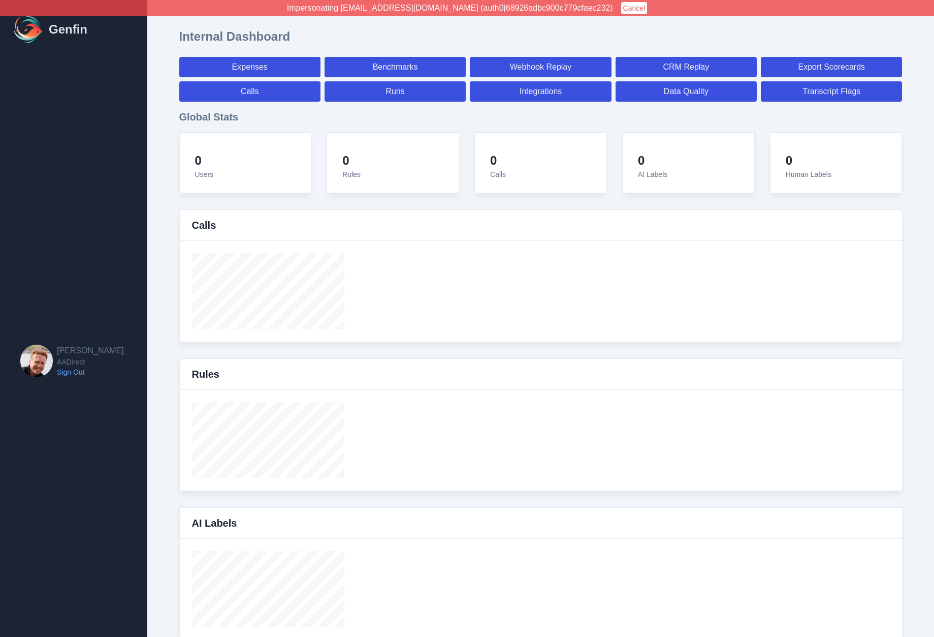
select select "7"
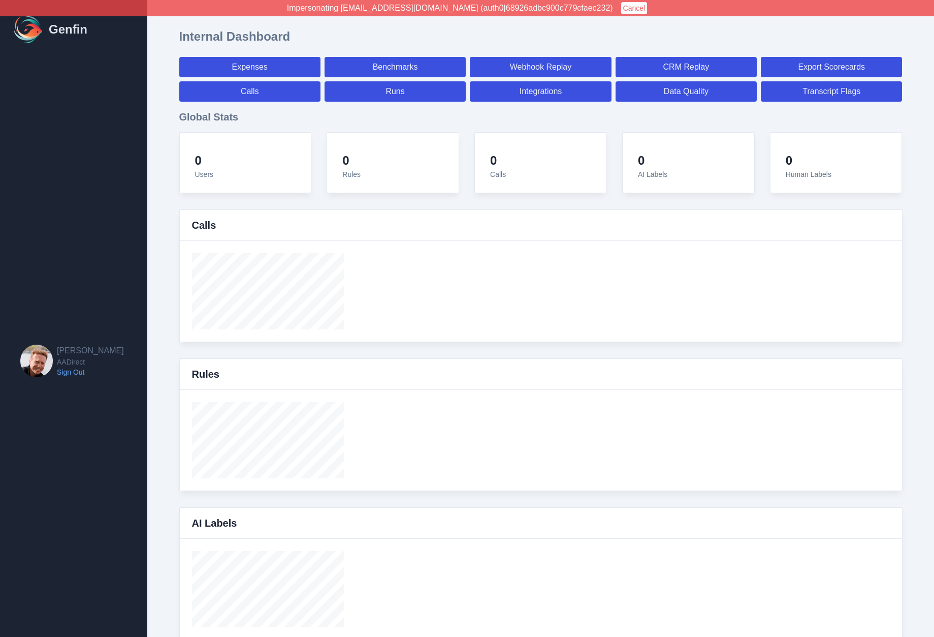
select select "7"
select select "paid"
select select "7"
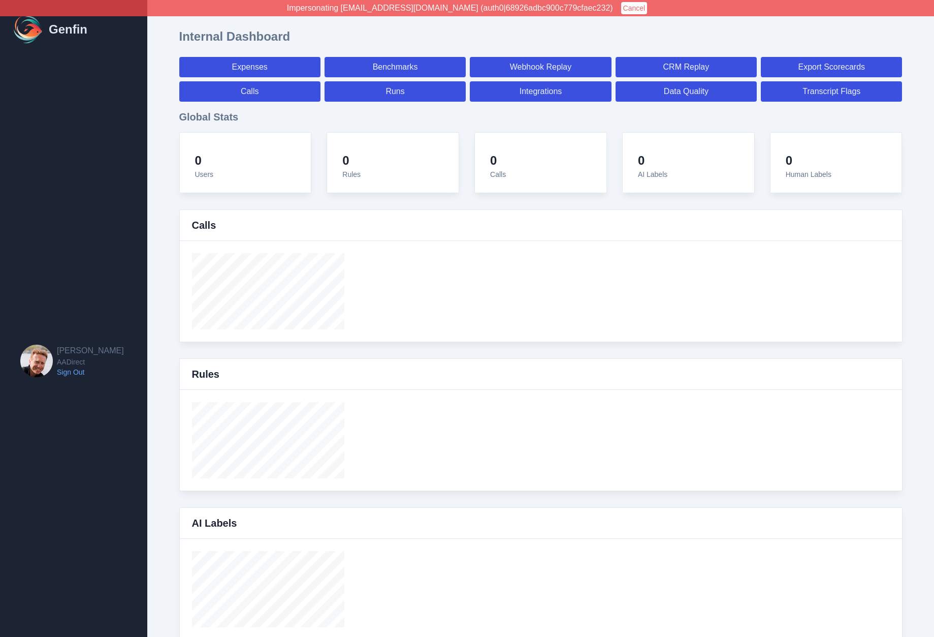
select select "7"
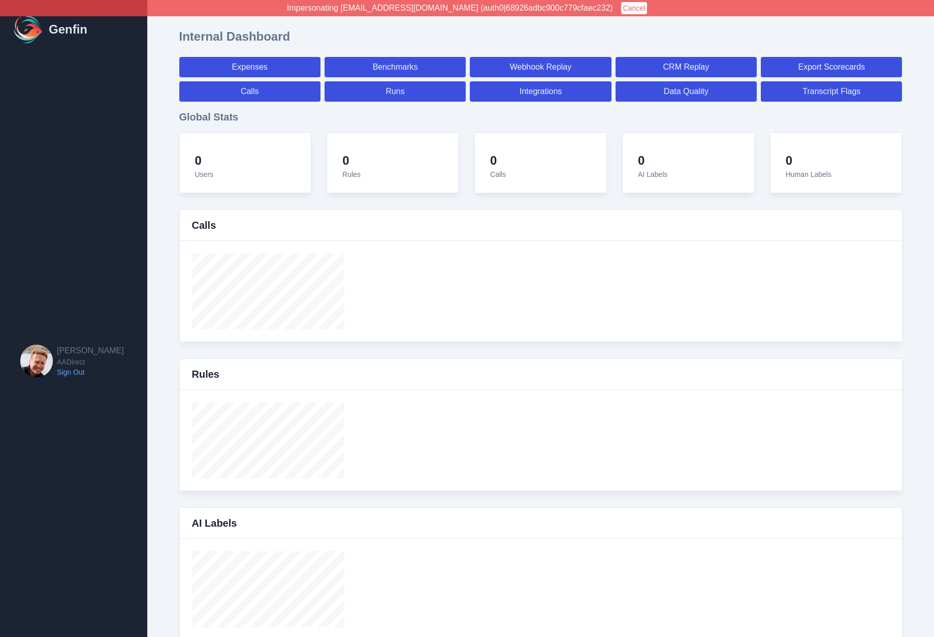
select select "7"
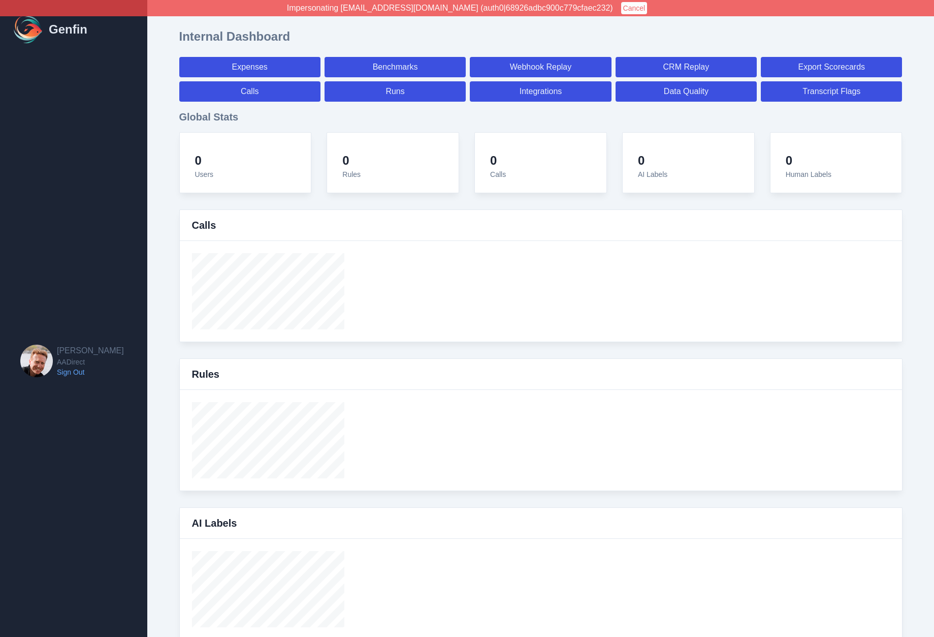
select select "7"
select select "paid"
select select "7"
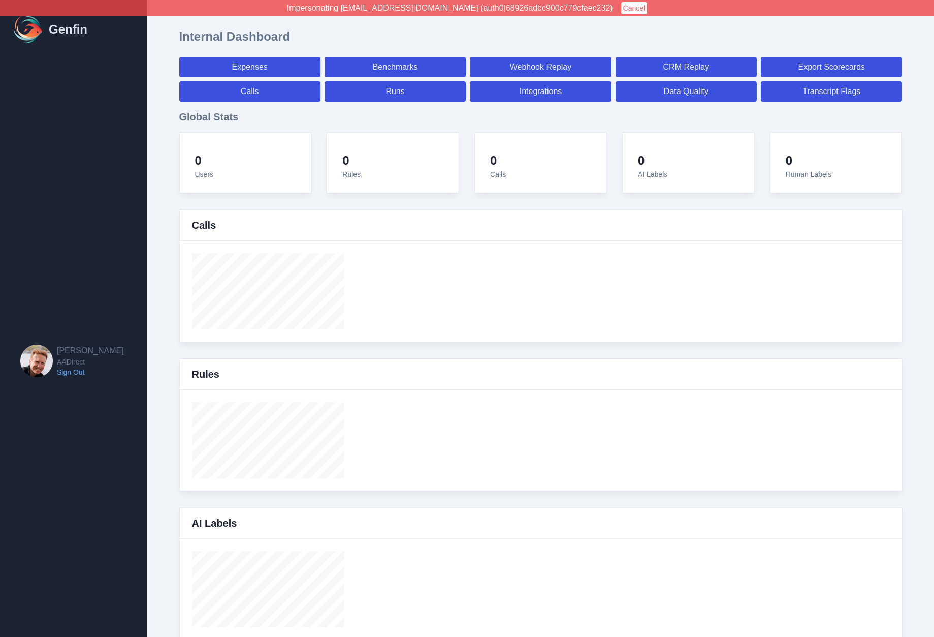
select select "7"
select select "paid"
select select "7"
select select "paid"
select select "7"
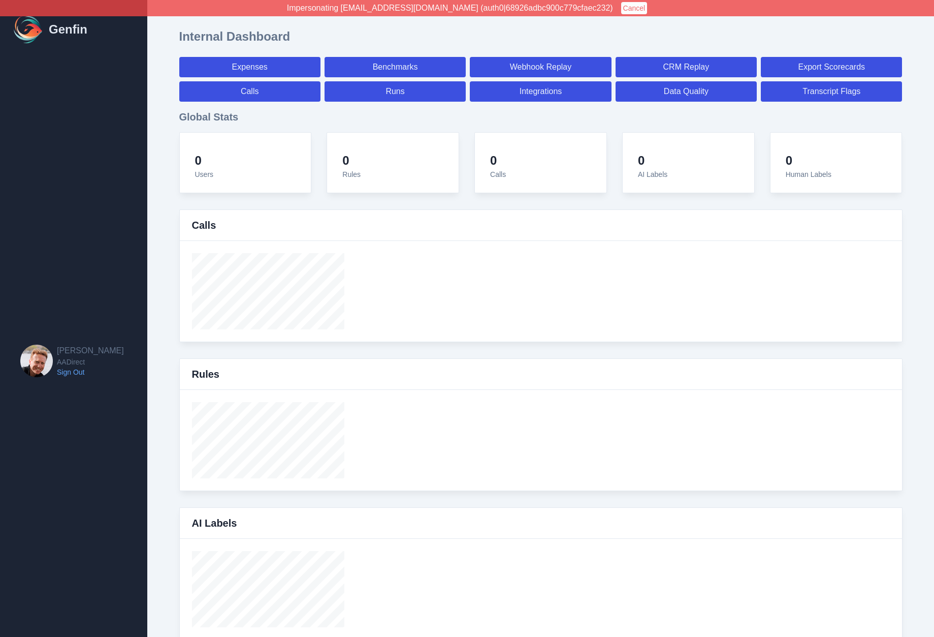
select select "paid"
select select "7"
select select "paid"
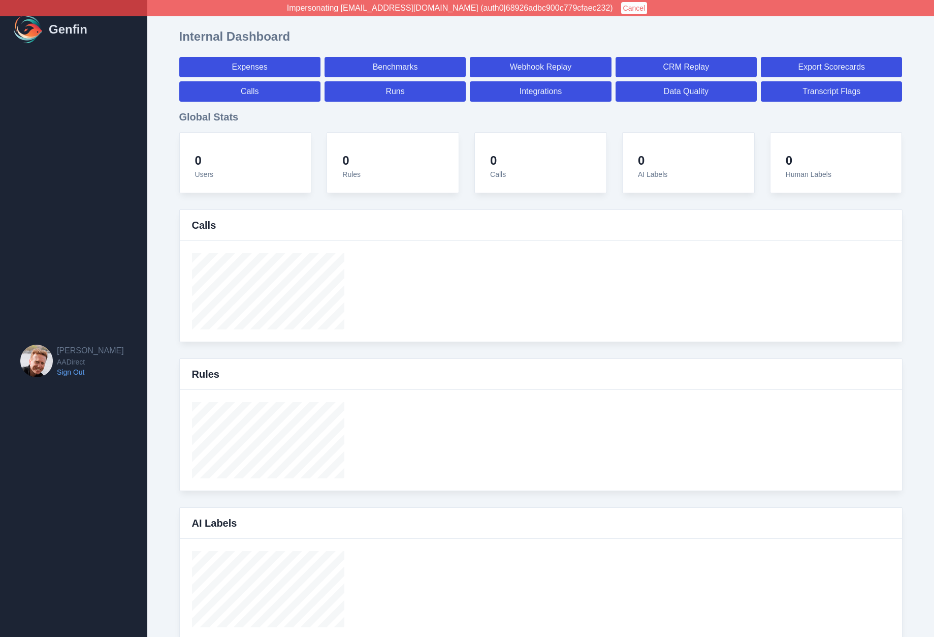
select select "7"
select select "paid"
select select "7"
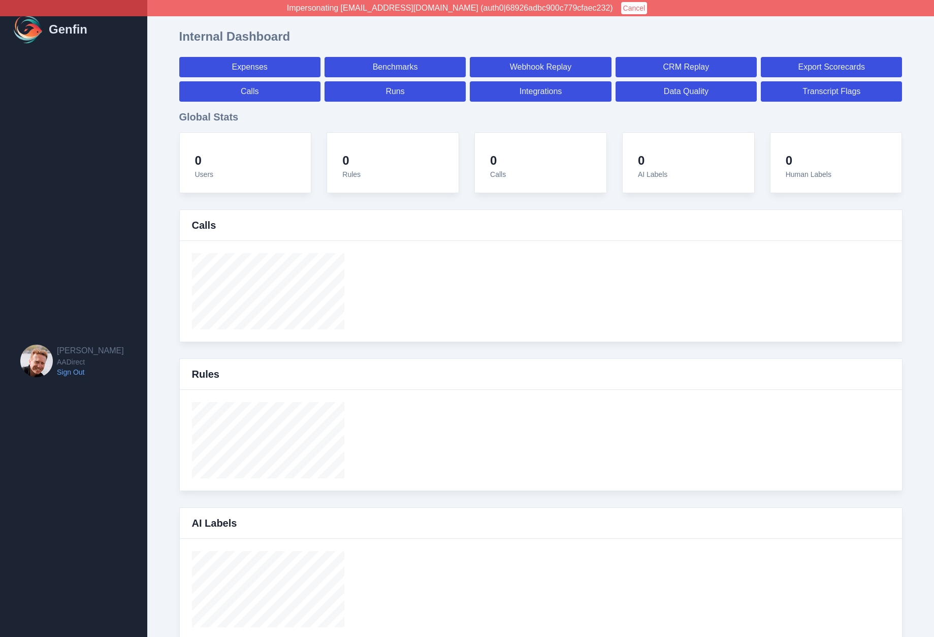
select select "7"
select select "paid"
select select "7"
select select "paid"
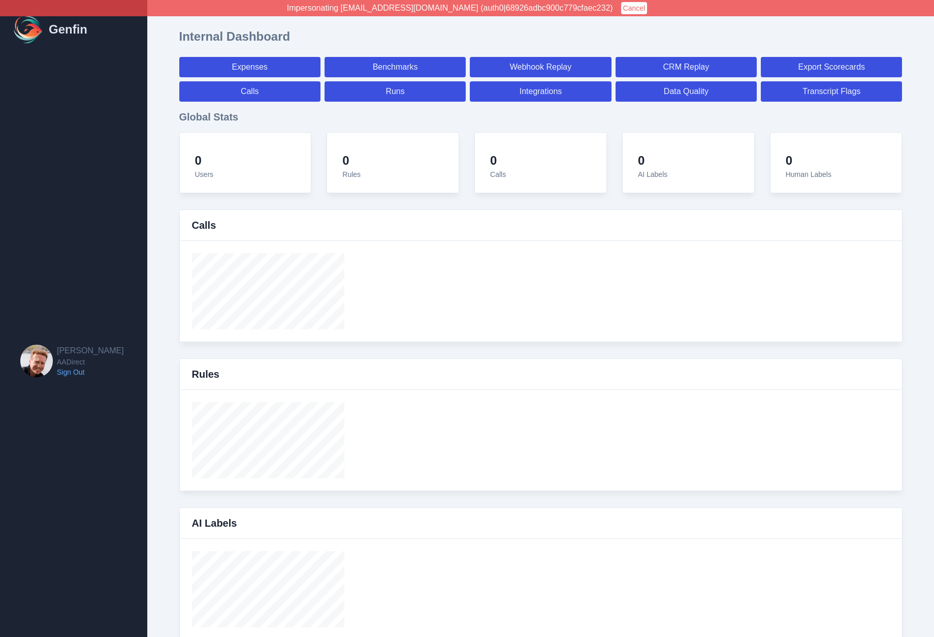
select select "7"
select select "paid"
select select "7"
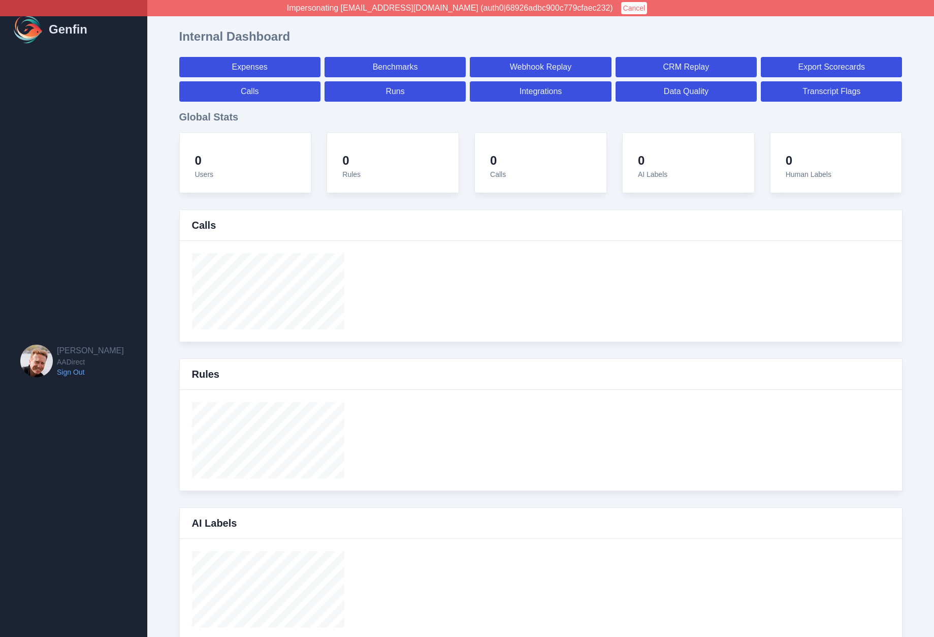
select select "7"
select select "paid"
select select "7"
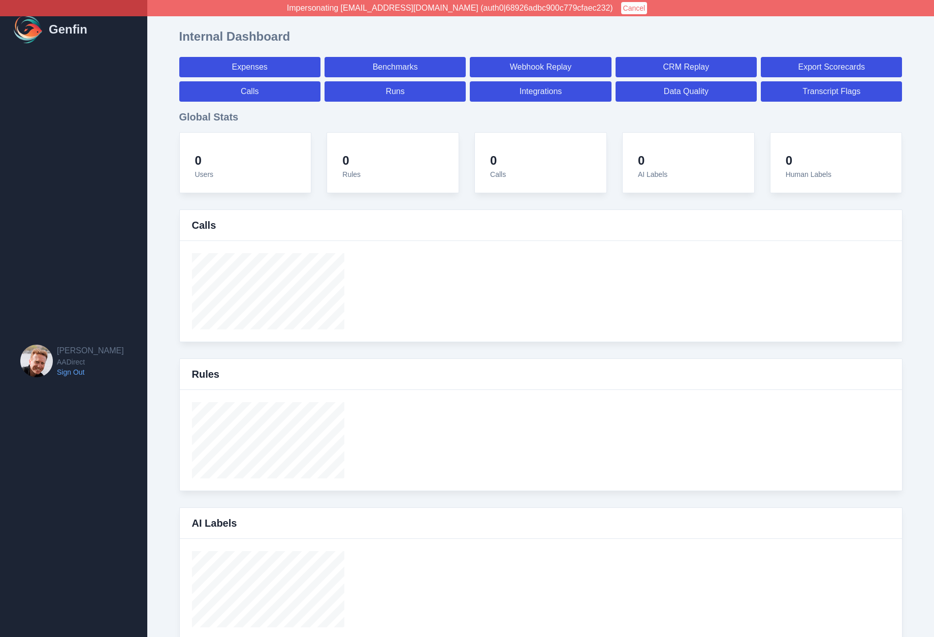
select select "7"
select select "paid"
select select "7"
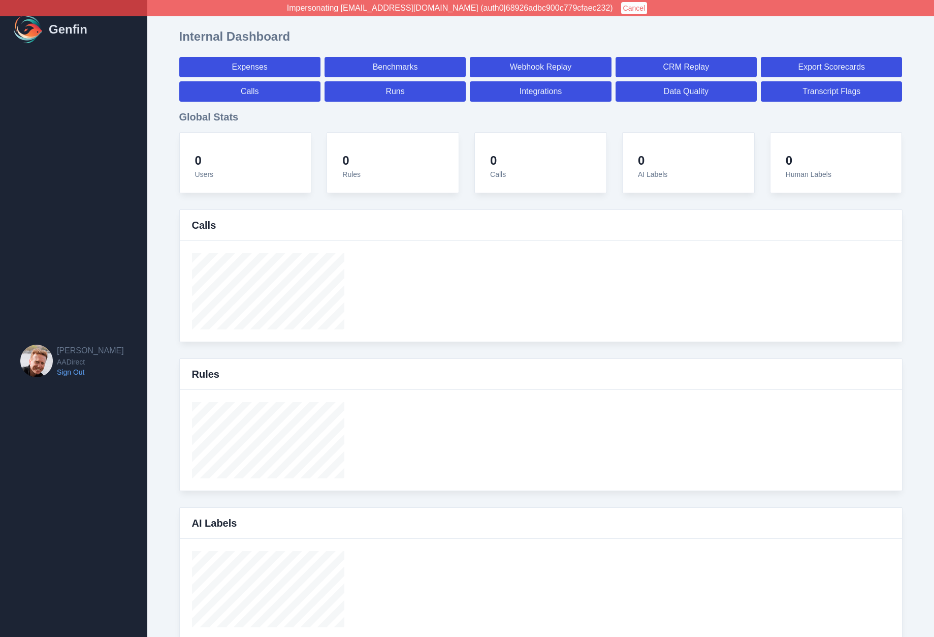
select select "7"
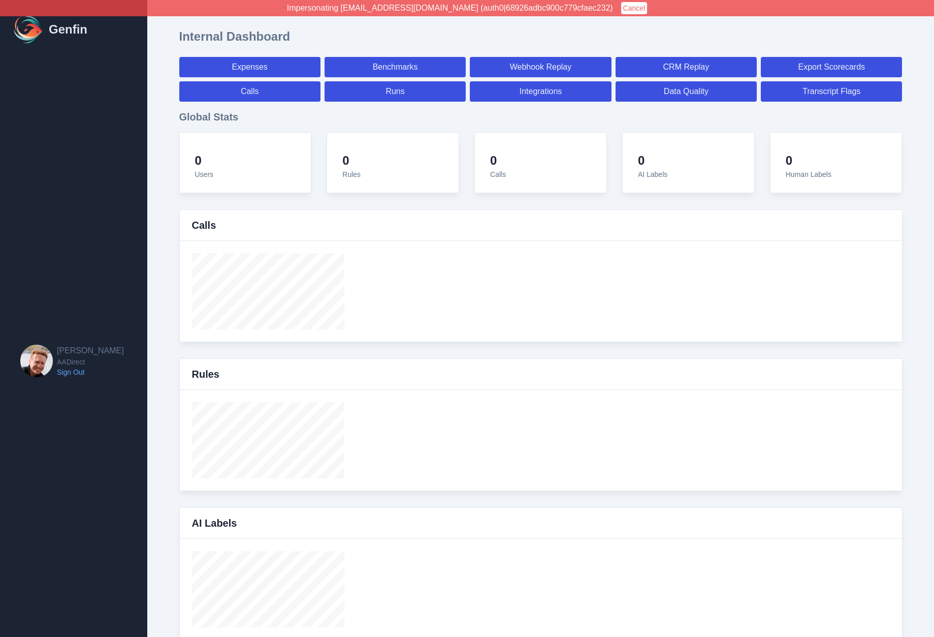
select select "paid"
select select "7"
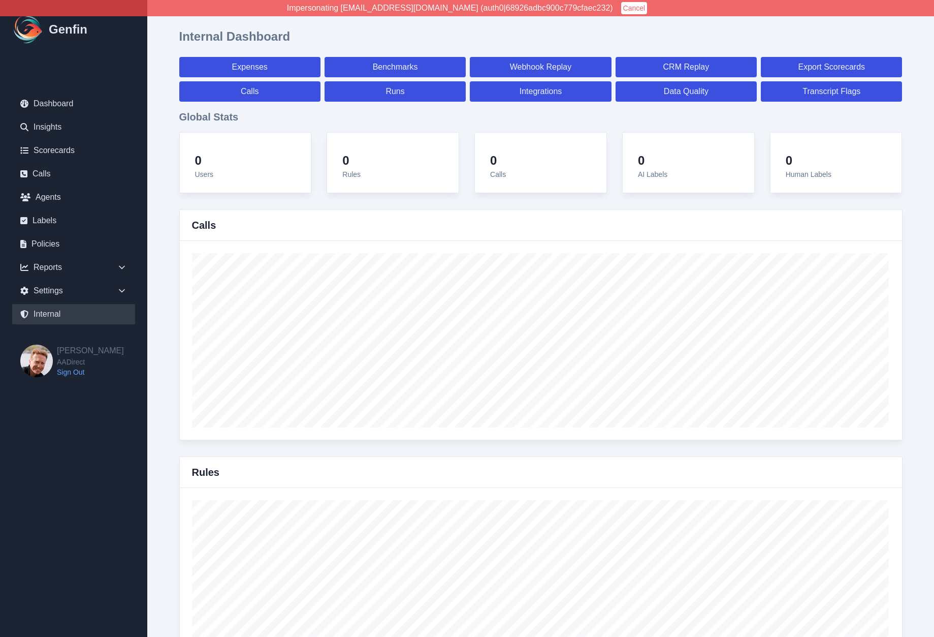
click at [144, 313] on nav "Dashboard Insights Scorecards Calls Agents Labels Policies Reports Sales Compli…" at bounding box center [73, 210] width 147 height 267
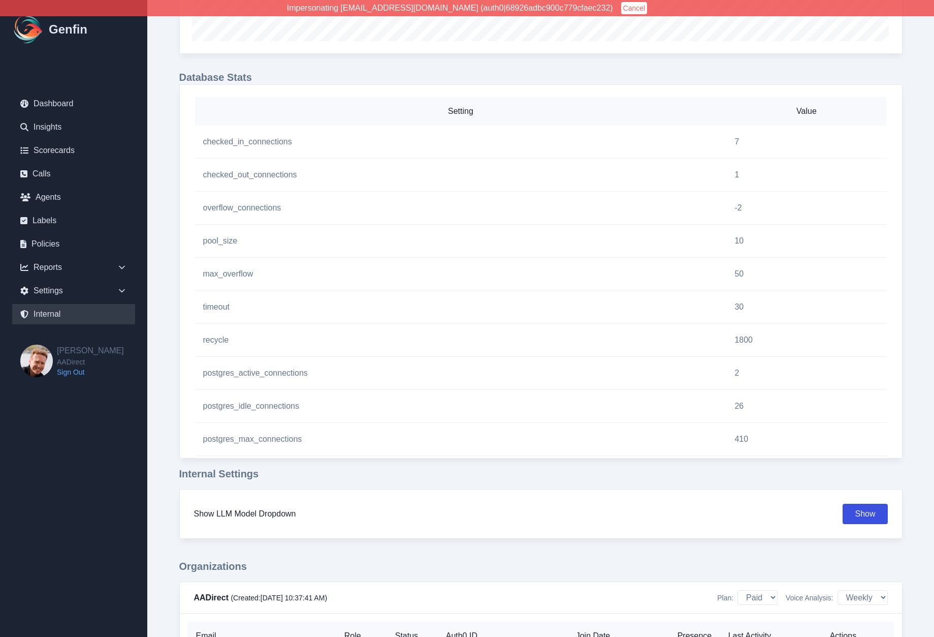
scroll to position [875, 0]
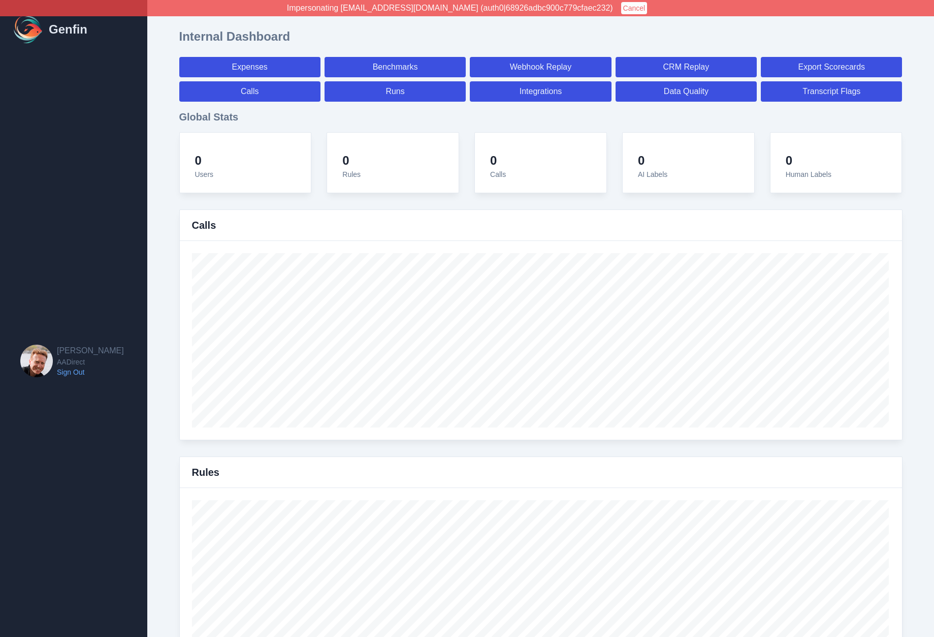
select select "paid"
select select "7"
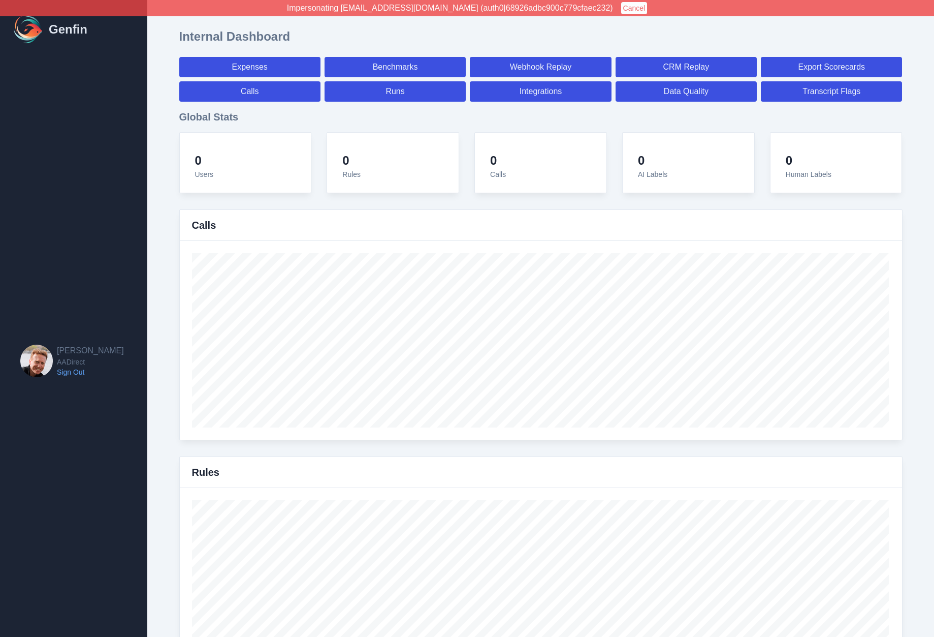
select select "paid"
select select "7"
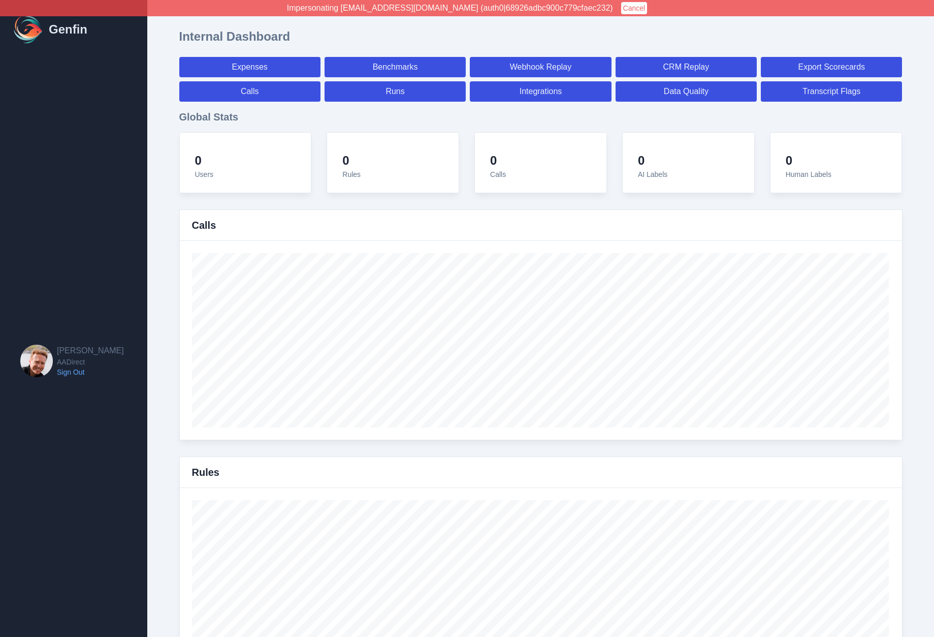
select select "7"
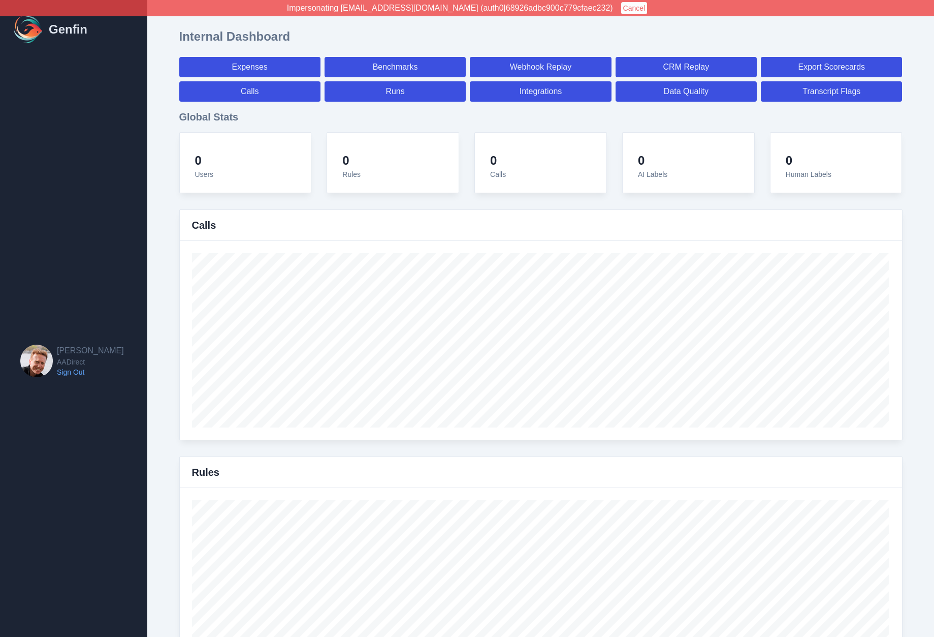
select select "7"
select select "paid"
select select "7"
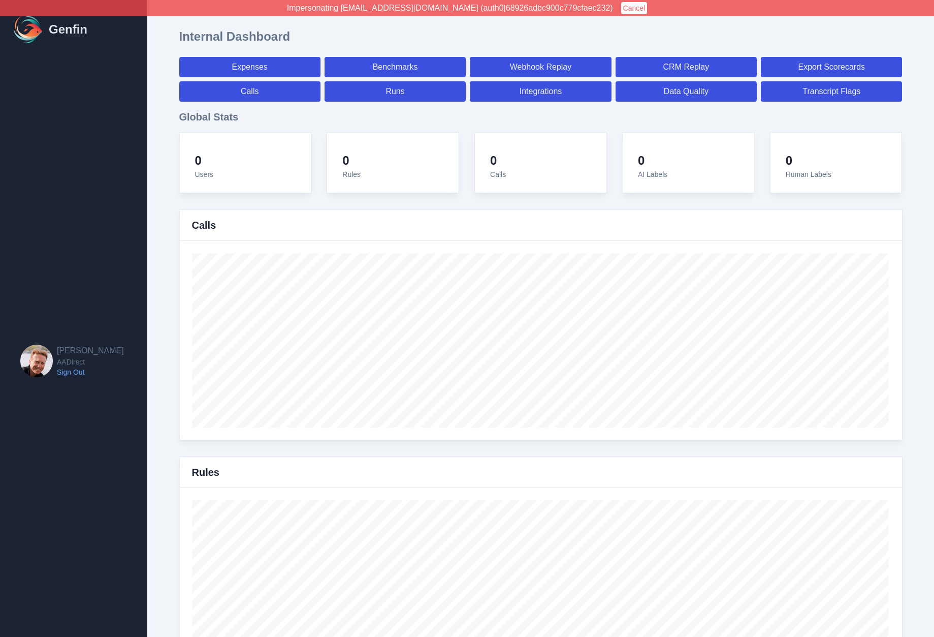
select select "7"
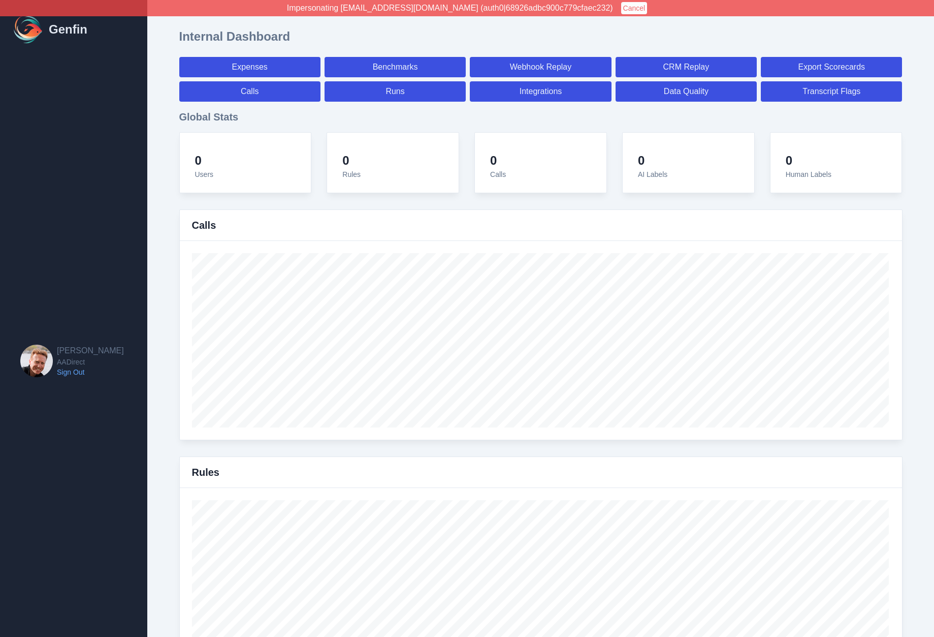
select select "7"
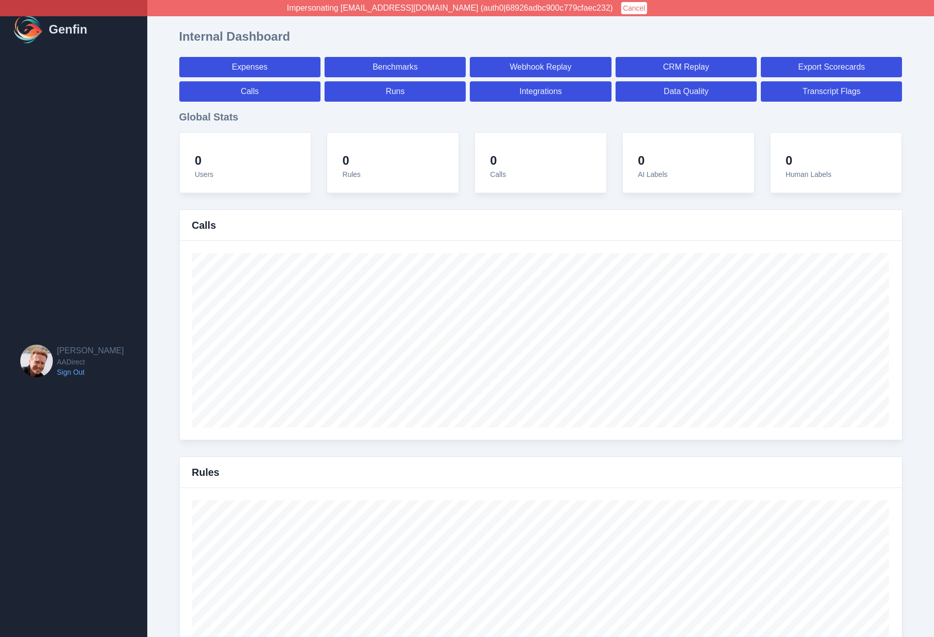
select select "7"
select select "paid"
select select "7"
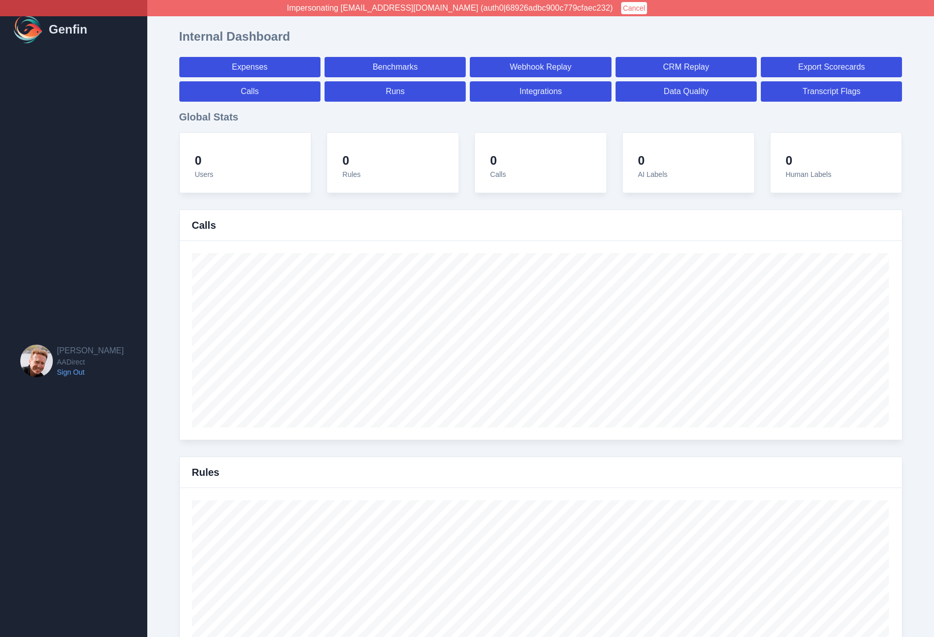
select select "7"
select select "paid"
select select "7"
select select "paid"
select select "7"
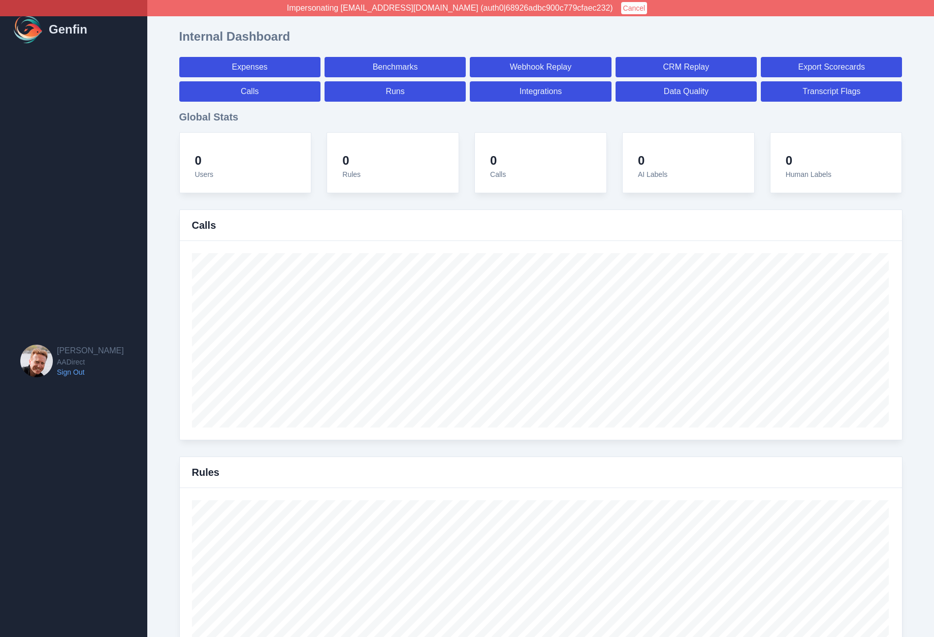
select select "paid"
select select "7"
select select "paid"
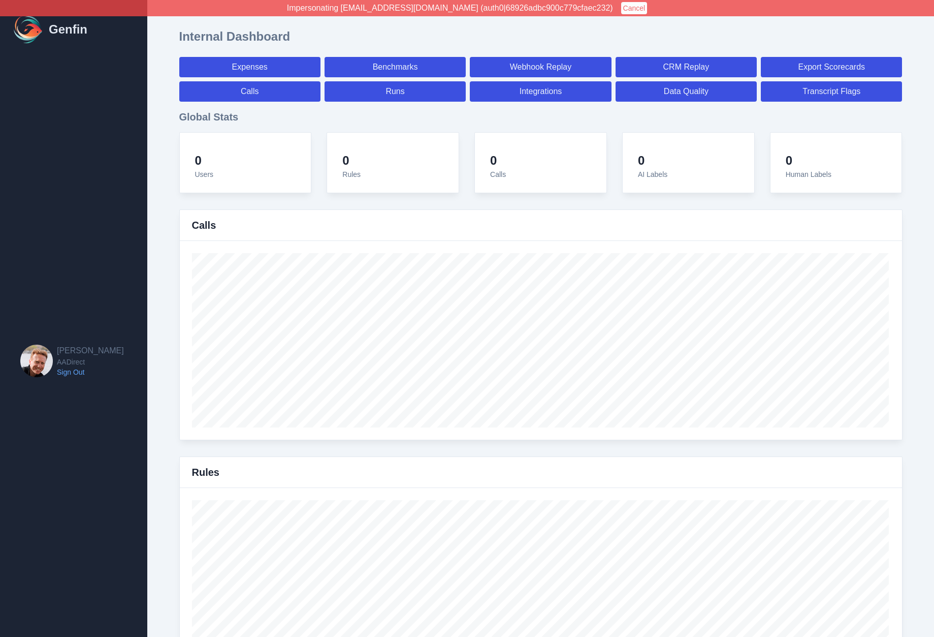
select select "7"
select select "paid"
select select "7"
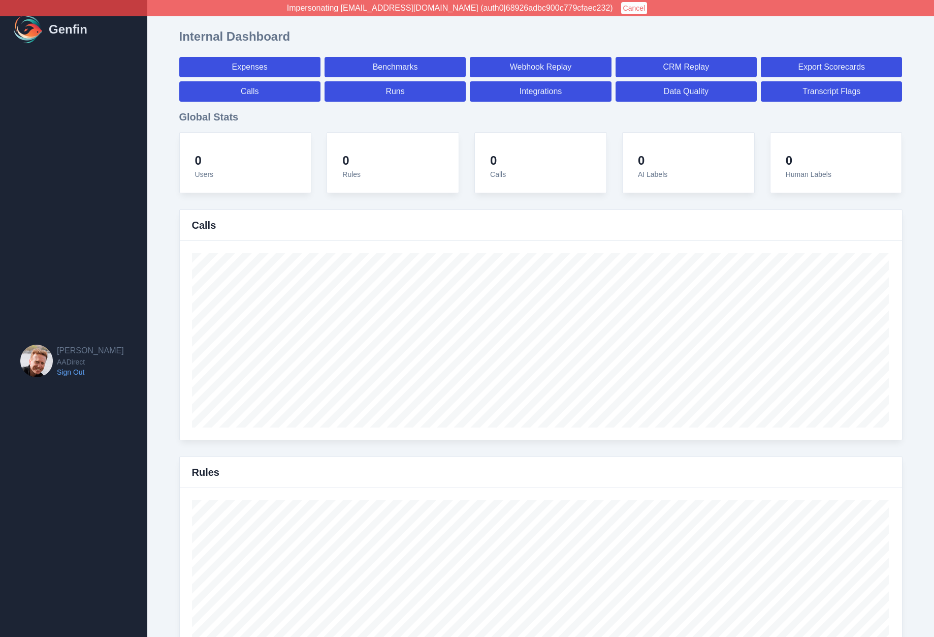
select select "7"
select select "paid"
select select "7"
select select "paid"
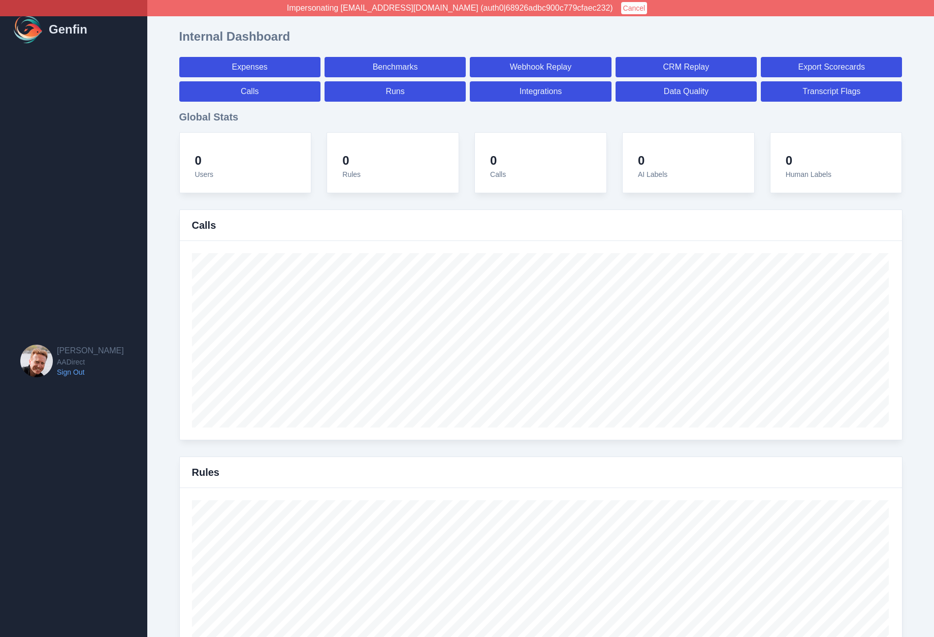
select select "7"
select select "paid"
select select "7"
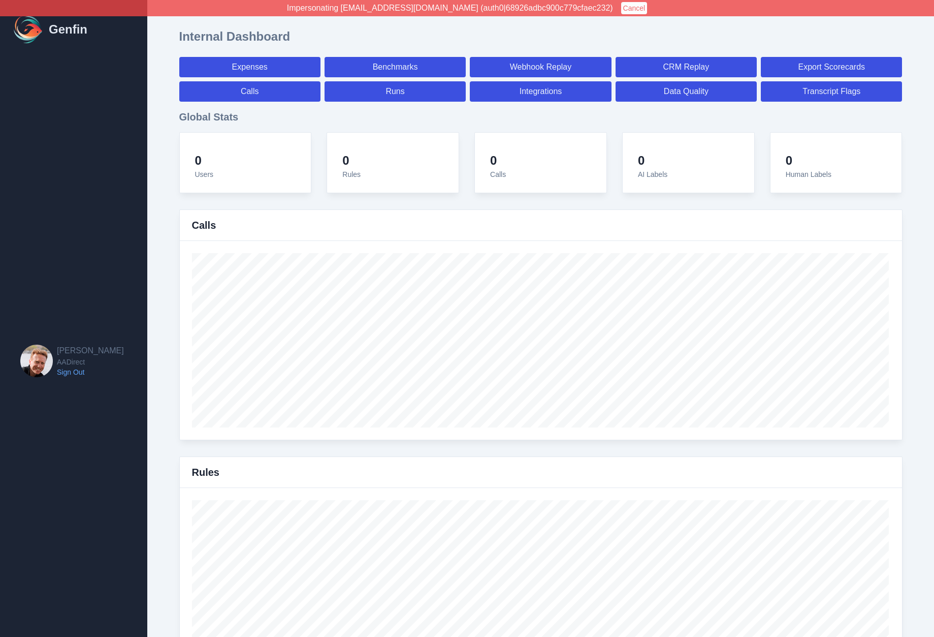
select select "7"
select select "paid"
select select "7"
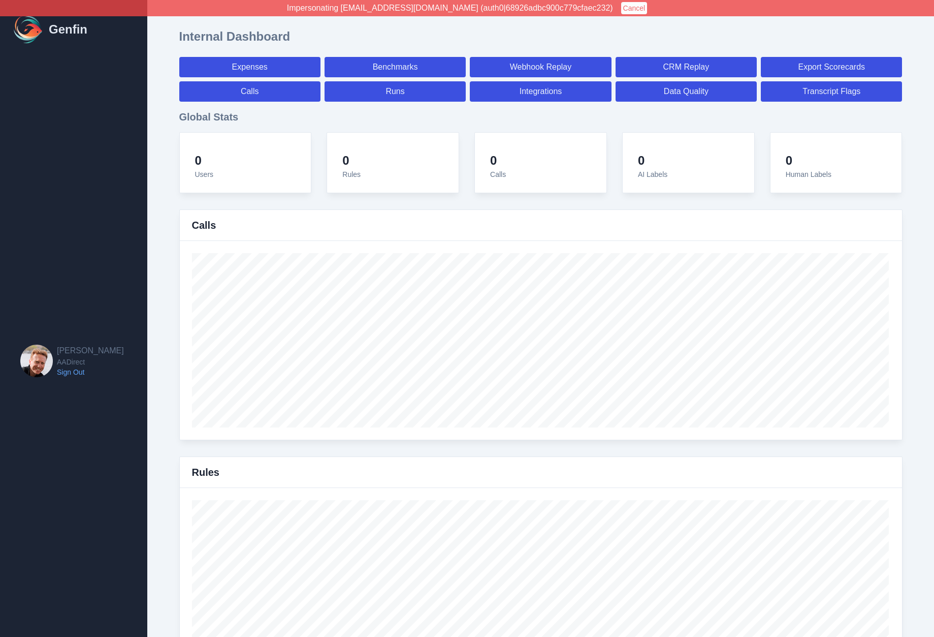
select select "7"
select select "paid"
select select "7"
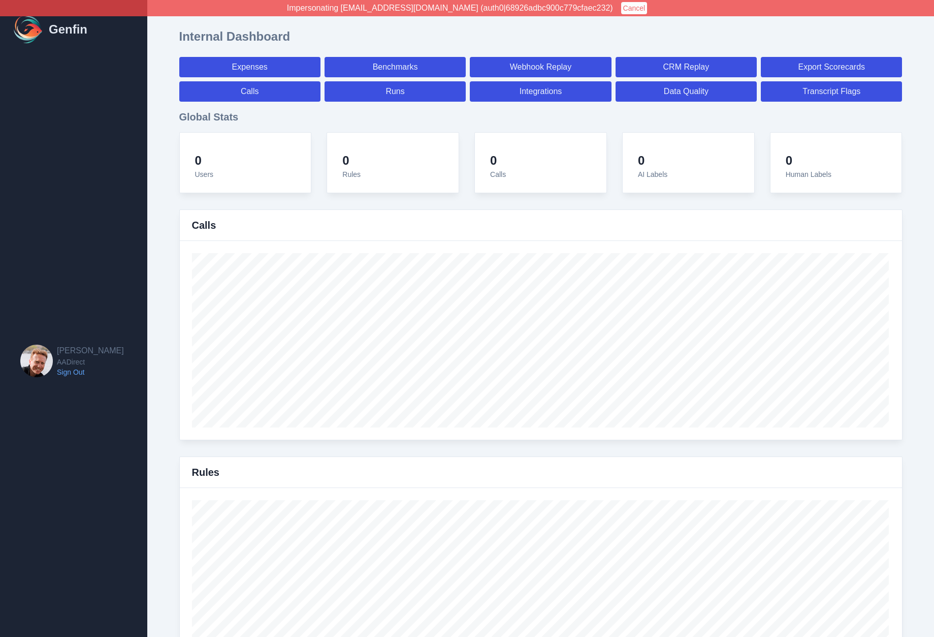
select select "7"
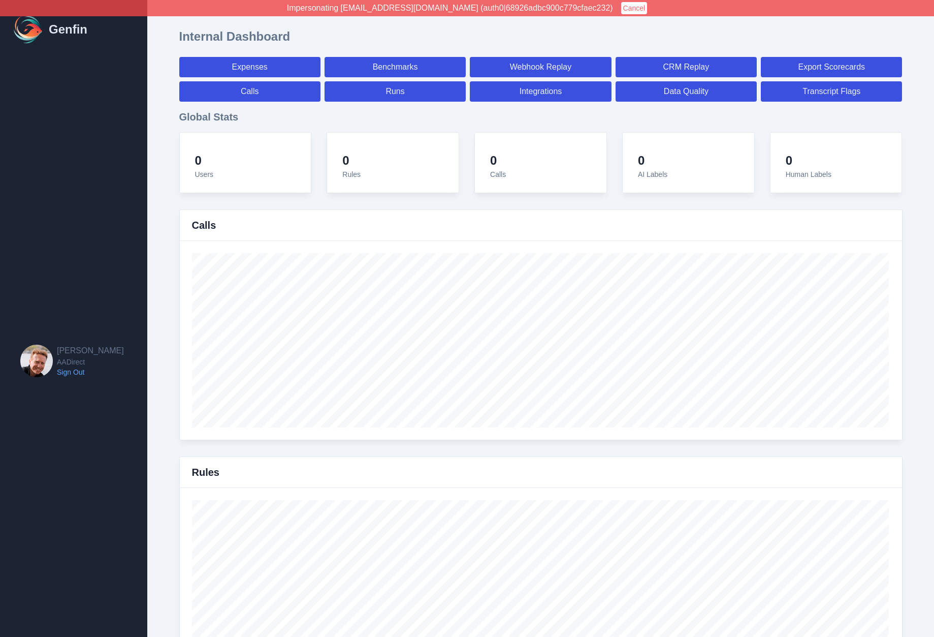
select select "paid"
select select "7"
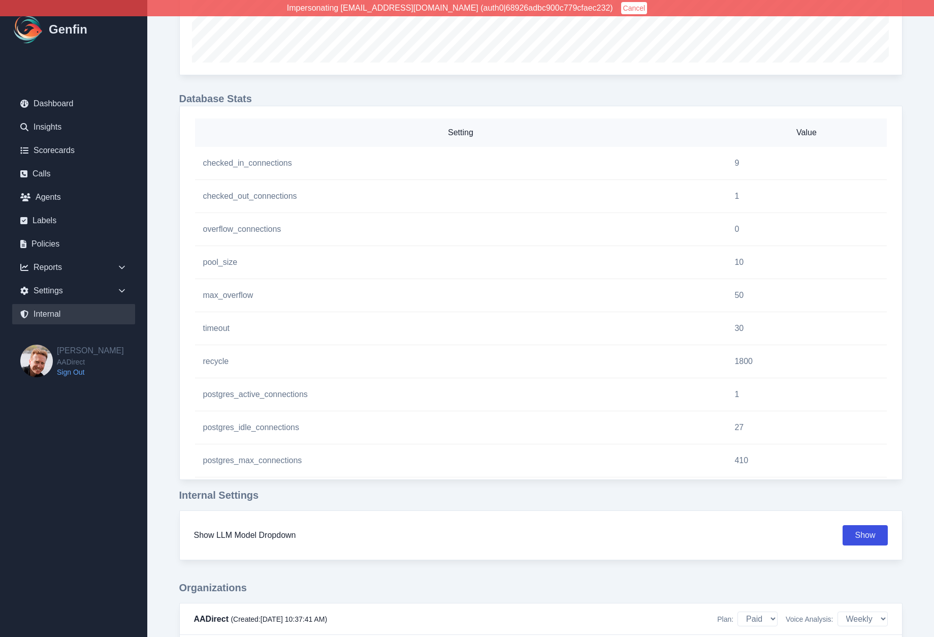
scroll to position [862, 0]
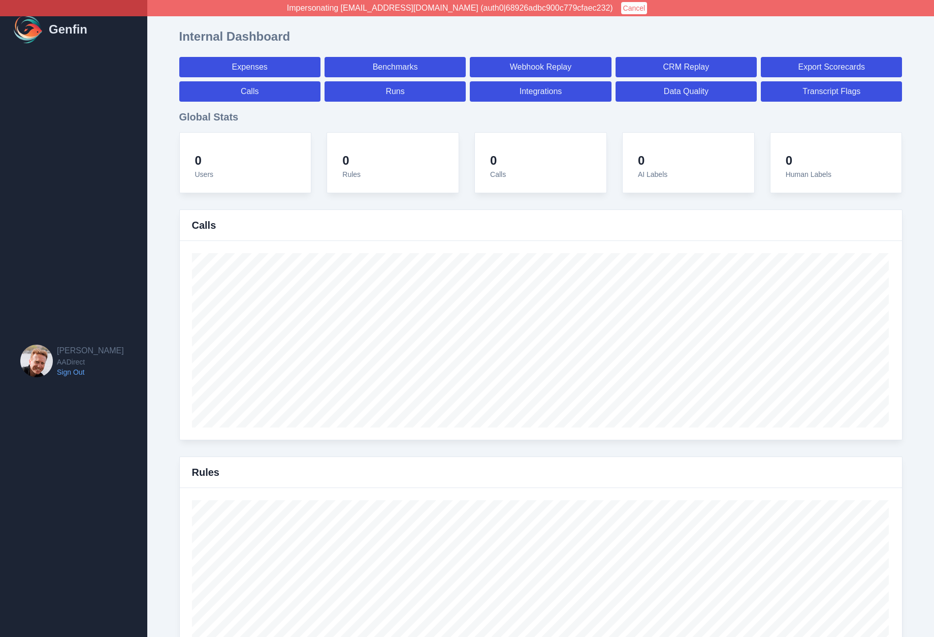
select select "paid"
select select "7"
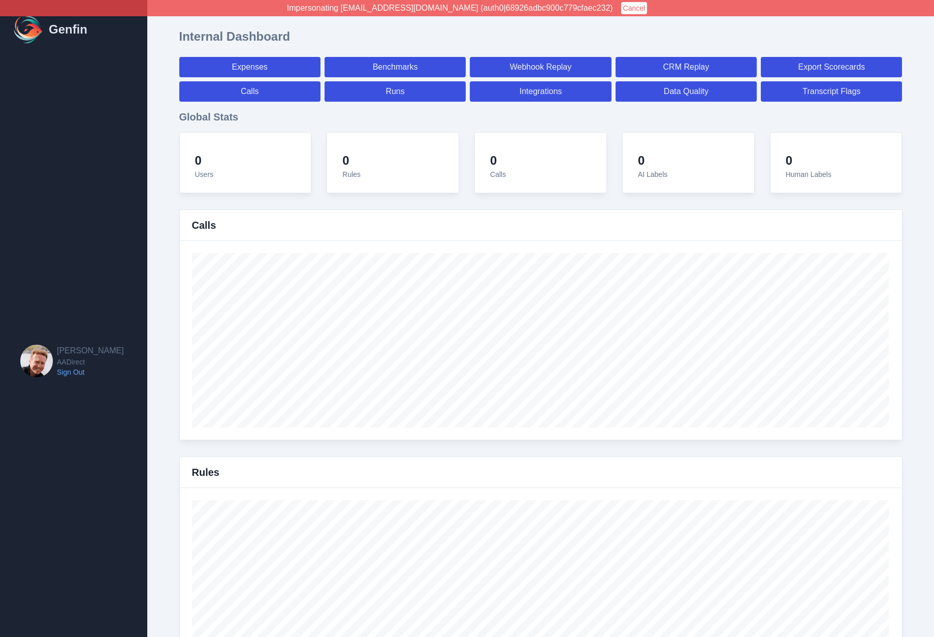
select select "paid"
select select "7"
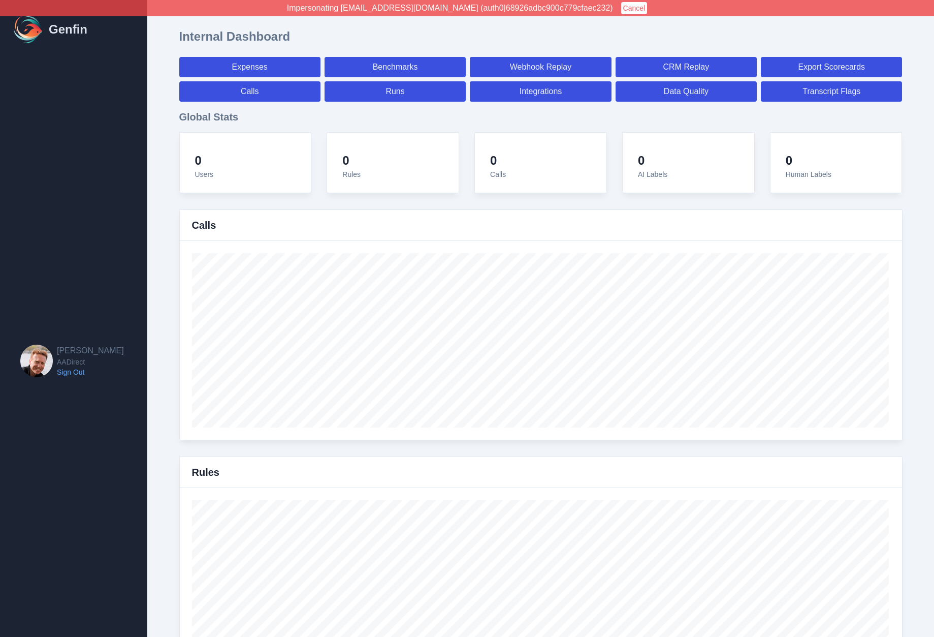
select select "7"
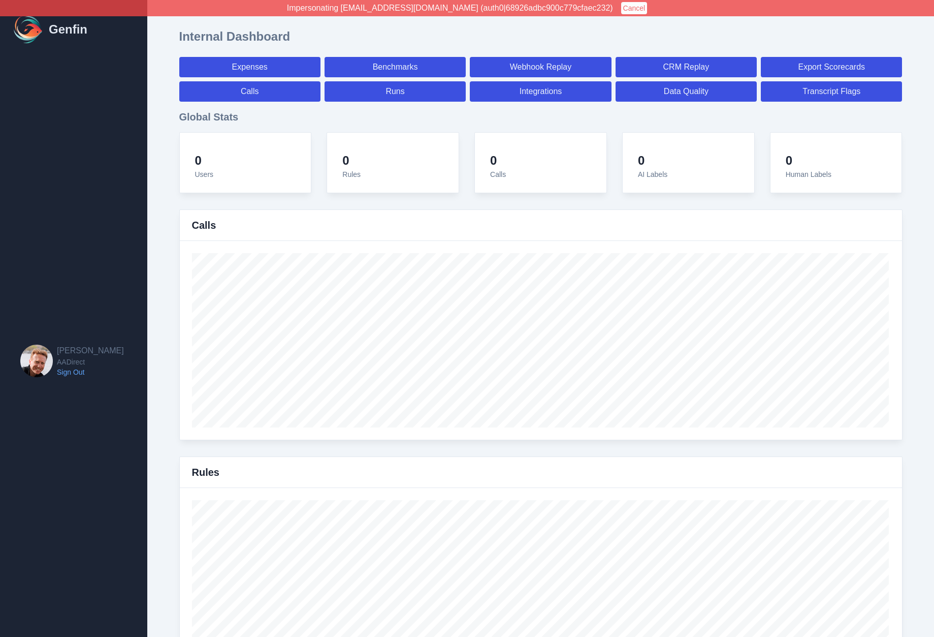
select select "7"
select select "paid"
select select "7"
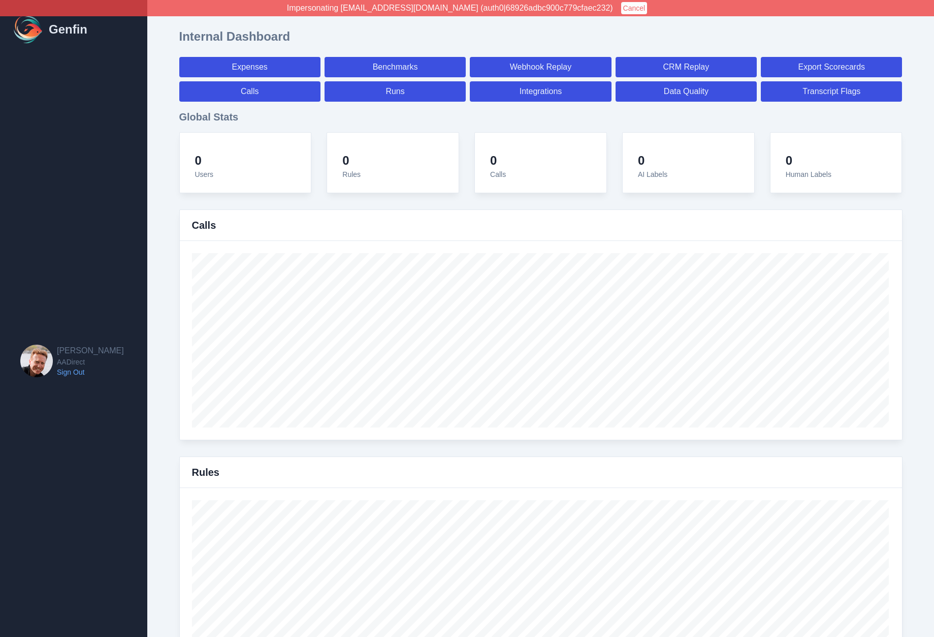
select select "7"
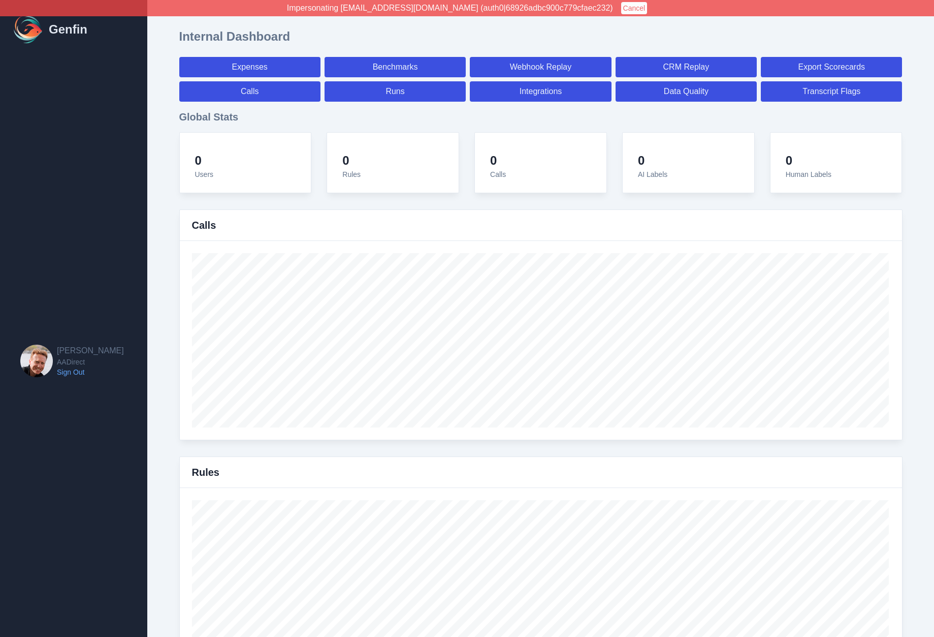
select select "7"
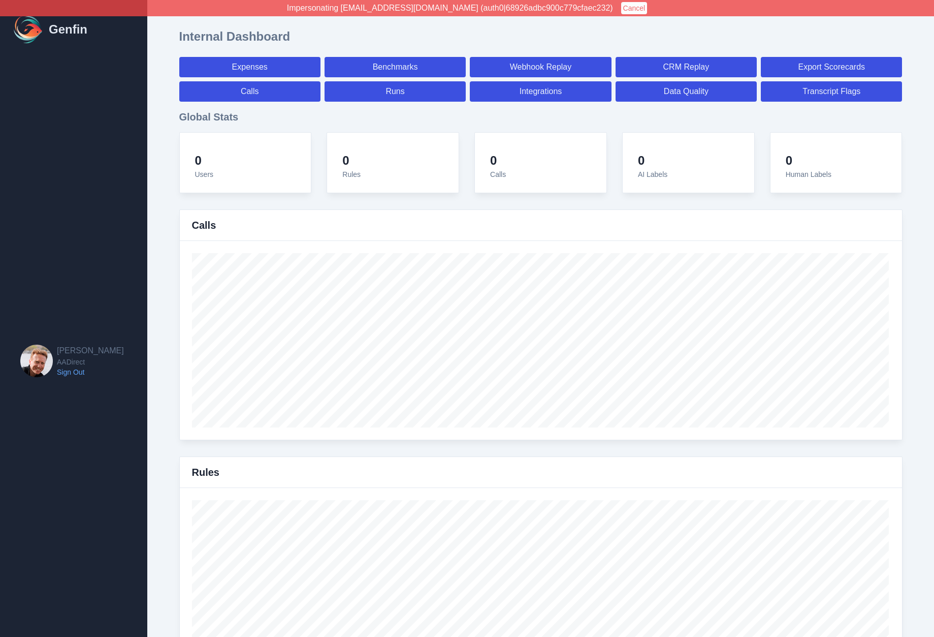
select select "7"
select select "paid"
select select "7"
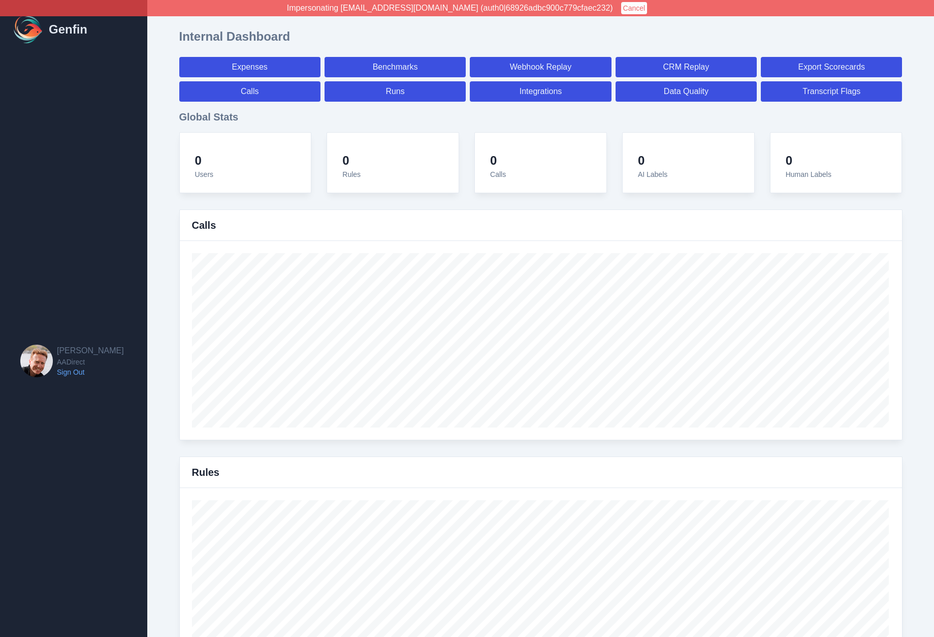
select select "7"
select select "paid"
select select "7"
select select "paid"
select select "7"
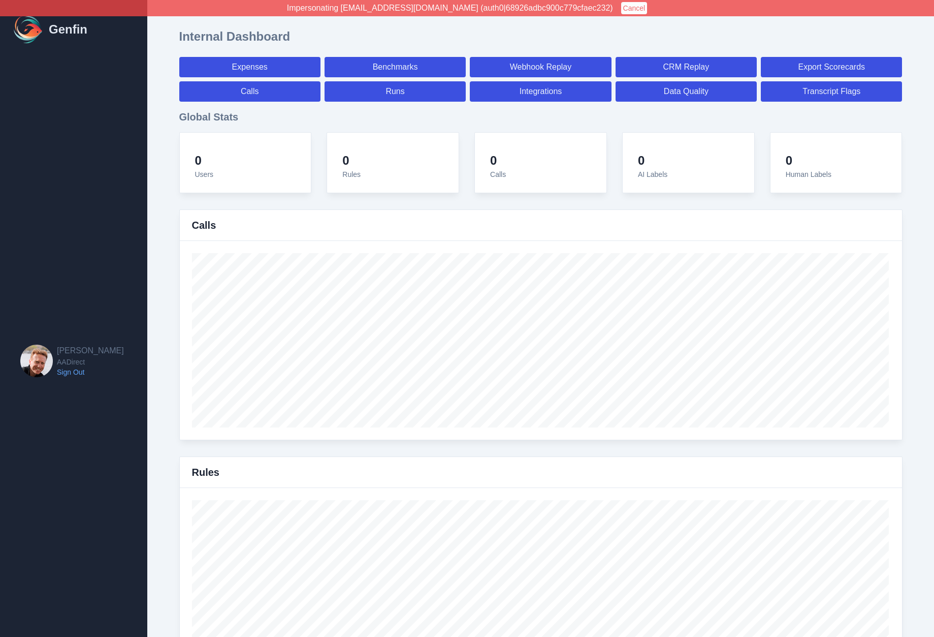
select select "paid"
select select "7"
select select "paid"
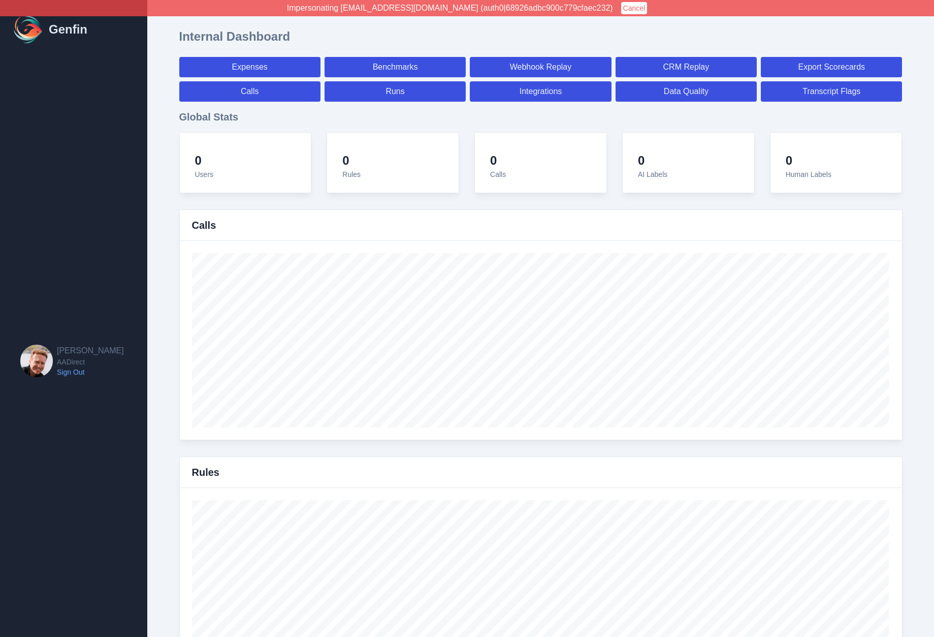
select select "7"
select select "paid"
select select "7"
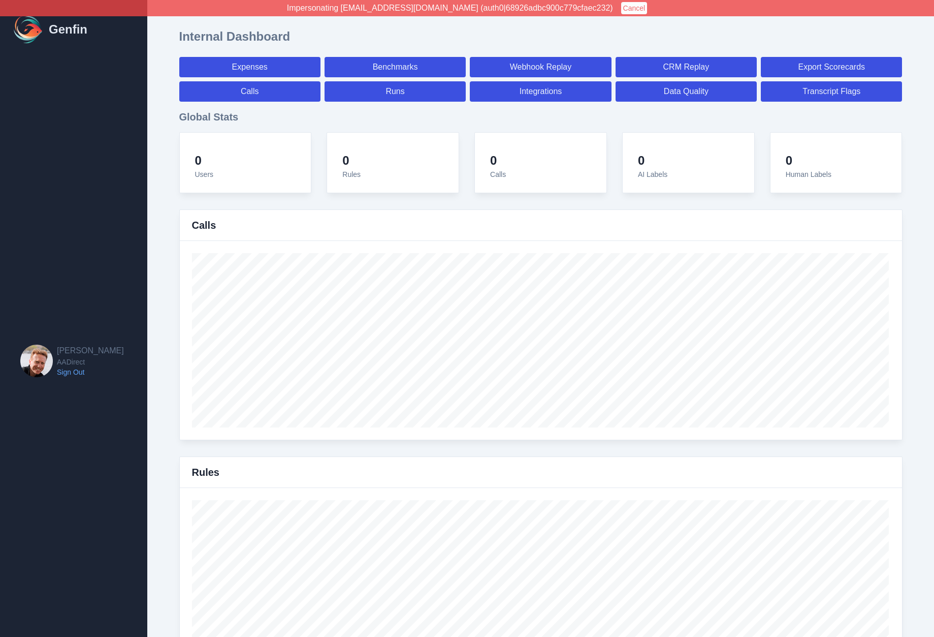
select select "7"
select select "paid"
select select "7"
select select "paid"
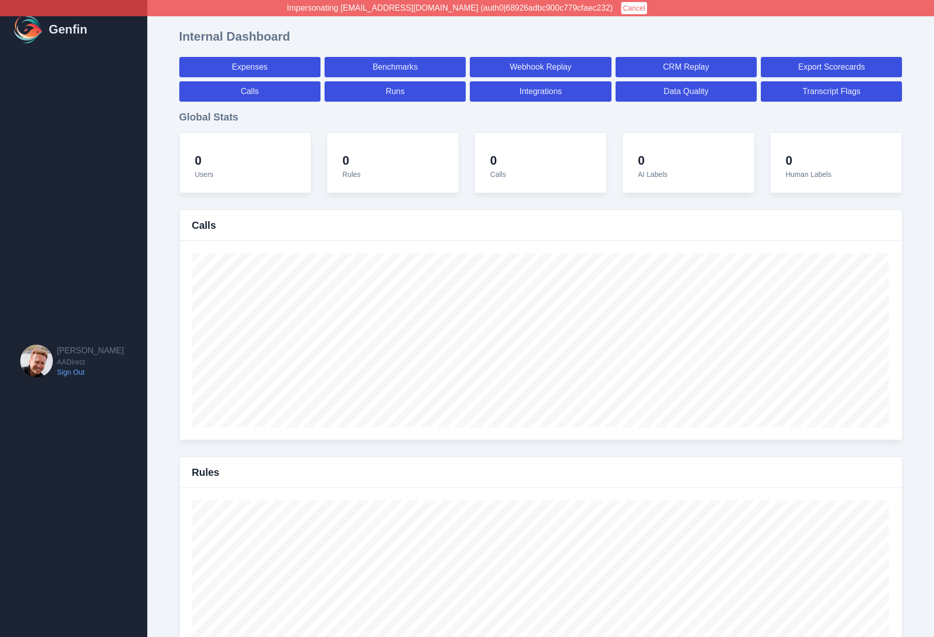
select select "7"
select select "paid"
select select "7"
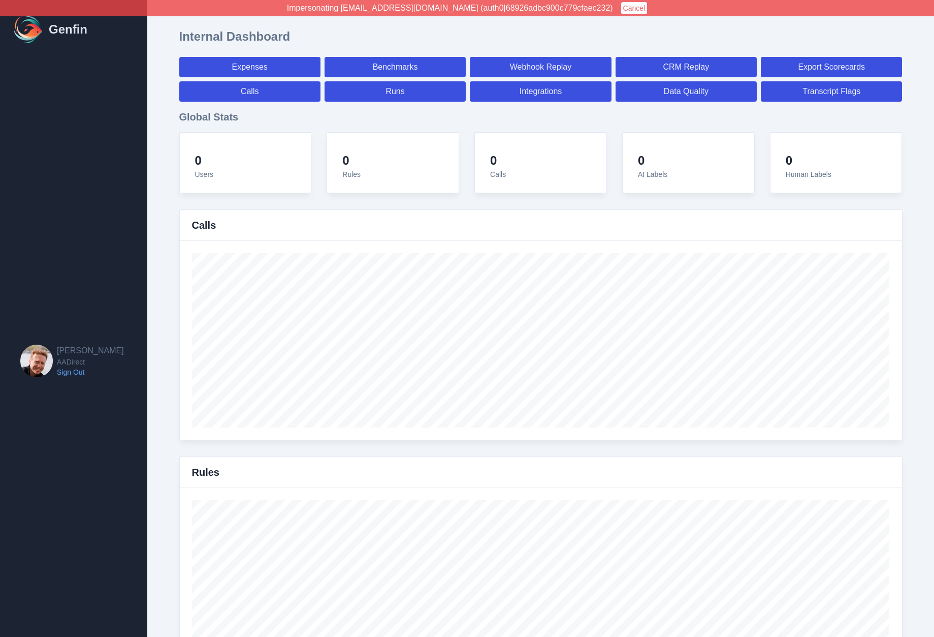
select select "7"
select select "paid"
select select "7"
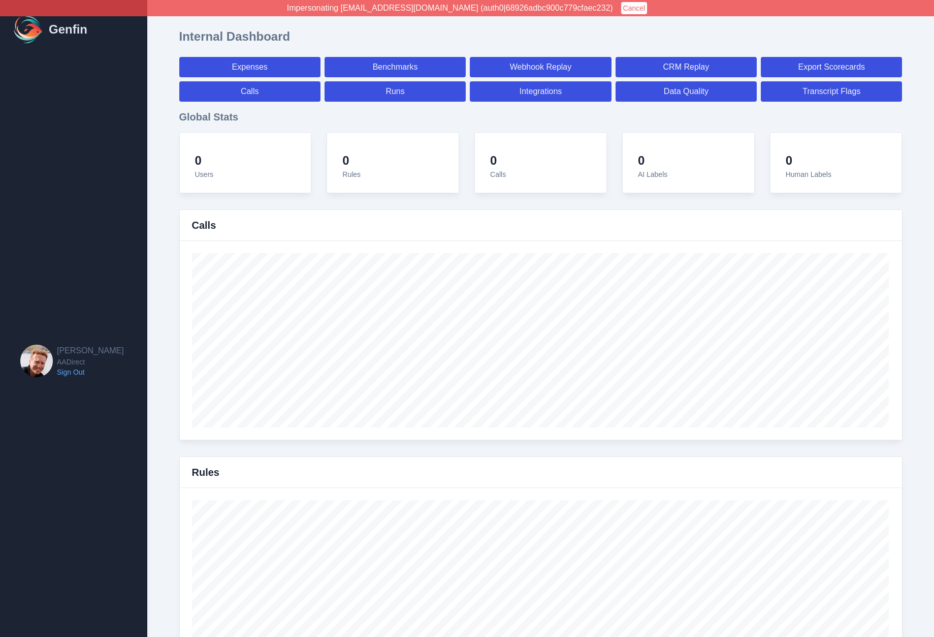
select select "7"
select select "paid"
select select "7"
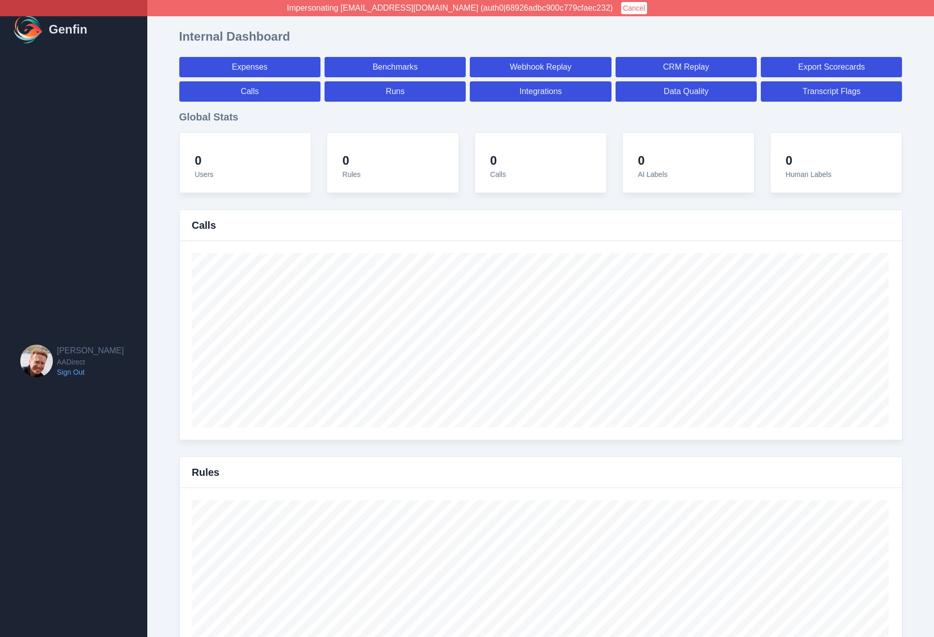
select select "7"
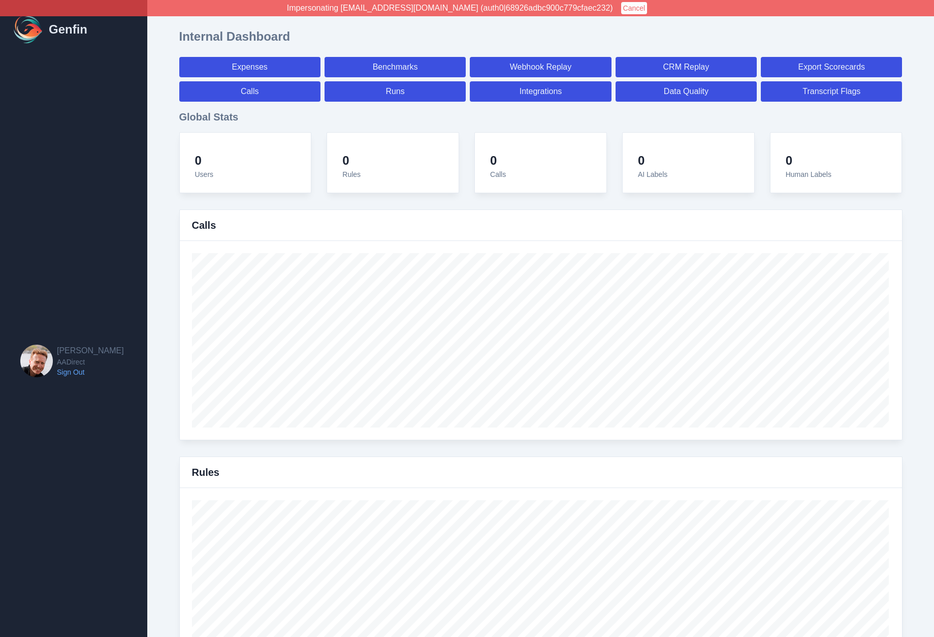
select select "paid"
select select "7"
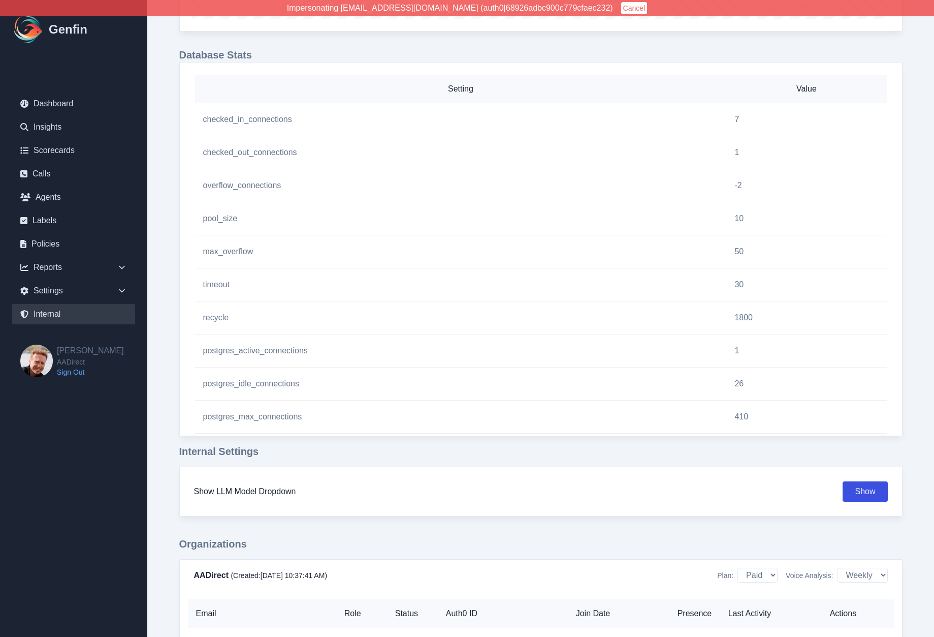
scroll to position [903, 0]
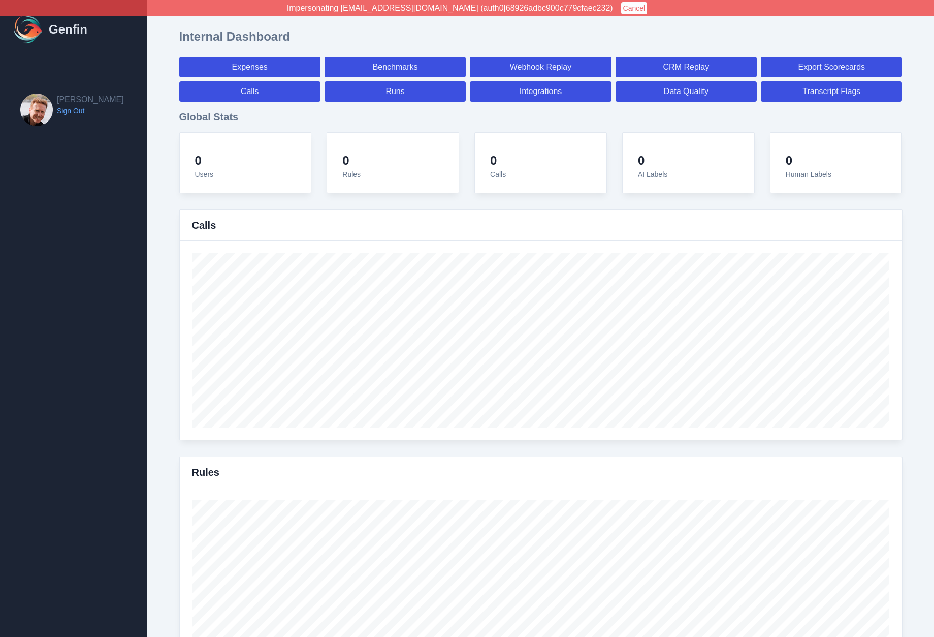
select select "paid"
select select "7"
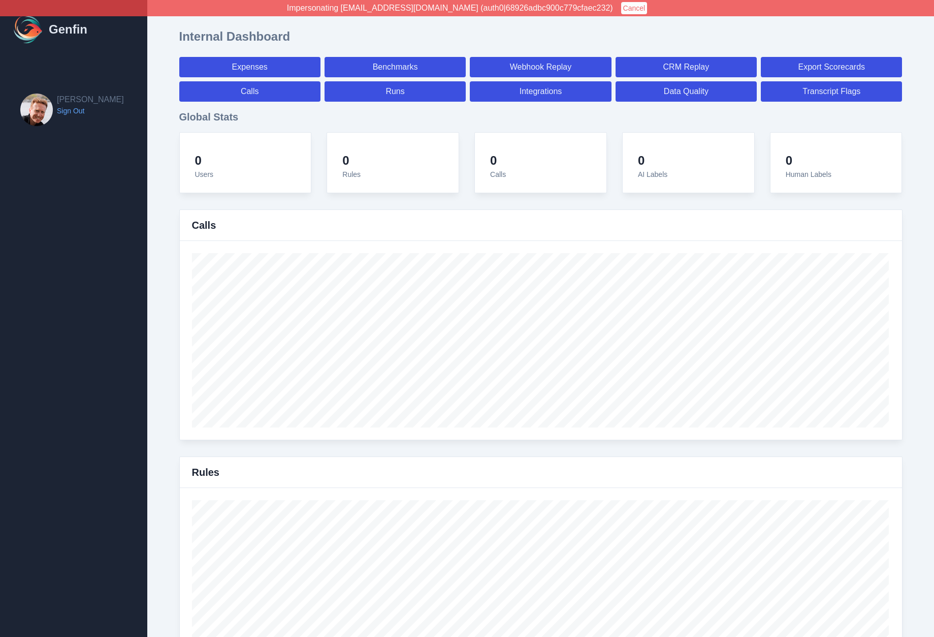
select select "paid"
select select "7"
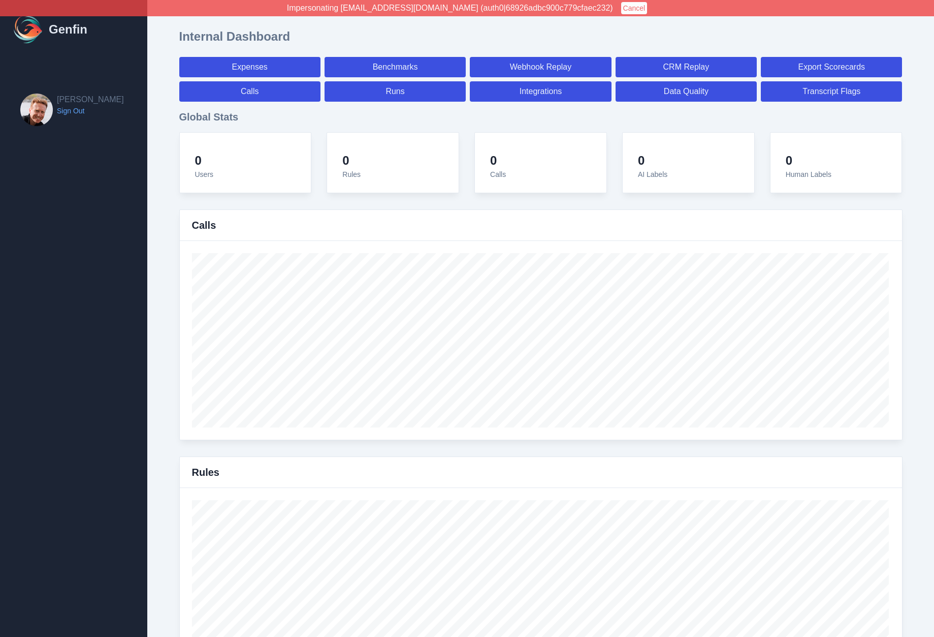
select select "7"
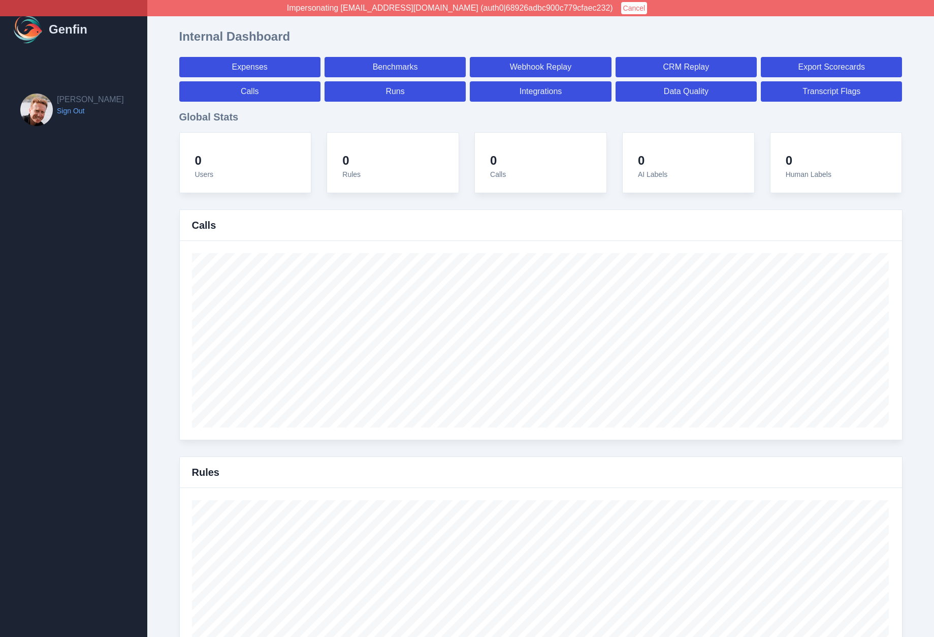
select select "7"
select select "paid"
select select "7"
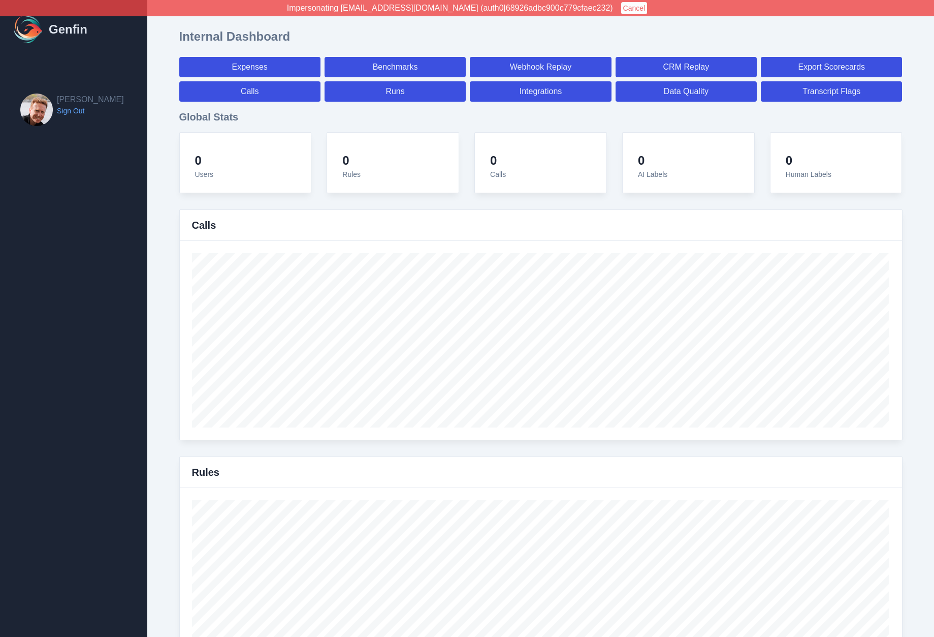
select select "7"
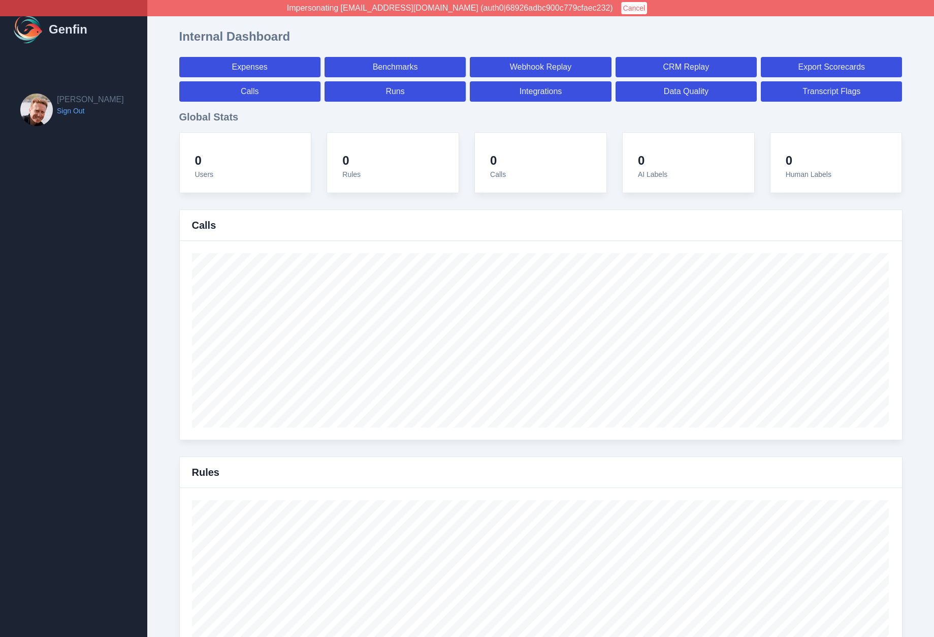
select select "7"
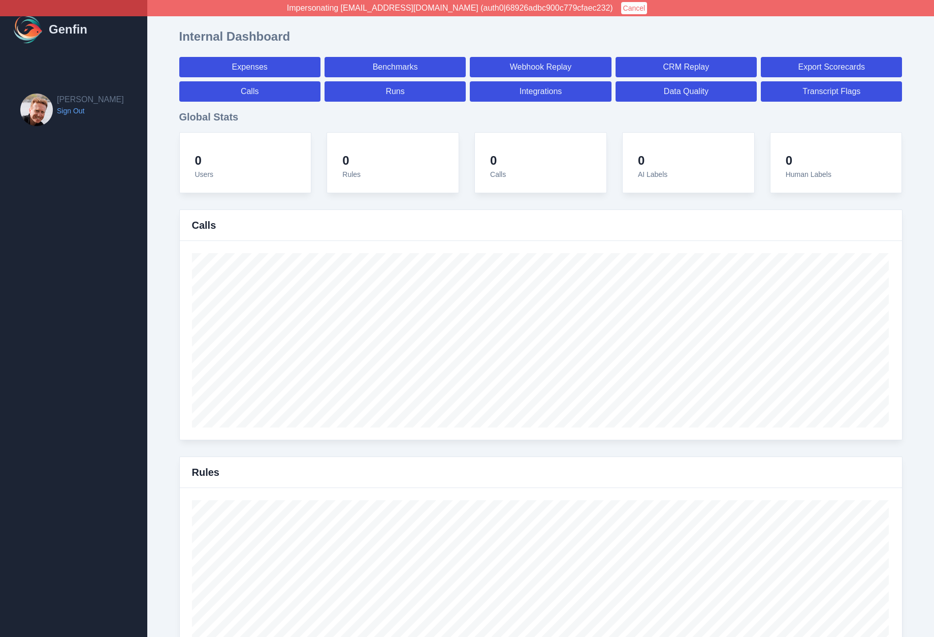
select select "7"
select select "paid"
select select "7"
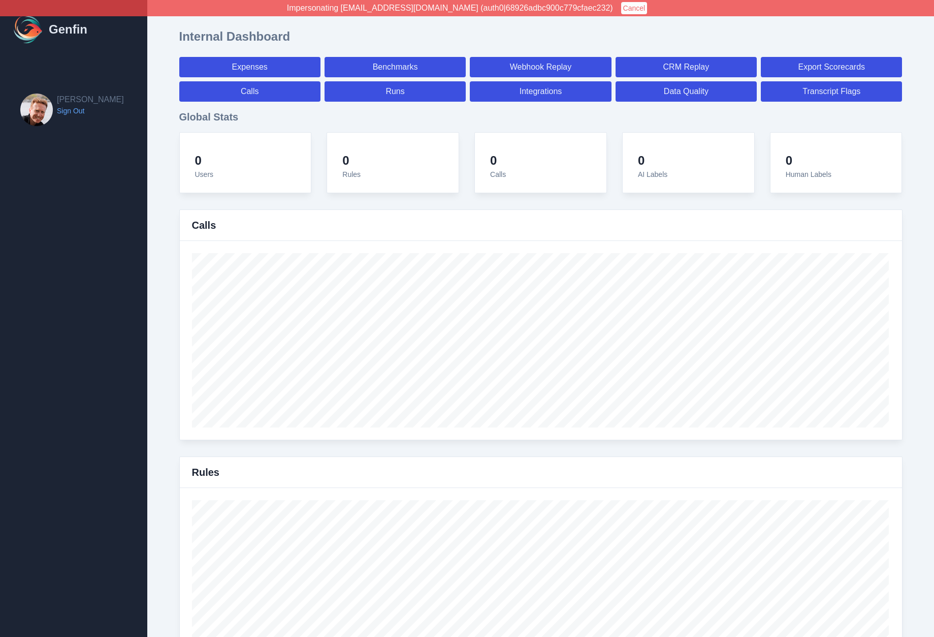
select select "7"
select select "paid"
select select "7"
select select "paid"
select select "7"
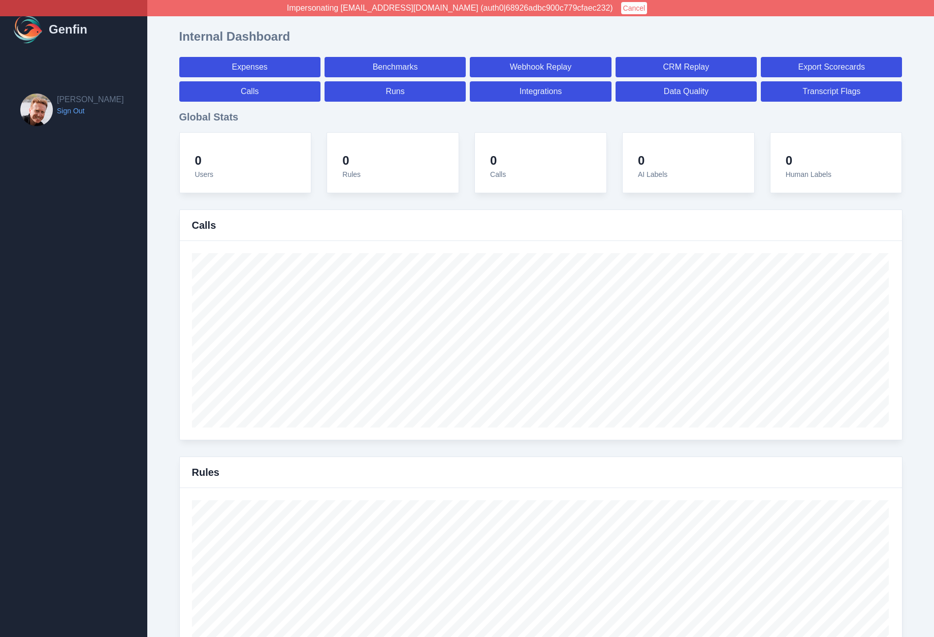
select select "paid"
select select "7"
select select "paid"
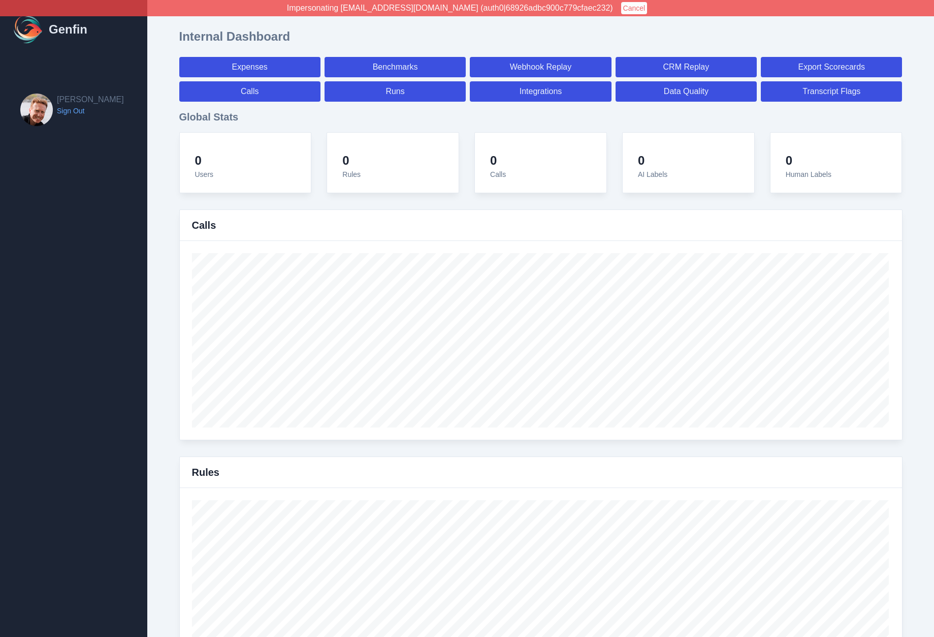
select select "7"
select select "paid"
select select "7"
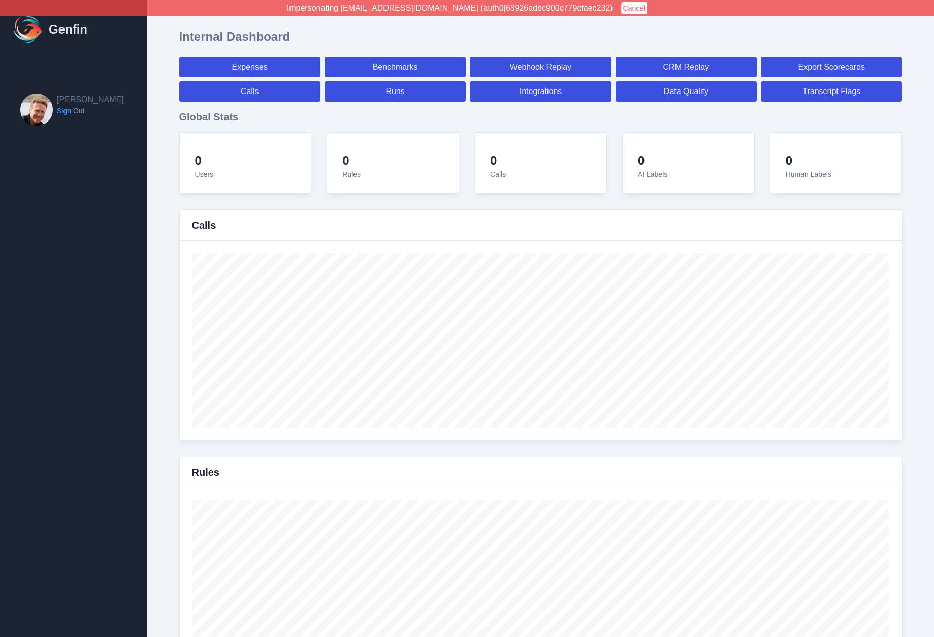
select select "7"
select select "paid"
select select "7"
select select "paid"
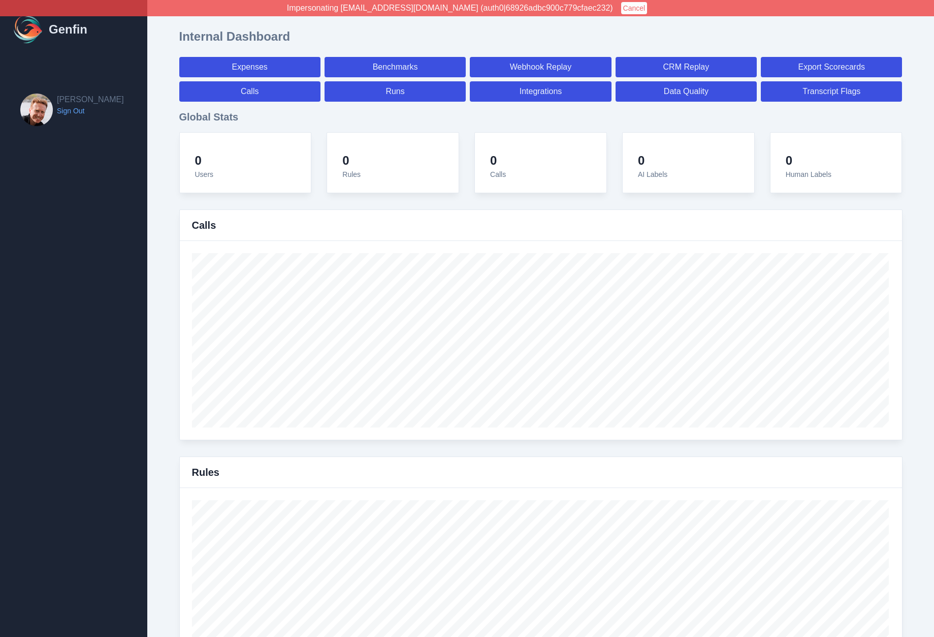
select select "7"
select select "paid"
select select "7"
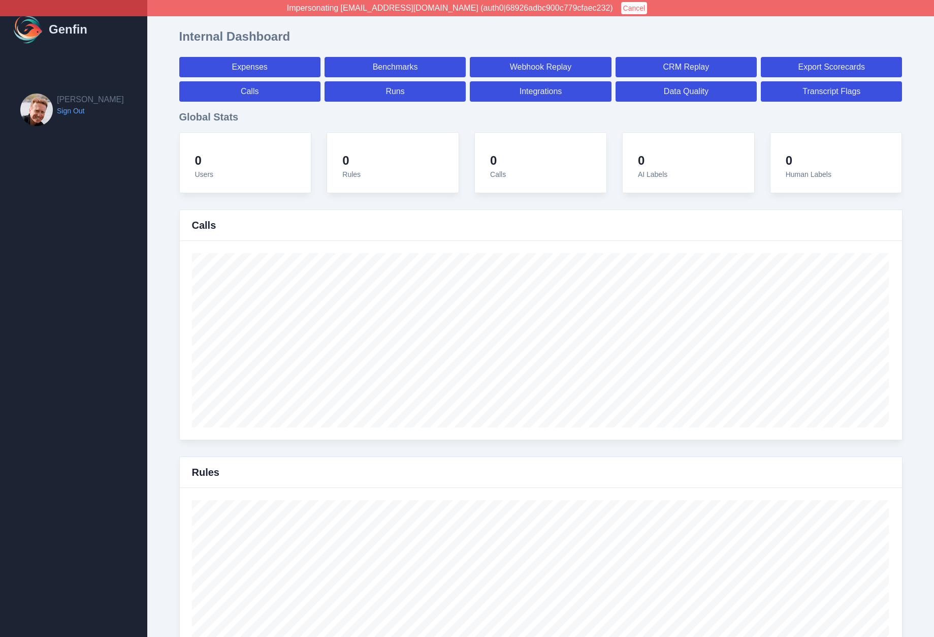
select select "7"
select select "paid"
select select "7"
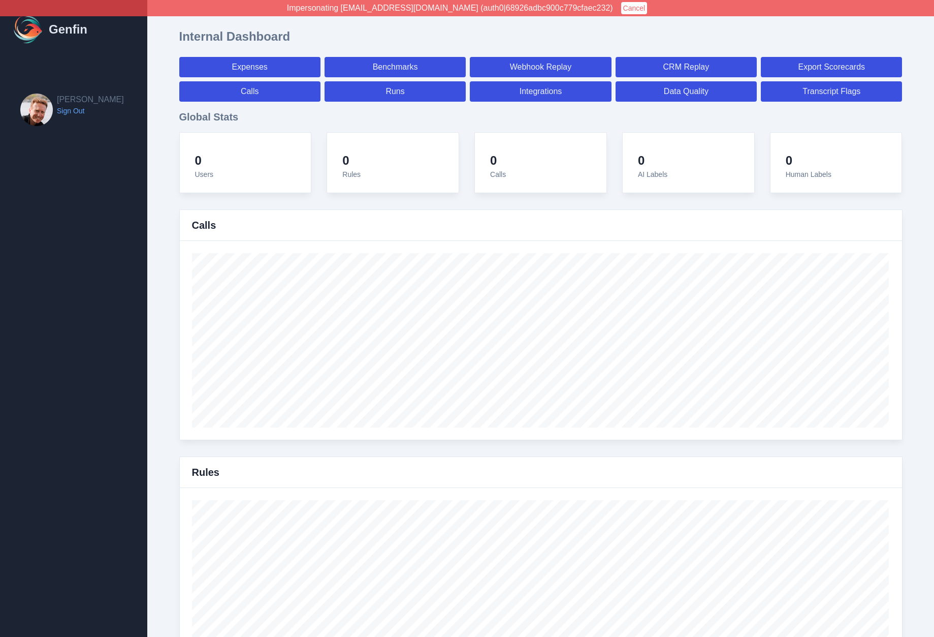
select select "7"
select select "paid"
select select "7"
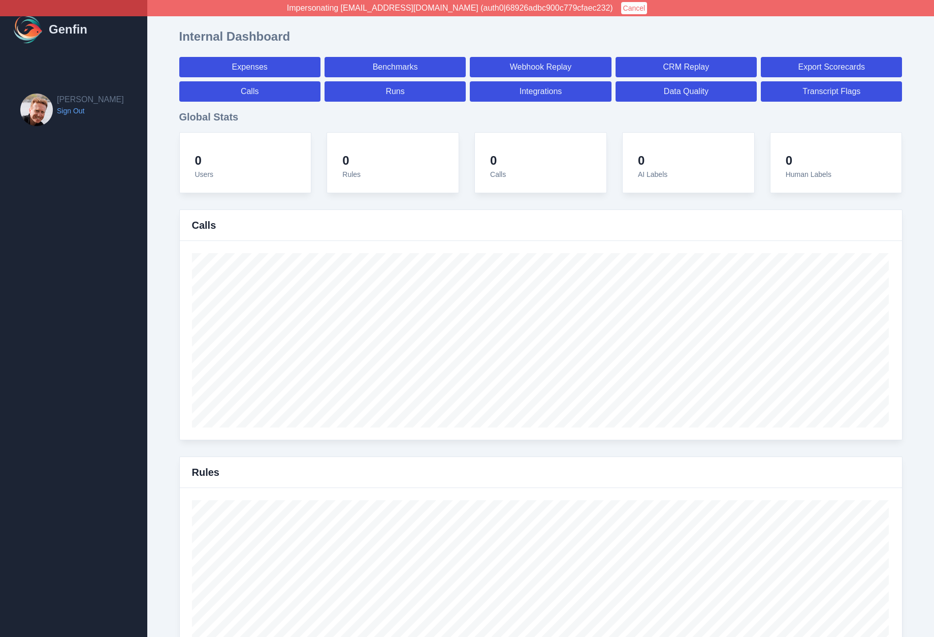
select select "7"
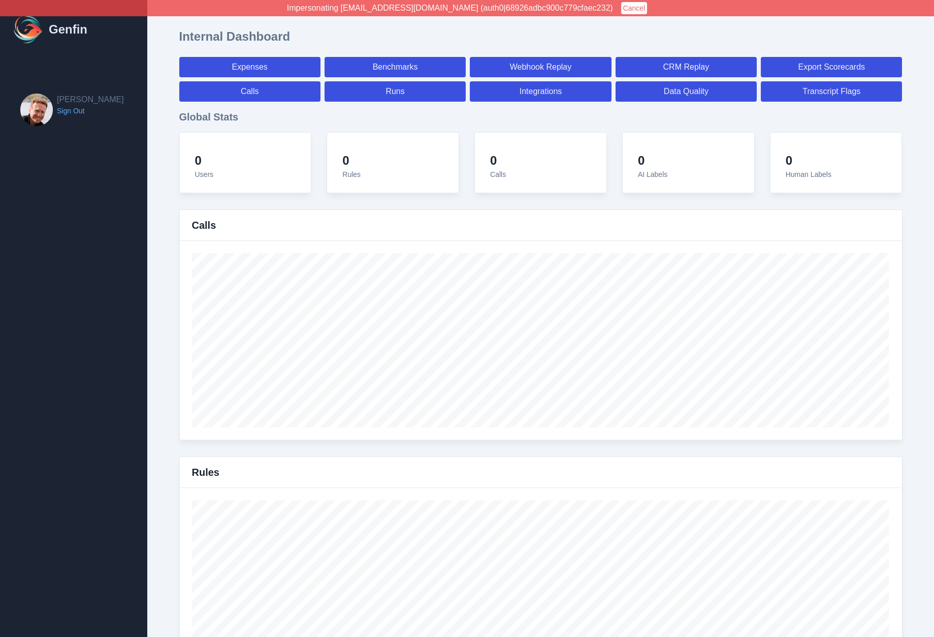
select select "paid"
select select "7"
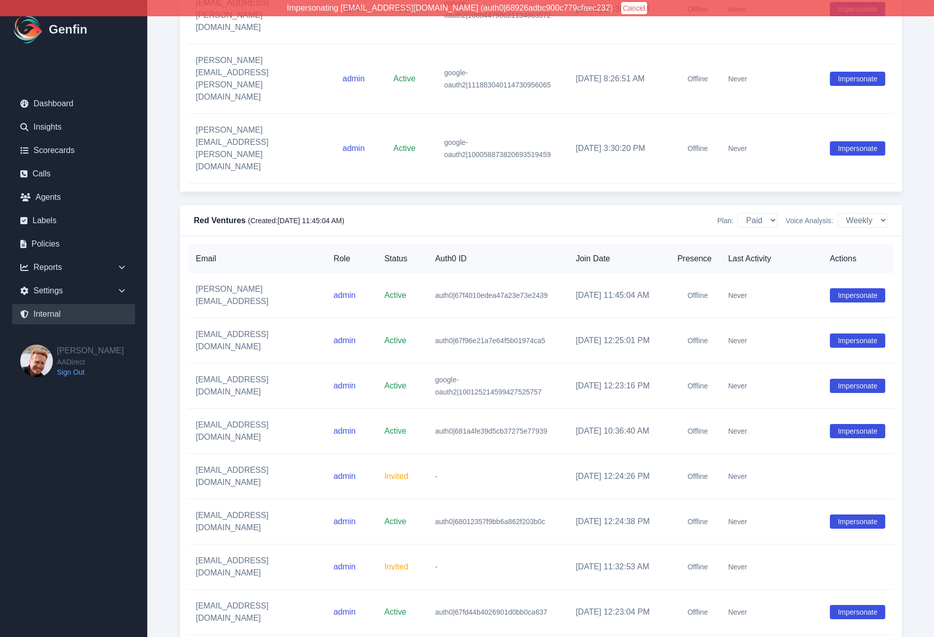
scroll to position [11633, 0]
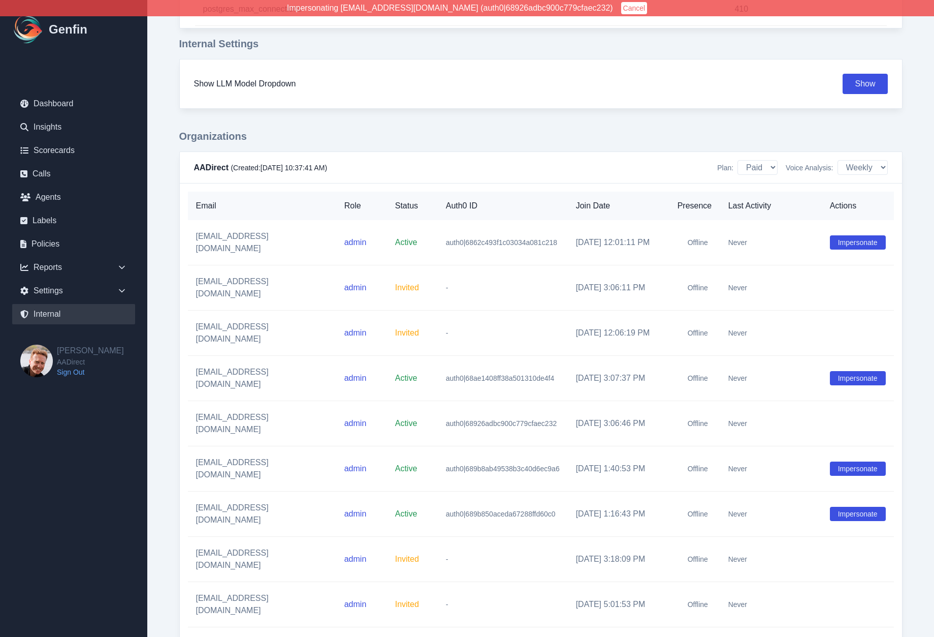
scroll to position [0, 0]
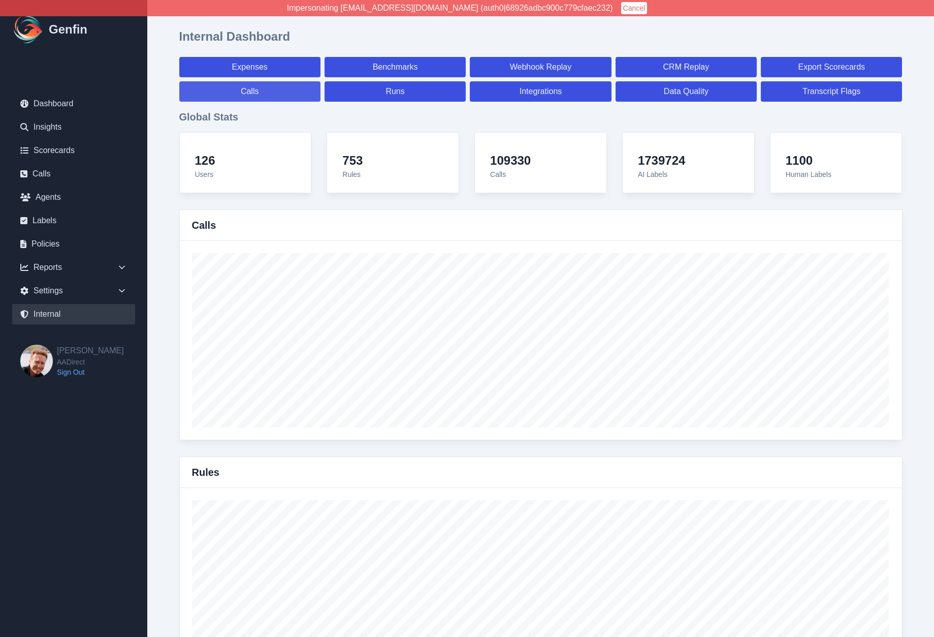
click at [247, 90] on link "Calls" at bounding box center [249, 91] width 141 height 20
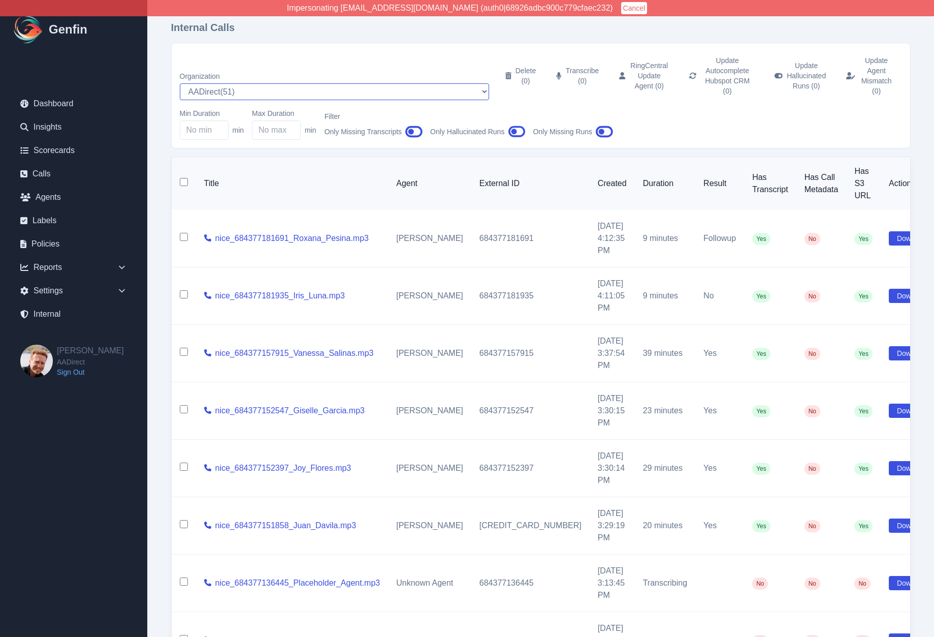
click at [234, 83] on select "AADirect ( 51 ) Aainsco.com ( 57 ) Aainsco.com ( 56 ) Aainsco.com ( 55 ) alec+a…" at bounding box center [334, 91] width 309 height 17
select select "5"
click at [180, 83] on select "AADirect ( 51 ) Aainsco.com ( 57 ) Aainsco.com ( 56 ) Aainsco.com ( 55 ) alec+a…" at bounding box center [334, 91] width 309 height 17
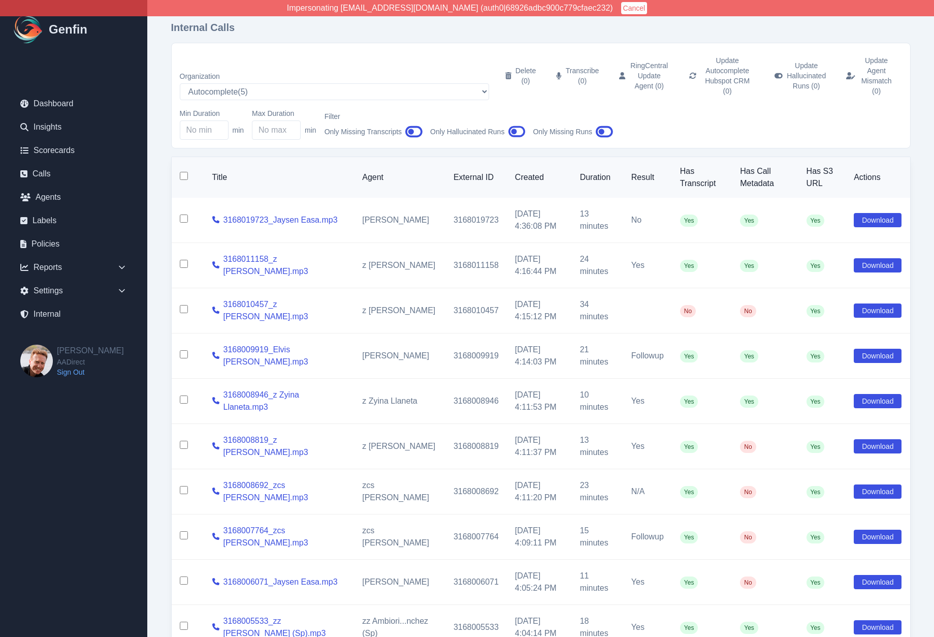
click at [162, 192] on div "Internal Calls Organization AADirect ( 51 ) Aainsco.com ( 57 ) Aainsco.com ( 56…" at bounding box center [541, 363] width 780 height 727
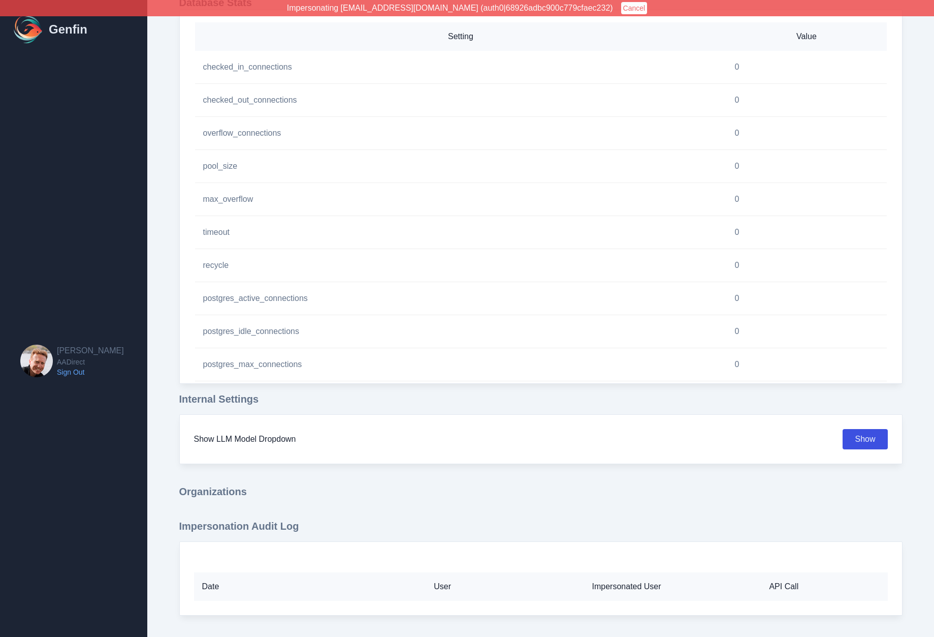
select select "paid"
select select "7"
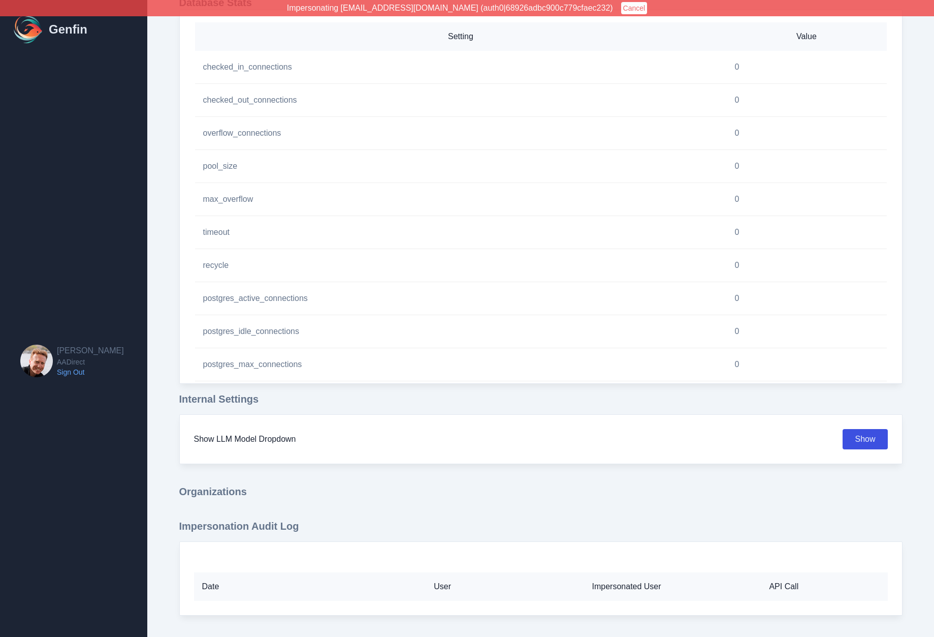
select select "paid"
select select "7"
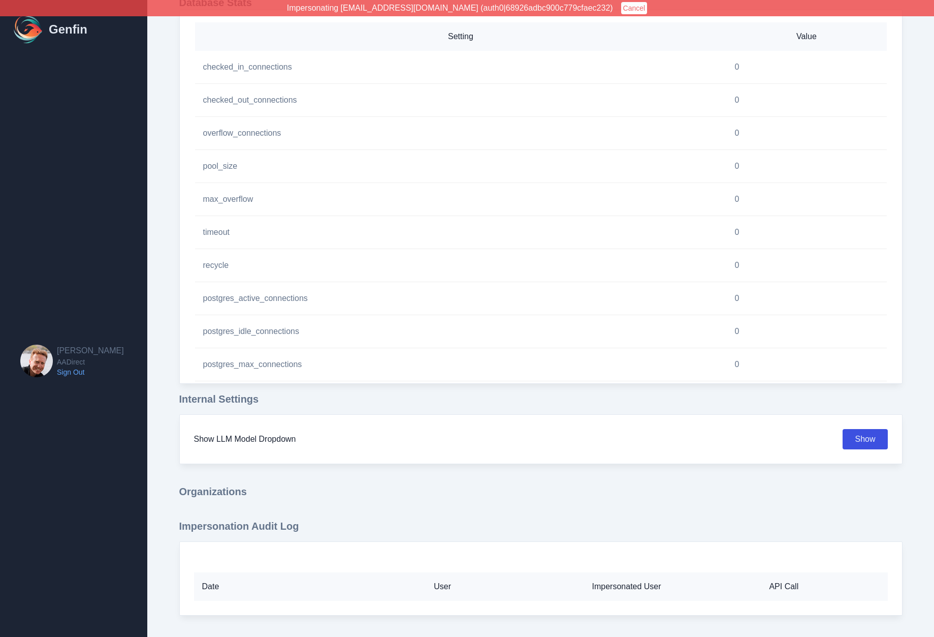
select select "7"
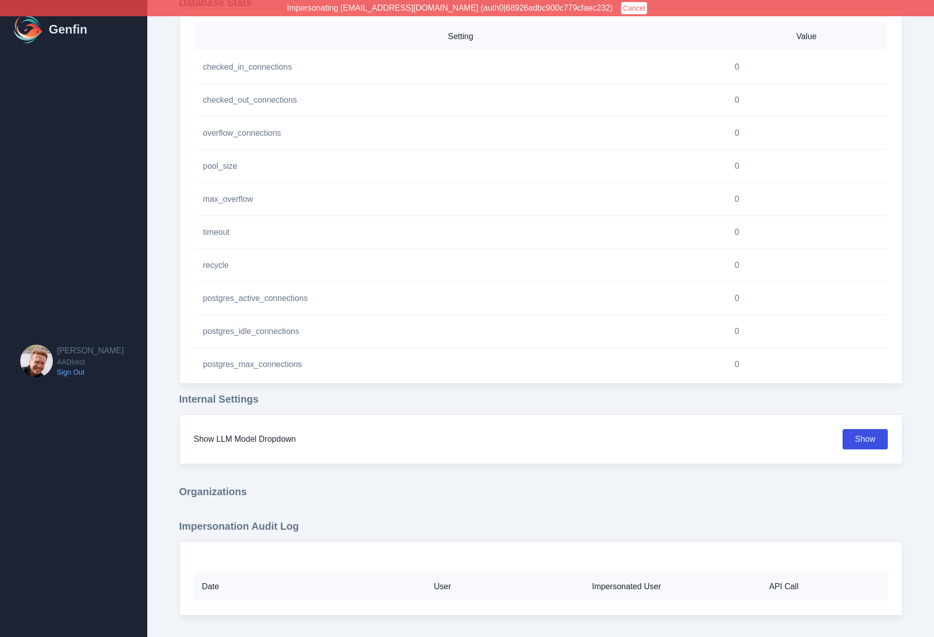
select select "7"
select select "paid"
select select "7"
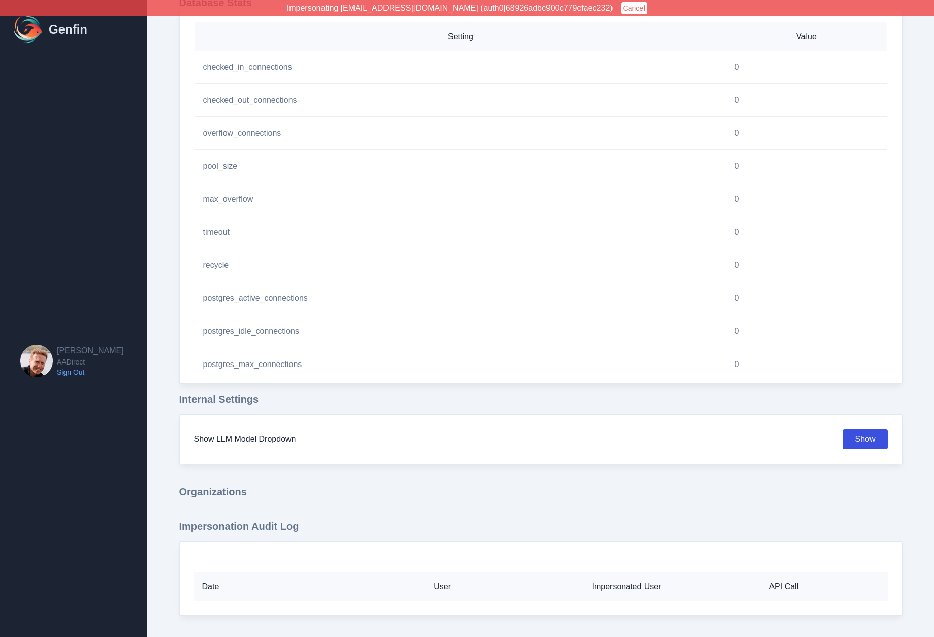
select select "7"
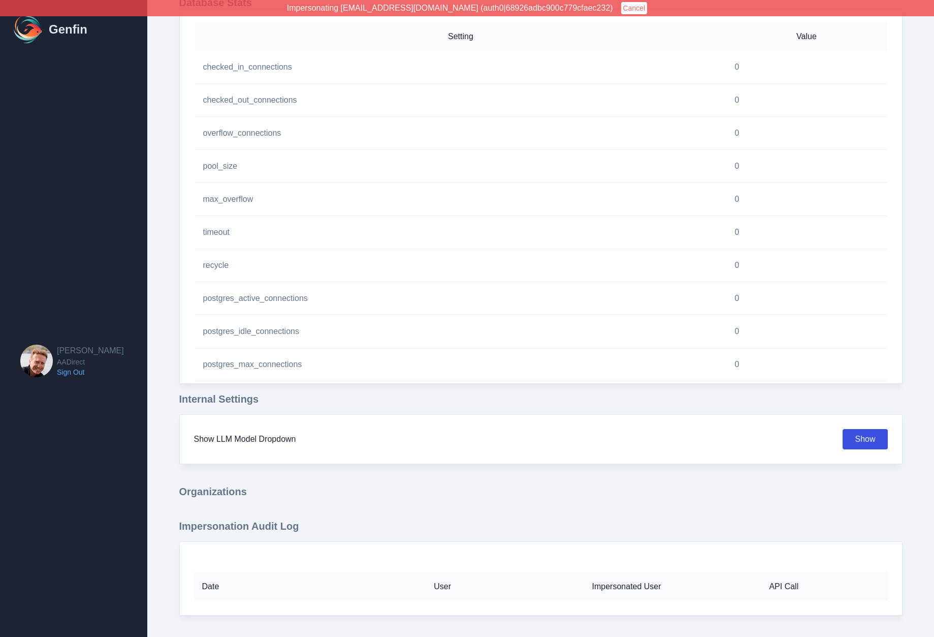
select select "7"
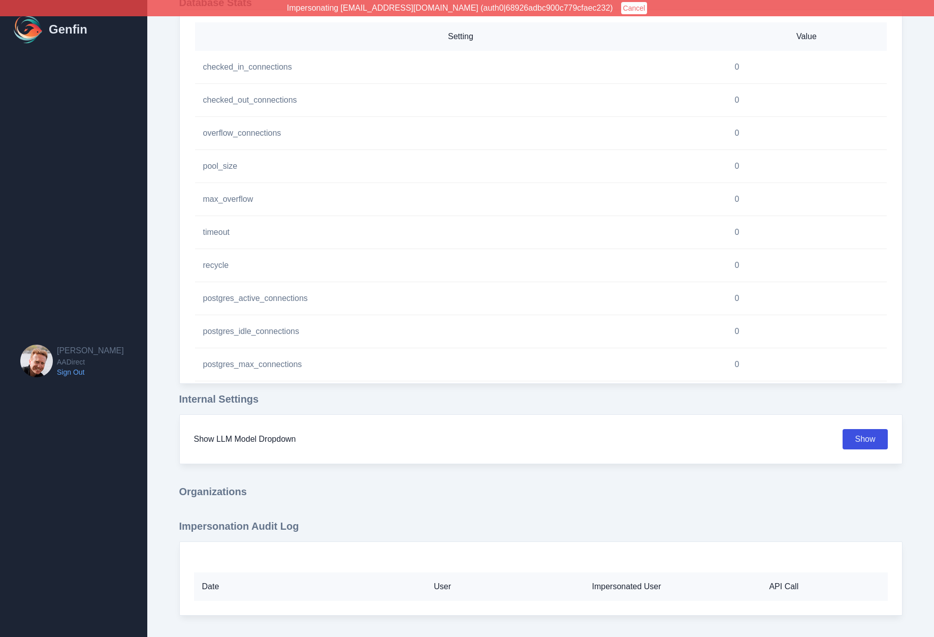
select select "7"
select select "paid"
select select "7"
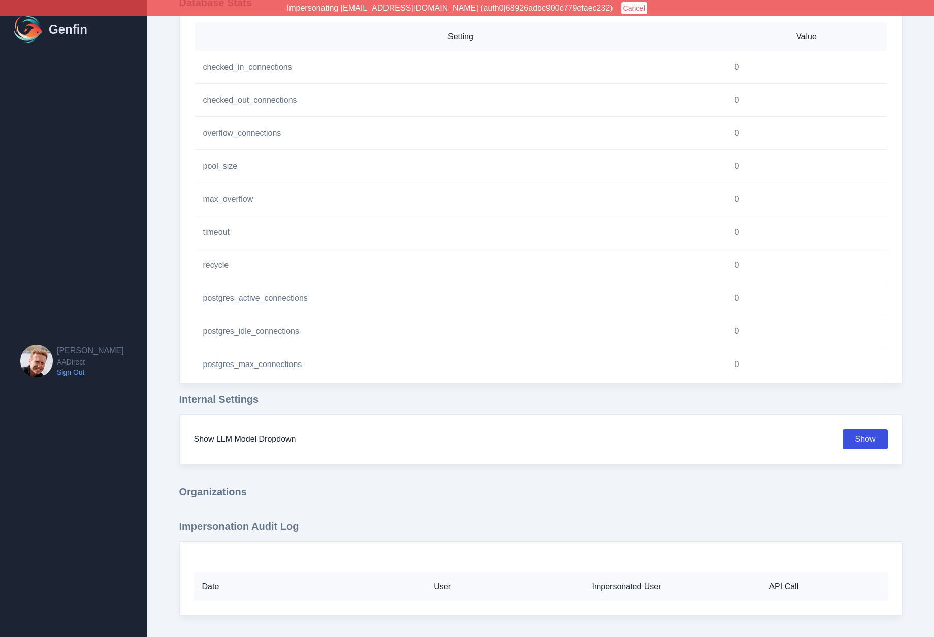
select select "7"
select select "paid"
select select "7"
select select "paid"
select select "7"
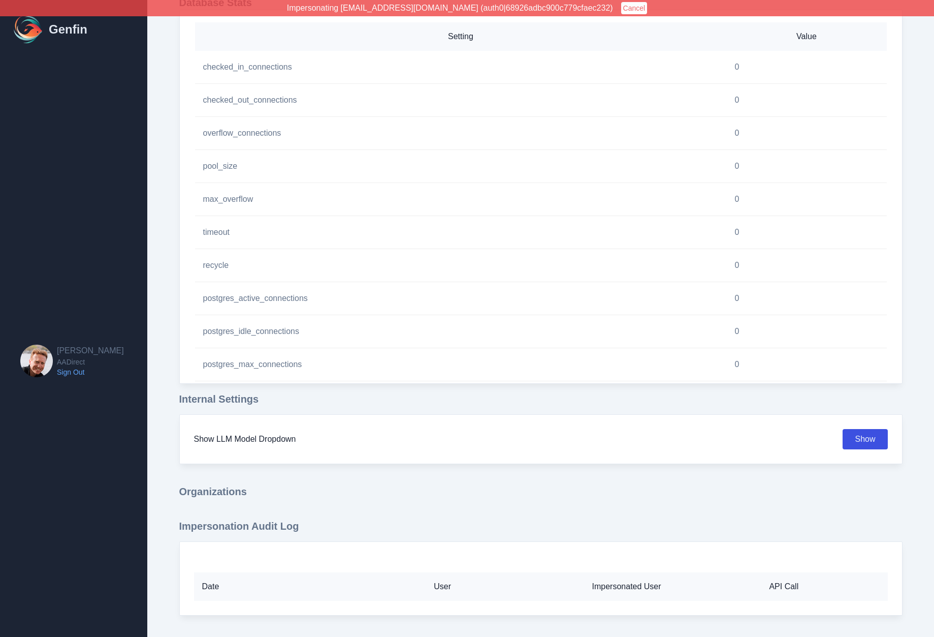
select select "paid"
select select "7"
select select "paid"
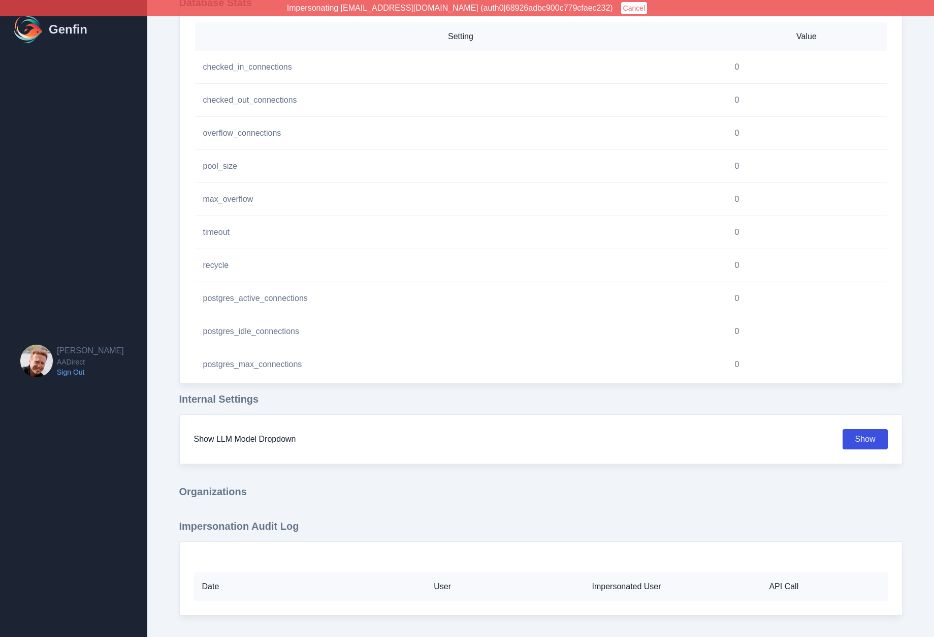
select select "7"
select select "paid"
select select "7"
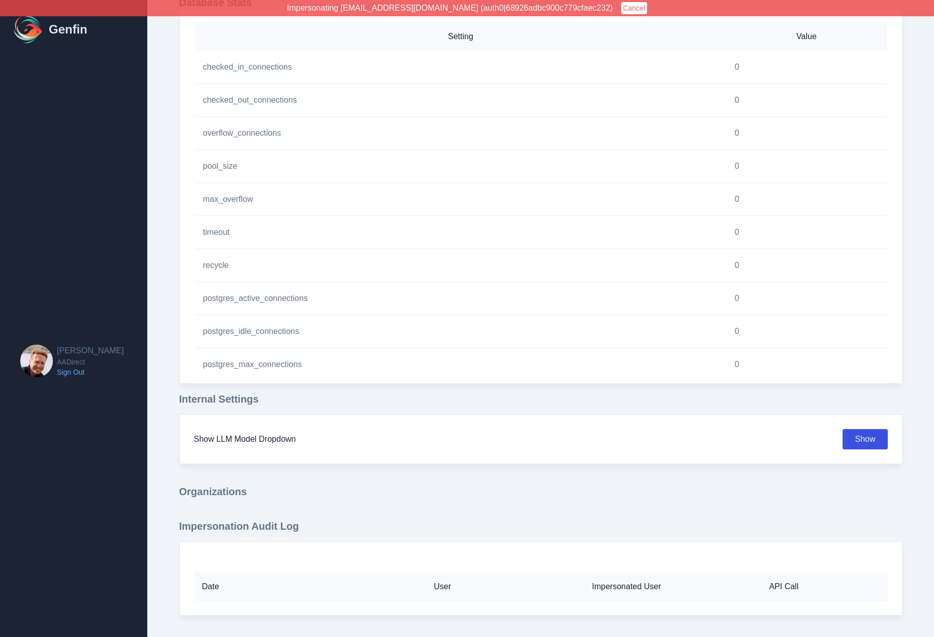
select select "7"
select select "paid"
select select "7"
select select "paid"
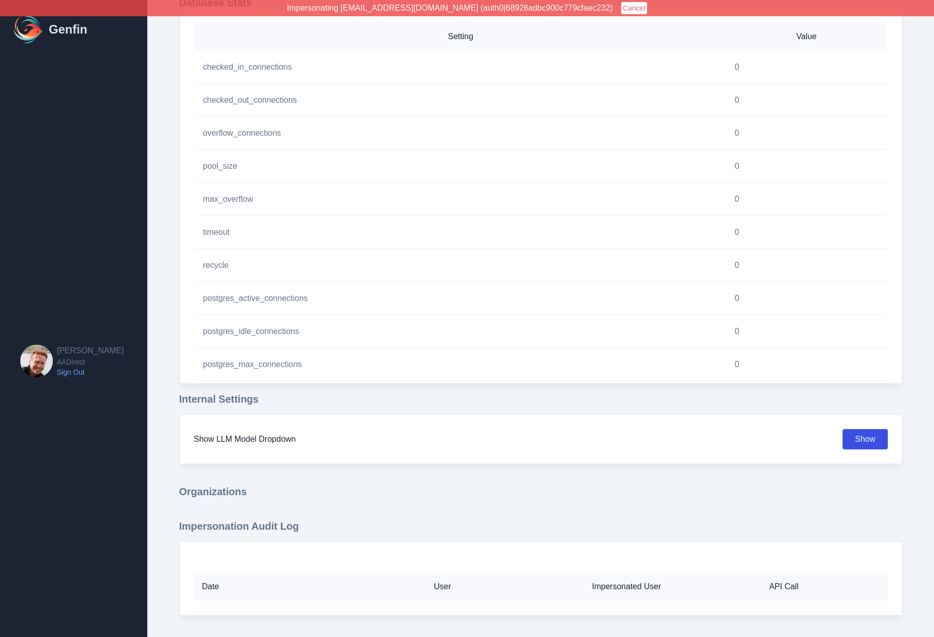
select select "7"
select select "paid"
select select "7"
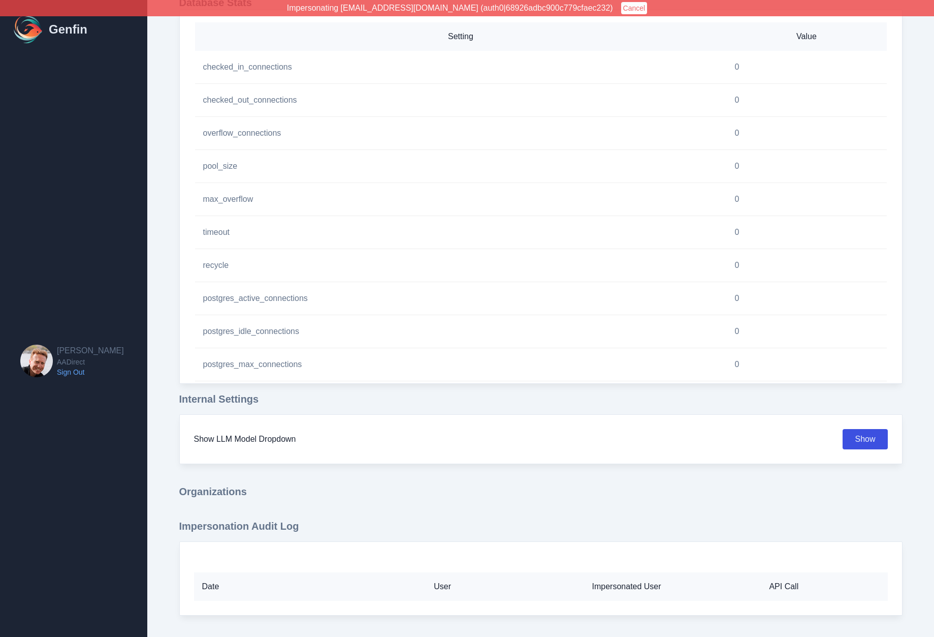
select select "7"
select select "paid"
select select "7"
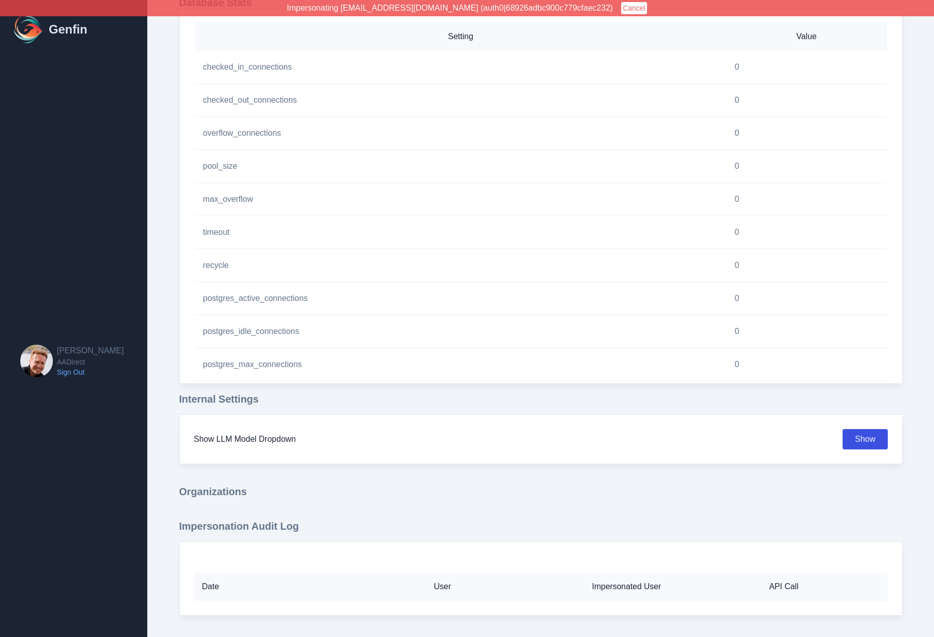
select select "7"
select select "paid"
select select "7"
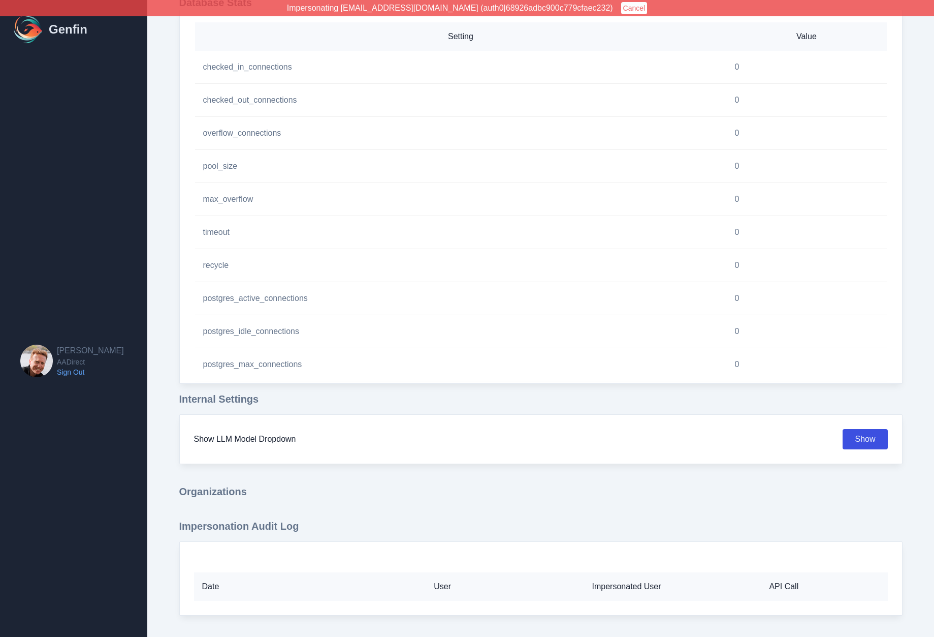
select select "7"
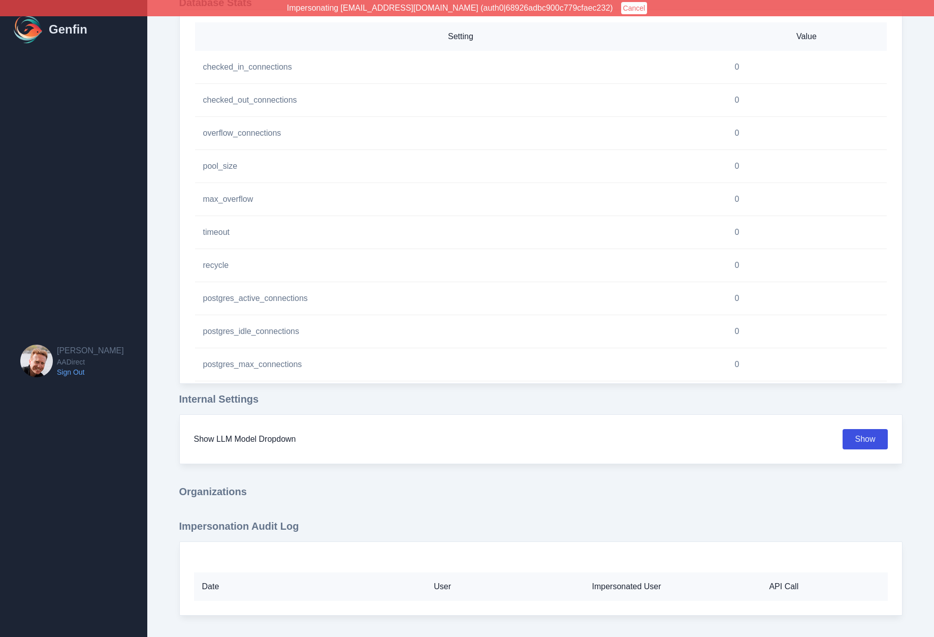
select select "paid"
select select "7"
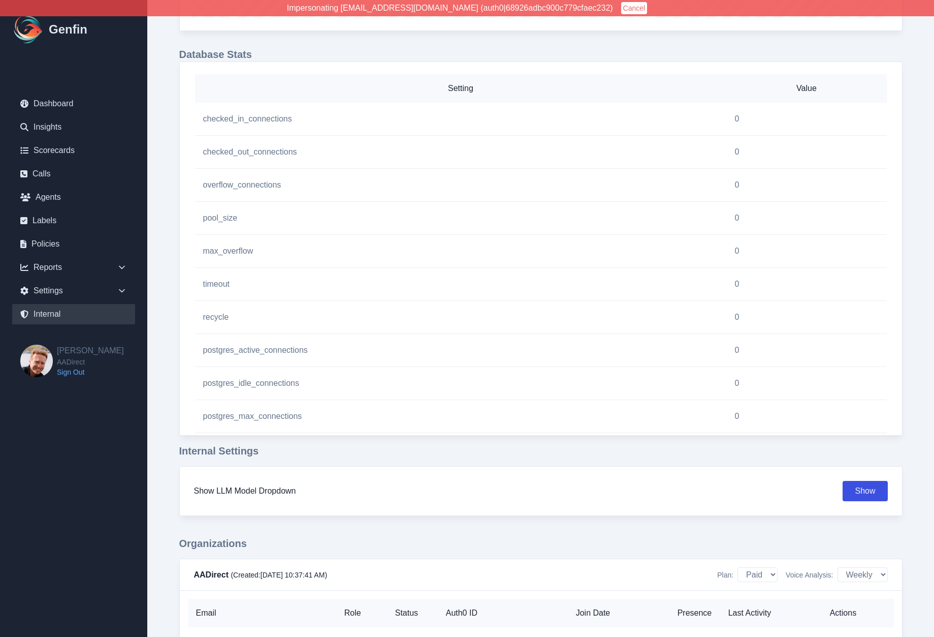
scroll to position [850, 0]
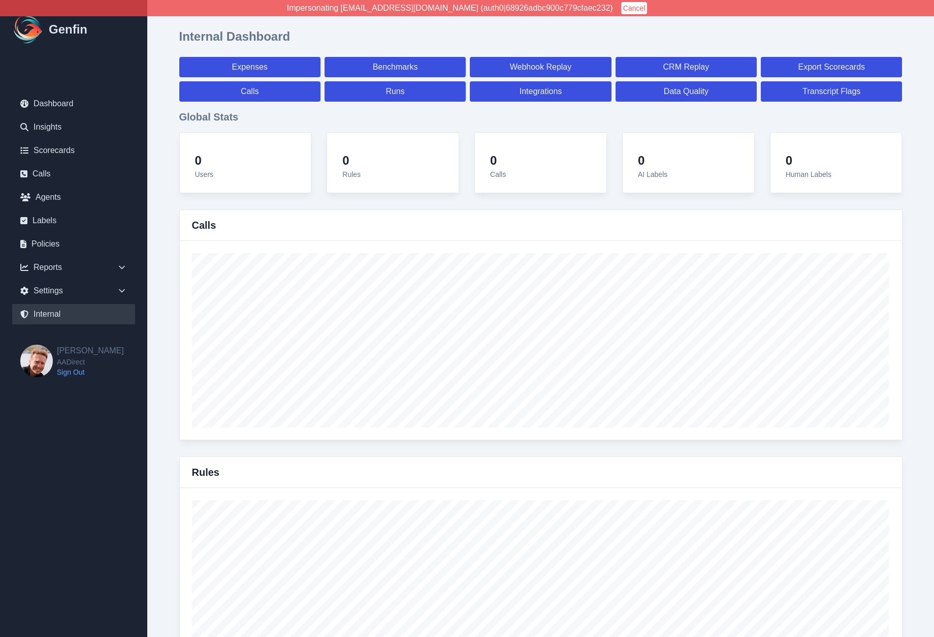
select select "paid"
select select "7"
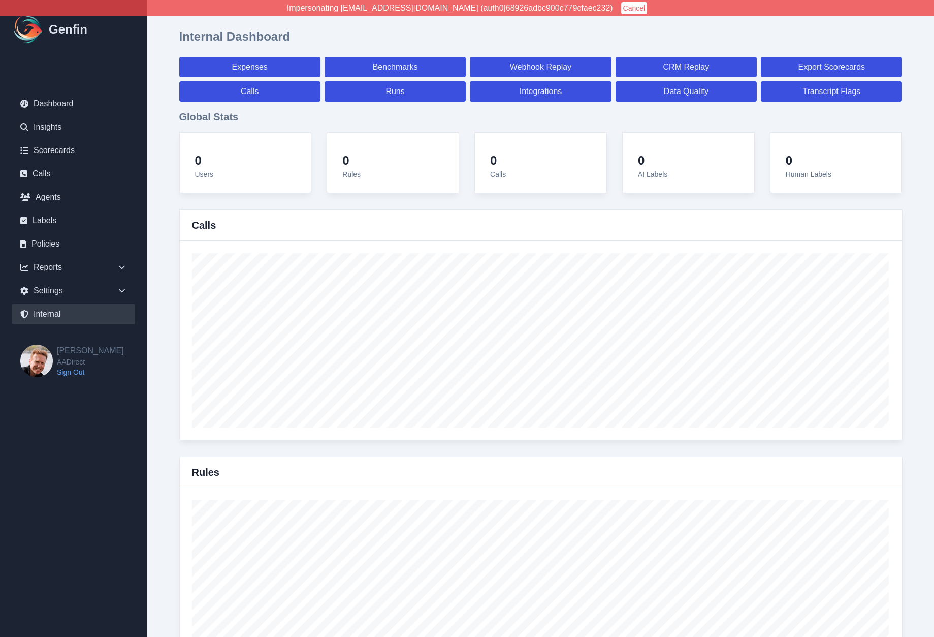
select select "paid"
select select "7"
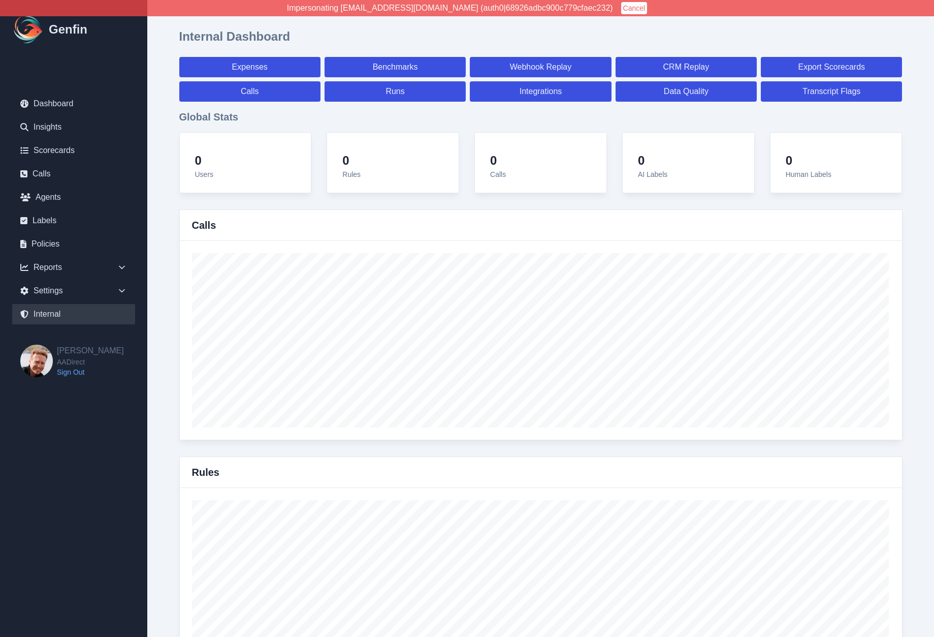
select select "7"
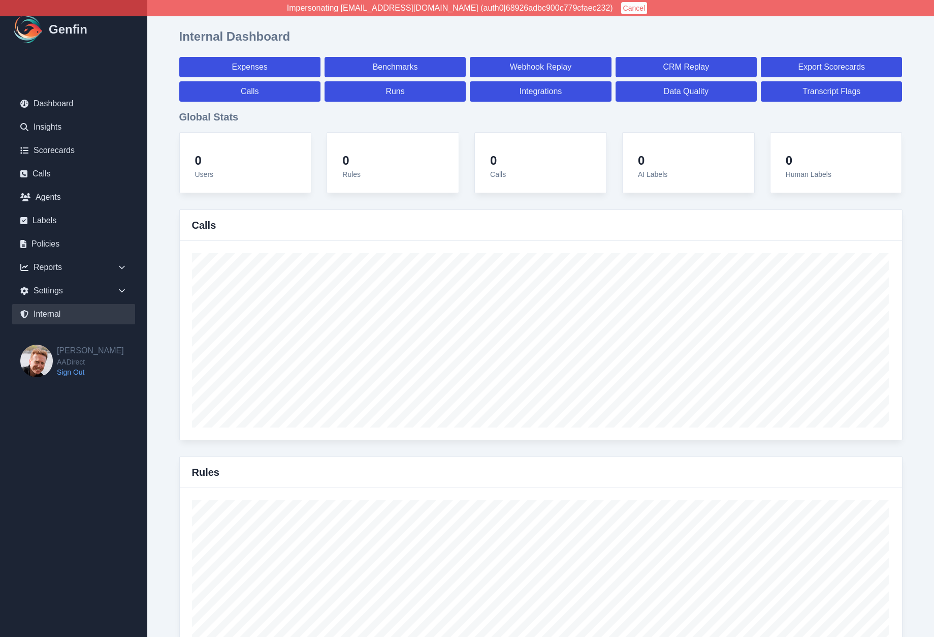
select select "7"
select select "paid"
select select "7"
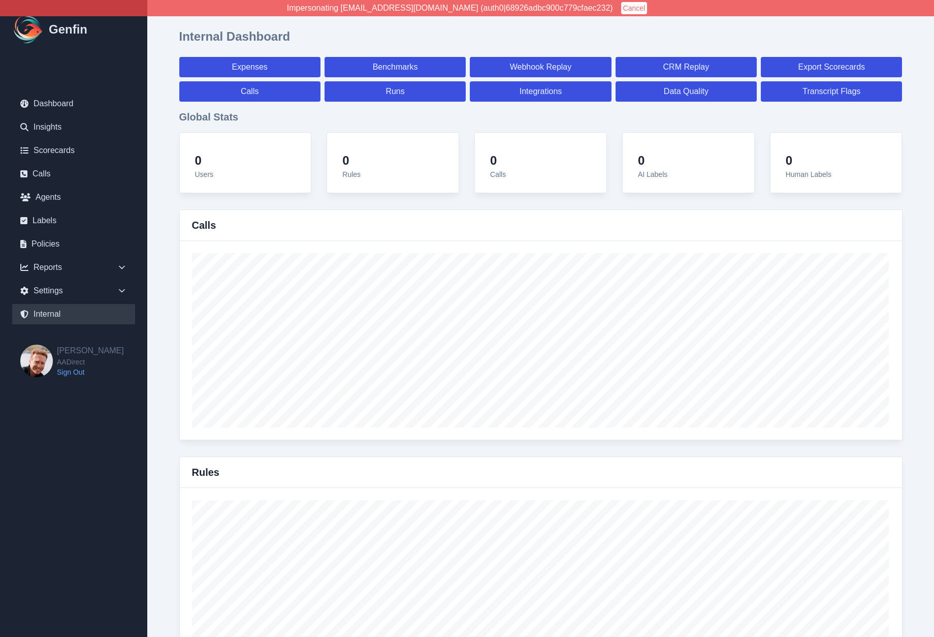
select select "7"
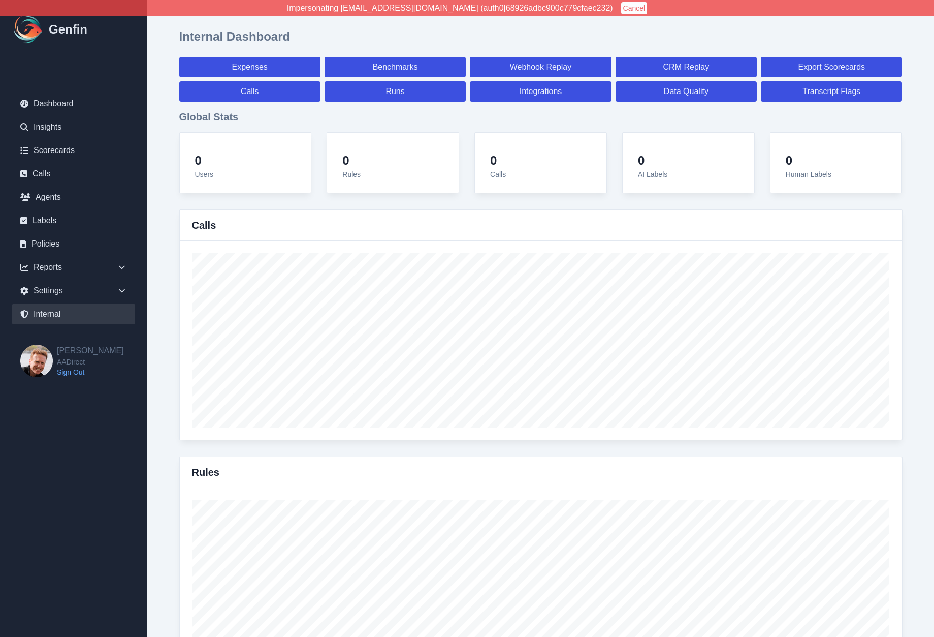
select select "7"
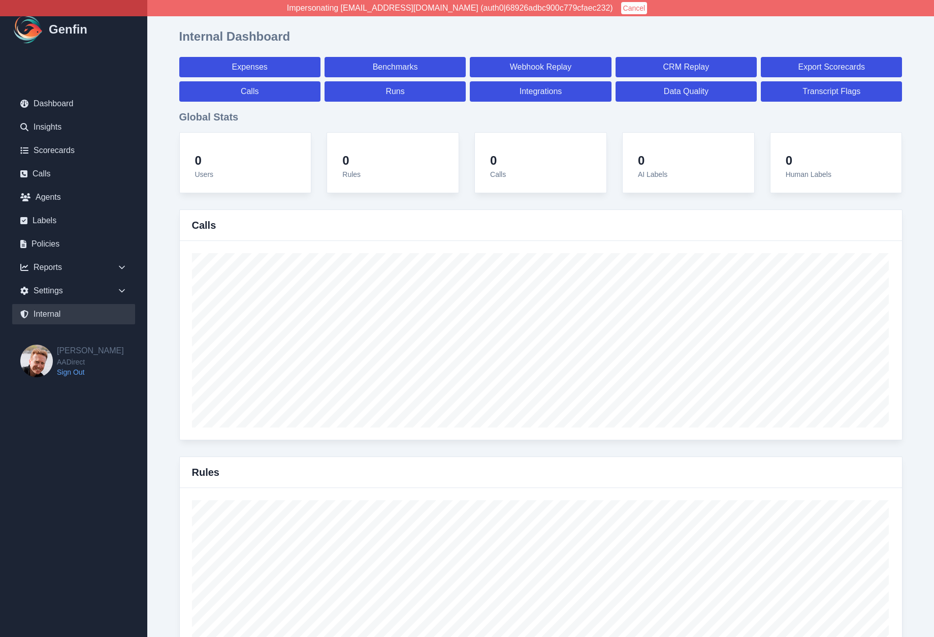
select select "7"
select select "paid"
select select "7"
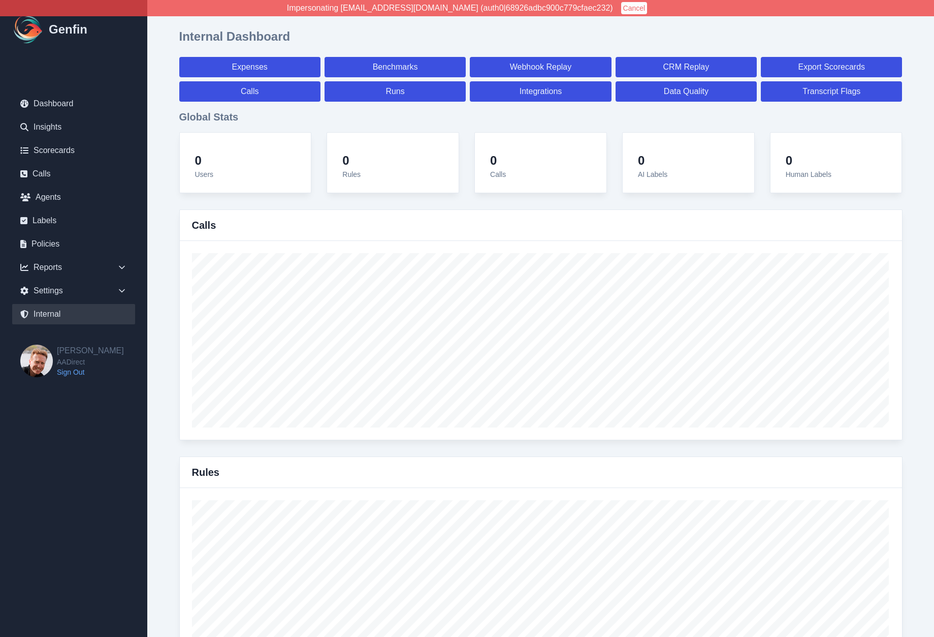
select select "7"
select select "paid"
select select "7"
select select "paid"
select select "7"
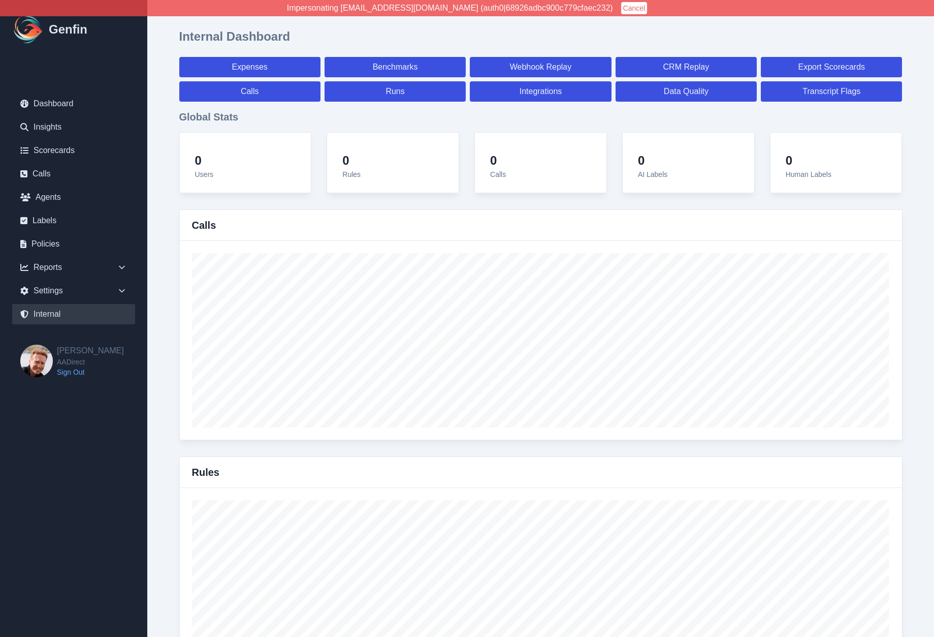
select select "paid"
select select "7"
select select "paid"
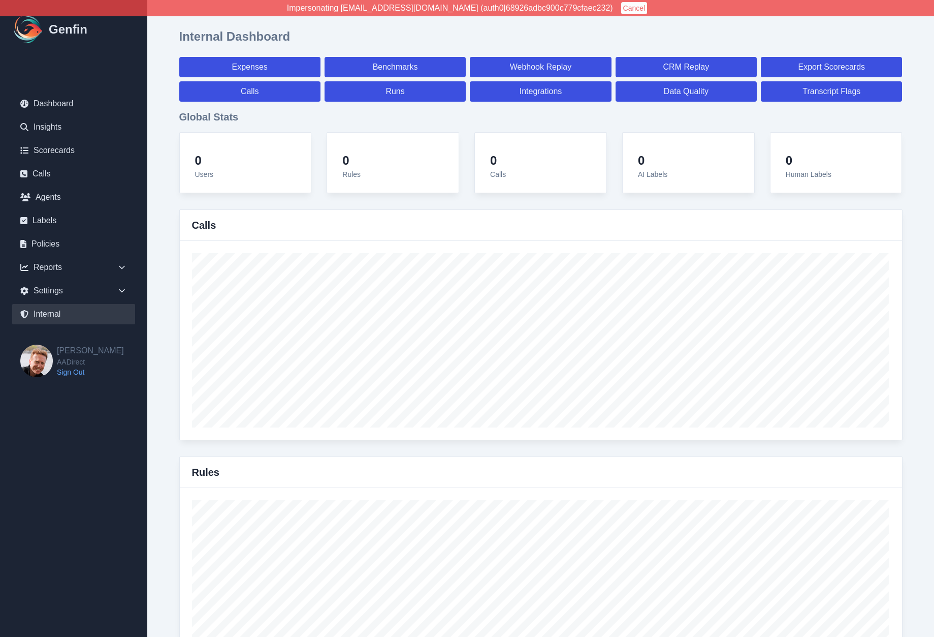
select select "7"
select select "paid"
select select "7"
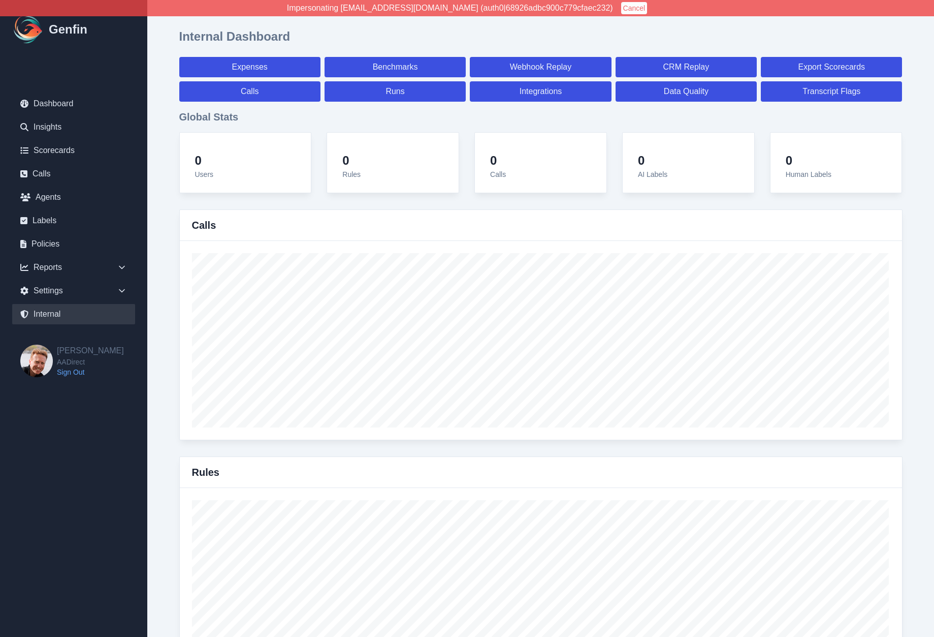
select select "7"
select select "paid"
select select "7"
select select "paid"
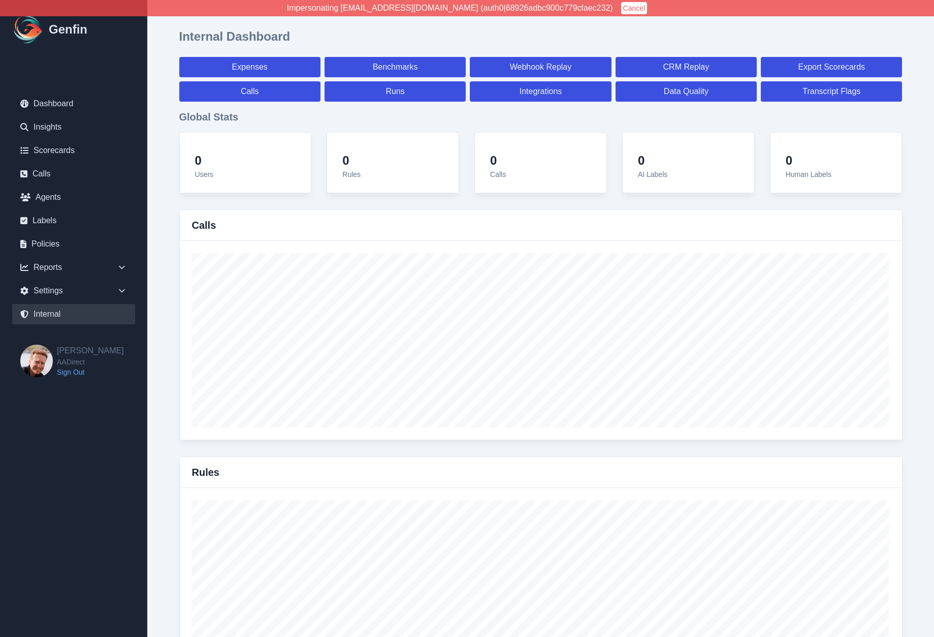
select select "7"
select select "paid"
select select "7"
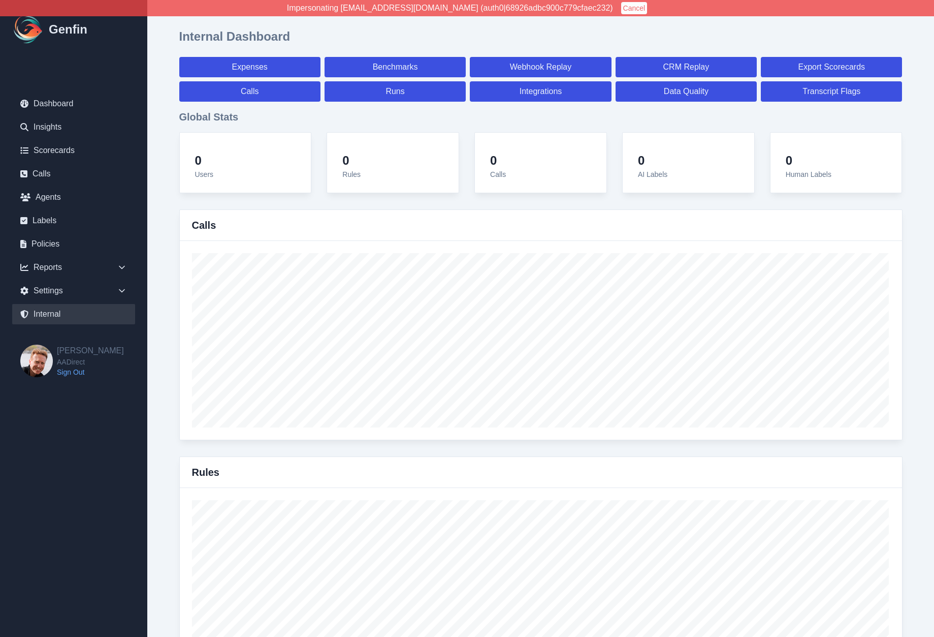
select select "7"
select select "paid"
select select "7"
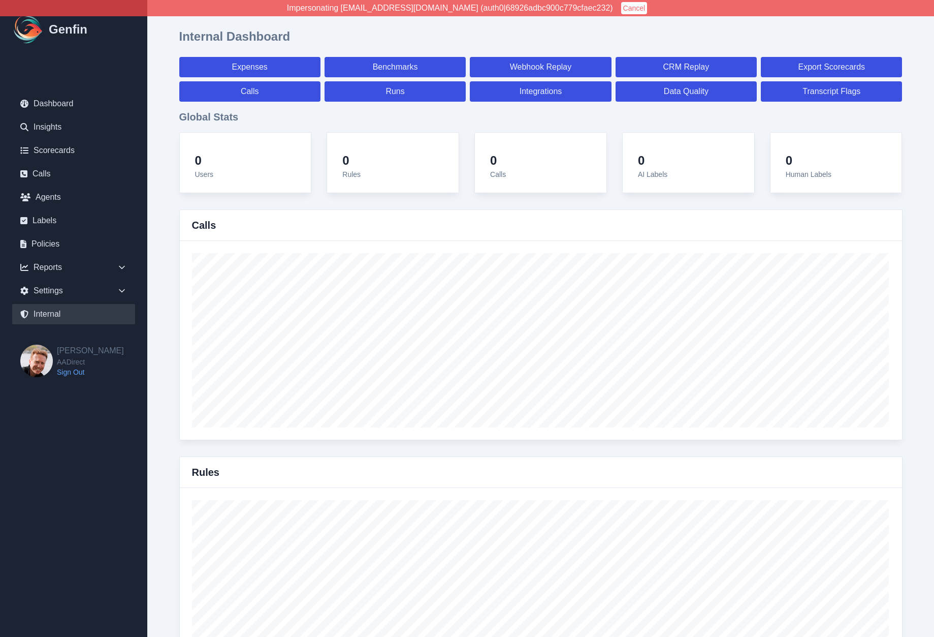
select select "7"
select select "paid"
select select "7"
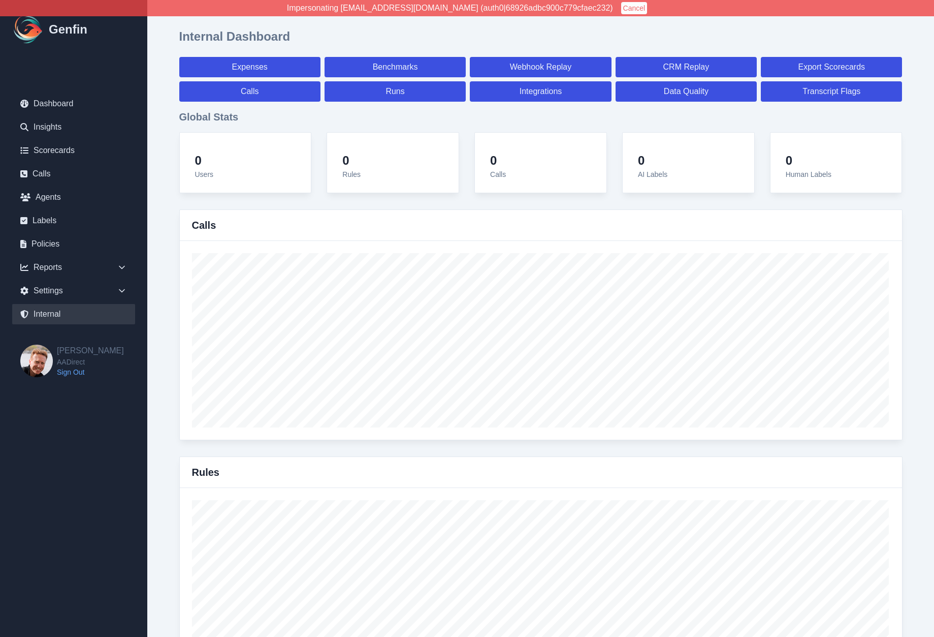
select select "7"
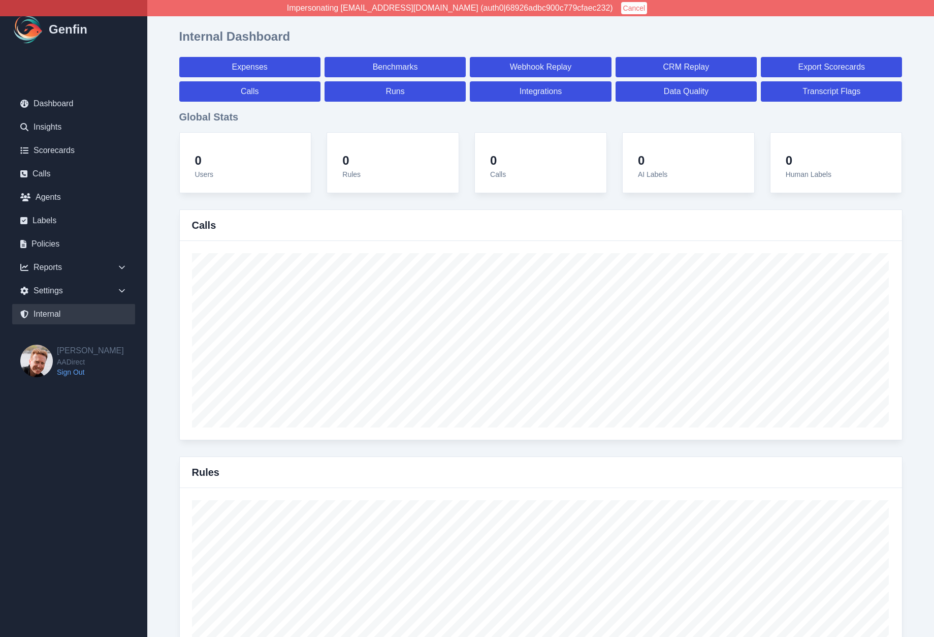
select select "paid"
select select "7"
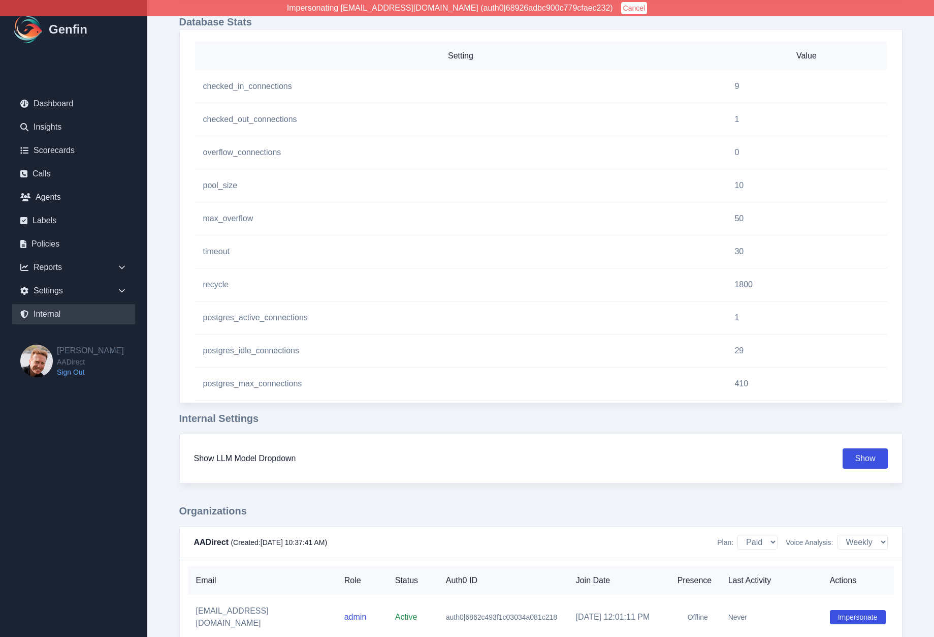
scroll to position [936, 0]
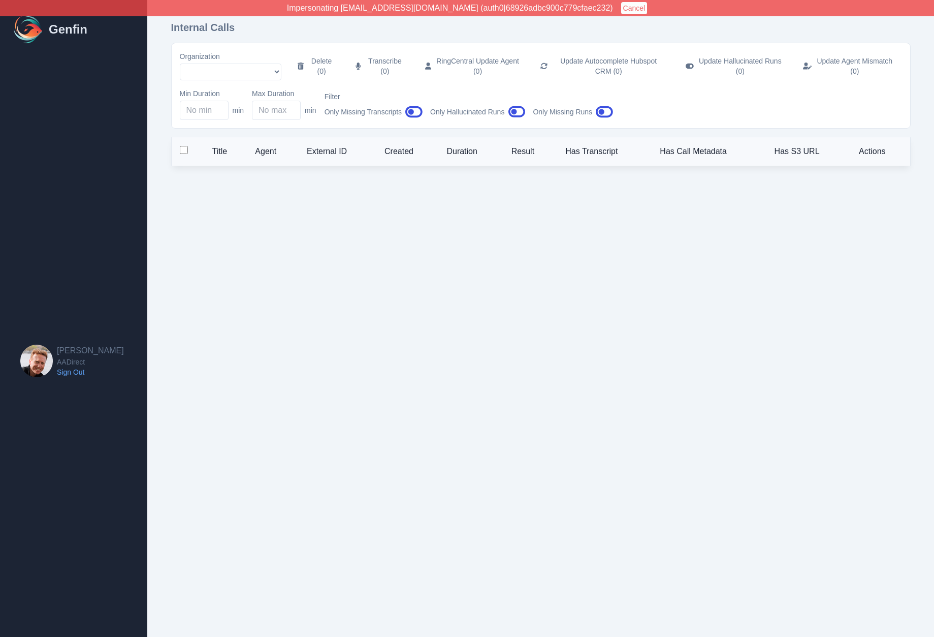
select select "5"
